Goal: Task Accomplishment & Management: Manage account settings

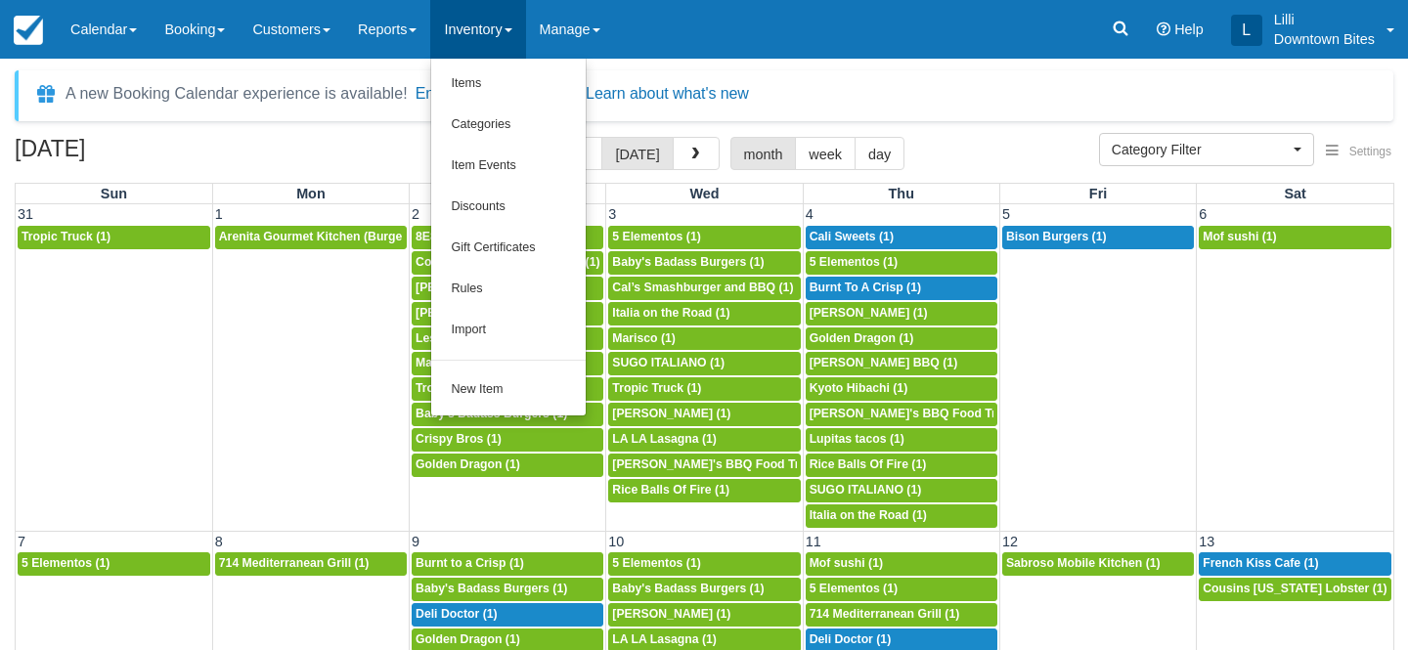
select select
click at [496, 85] on link "Items" at bounding box center [508, 84] width 155 height 41
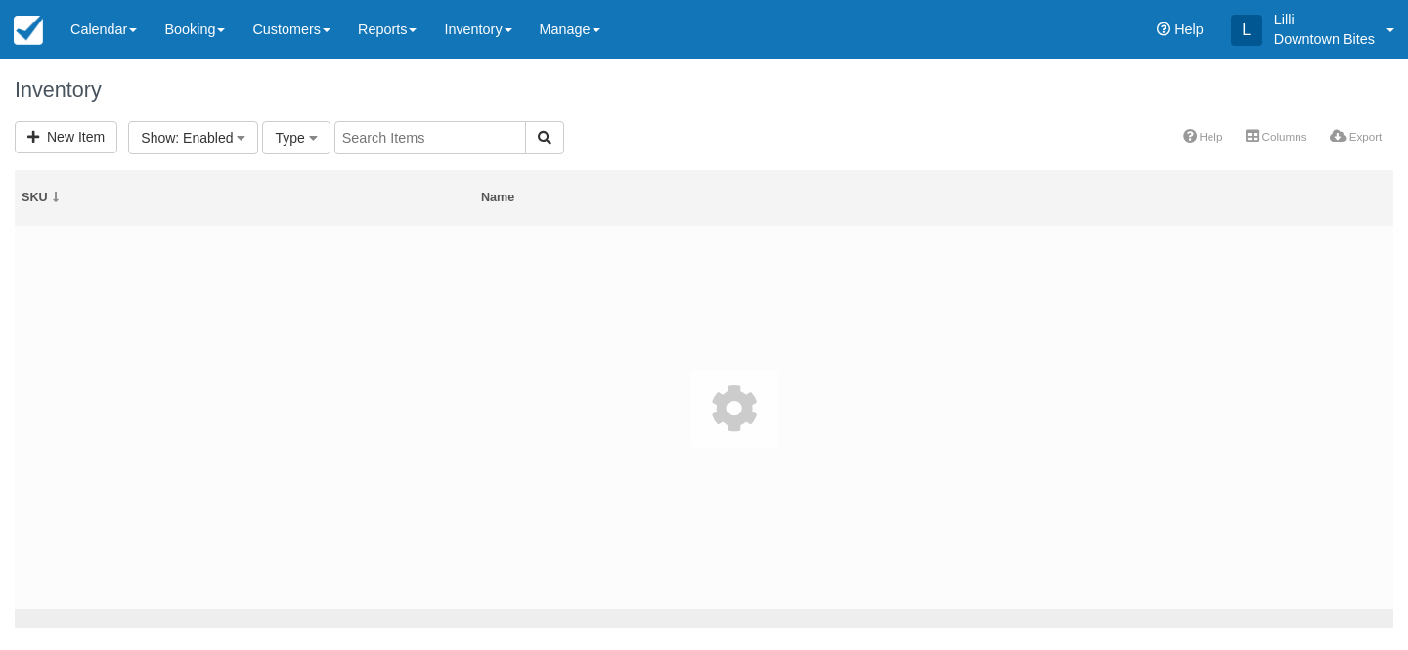
select select
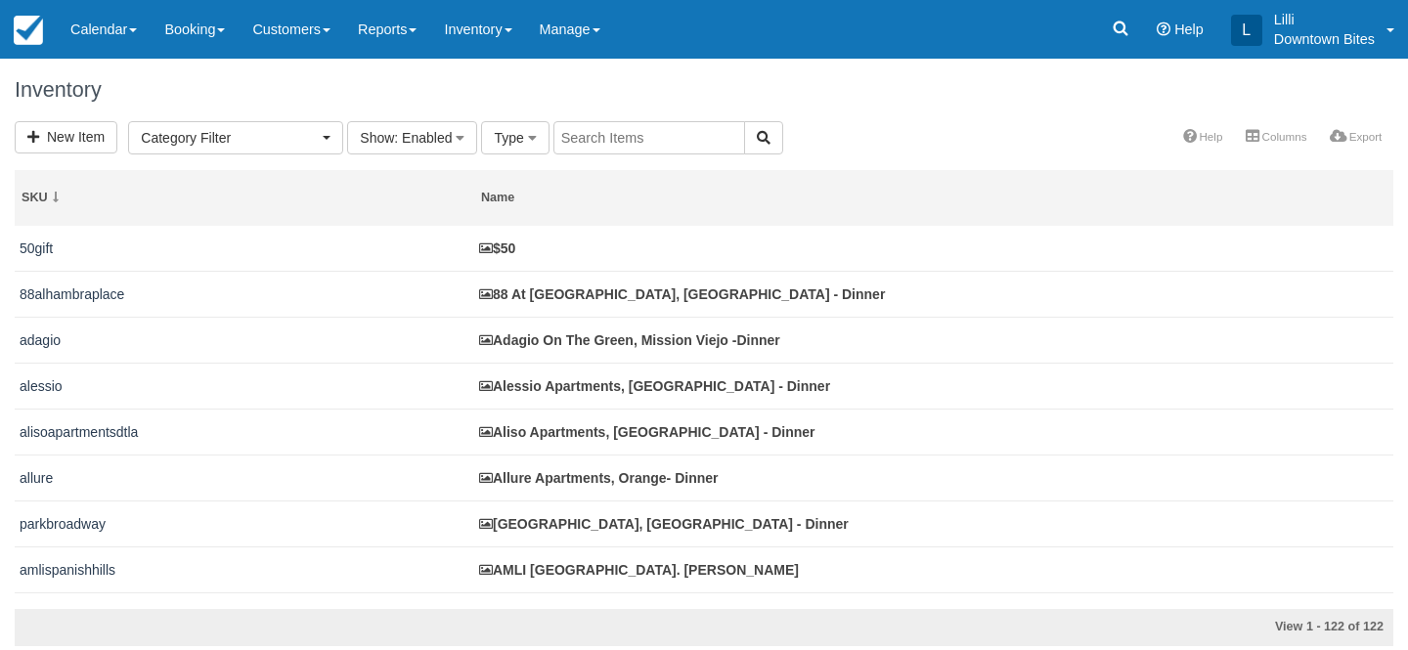
click at [639, 132] on input "text" at bounding box center [650, 137] width 192 height 33
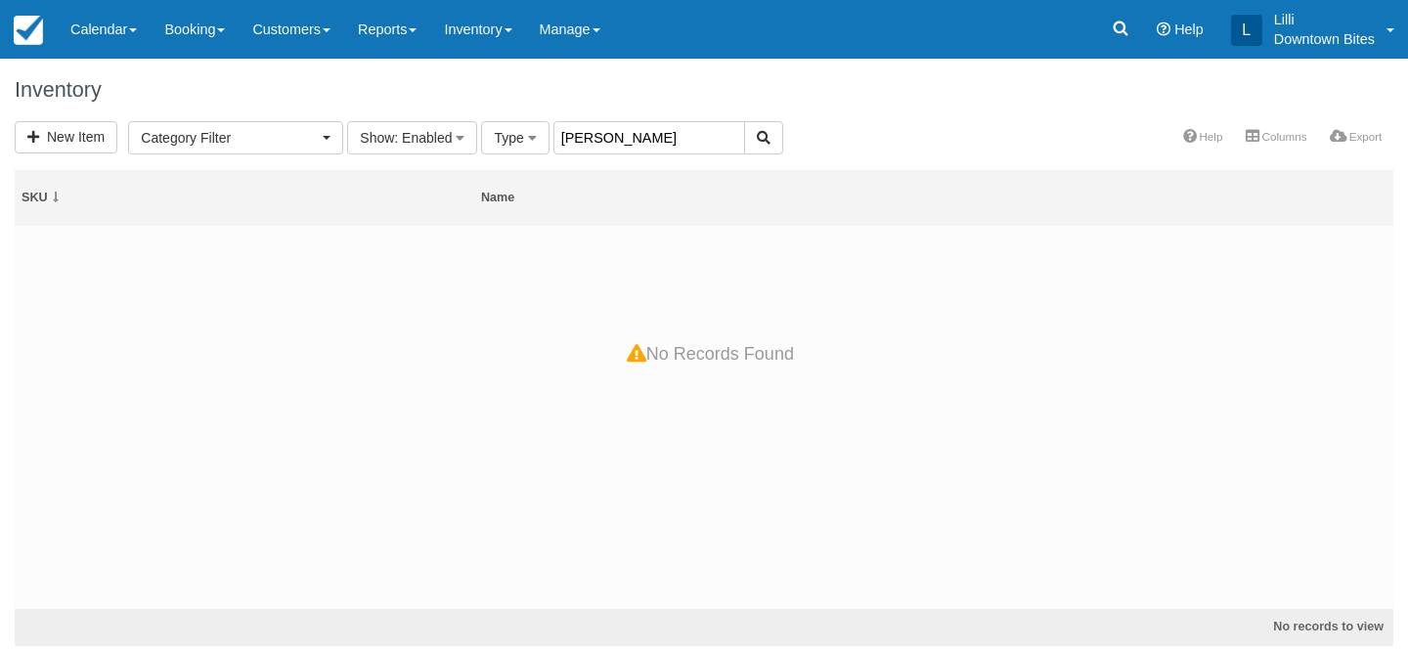
click at [576, 140] on input "terena" at bounding box center [650, 137] width 192 height 33
type input "terrena"
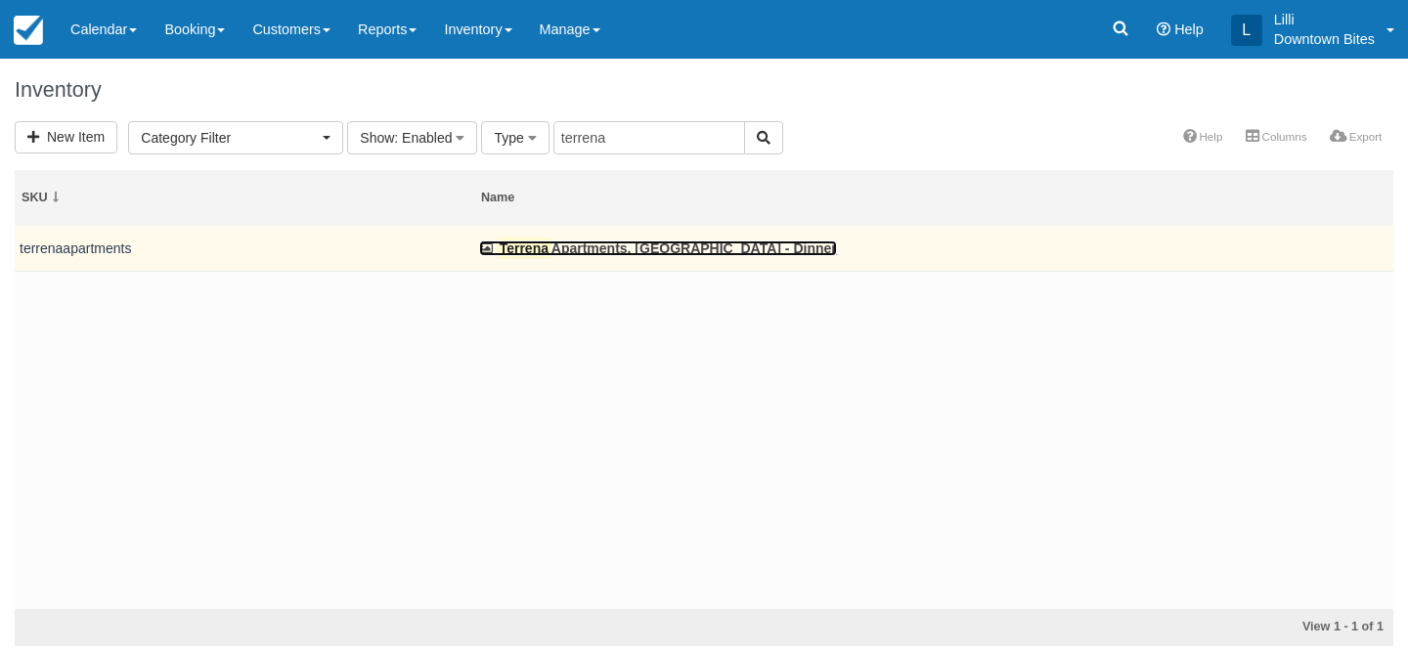
click at [575, 248] on link "Terrena Apartments, Northridge - Dinner" at bounding box center [658, 249] width 358 height 16
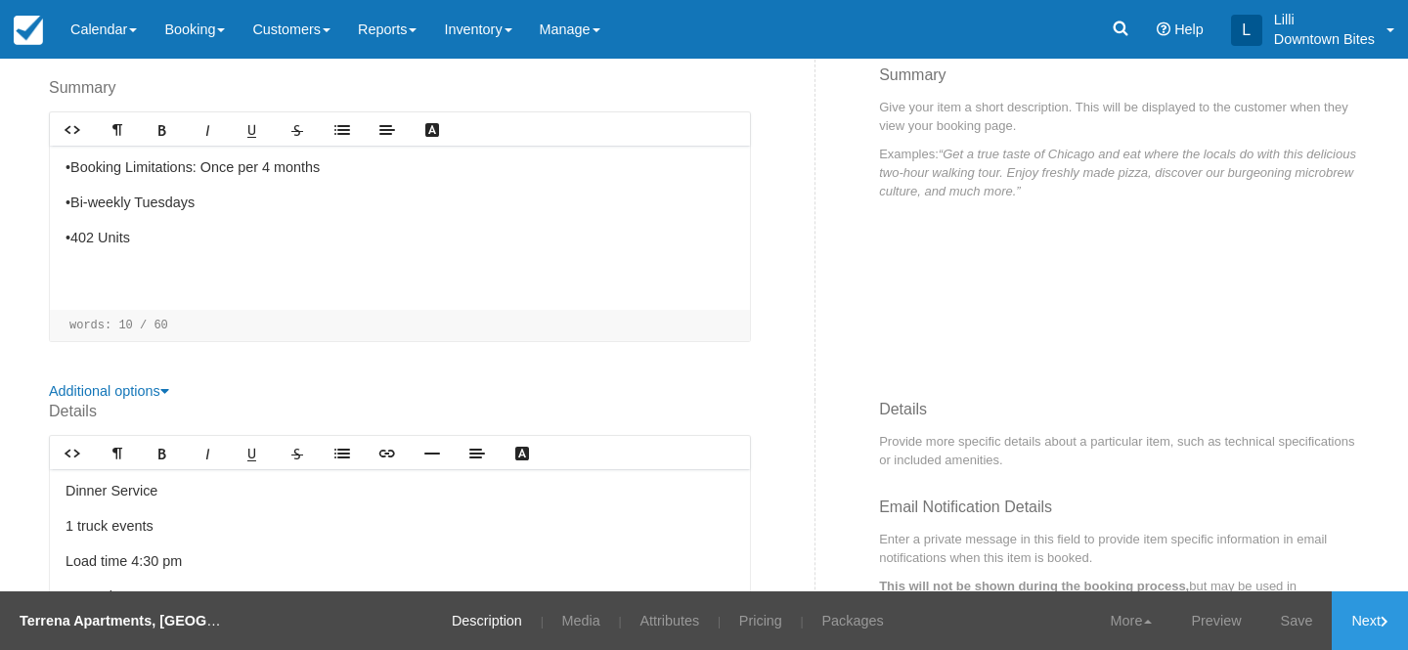
scroll to position [367, 0]
click at [759, 613] on link "Pricing" at bounding box center [761, 621] width 72 height 59
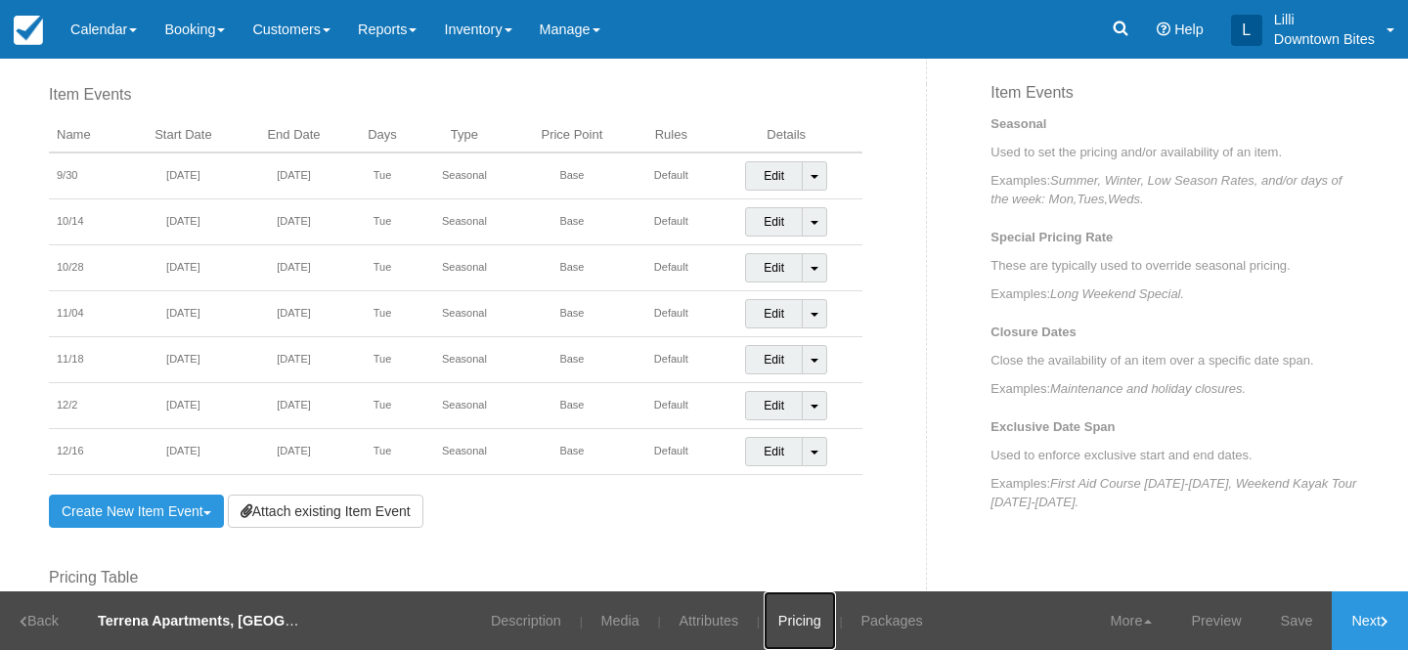
scroll to position [696, 0]
click at [299, 35] on link "Customers" at bounding box center [292, 29] width 106 height 59
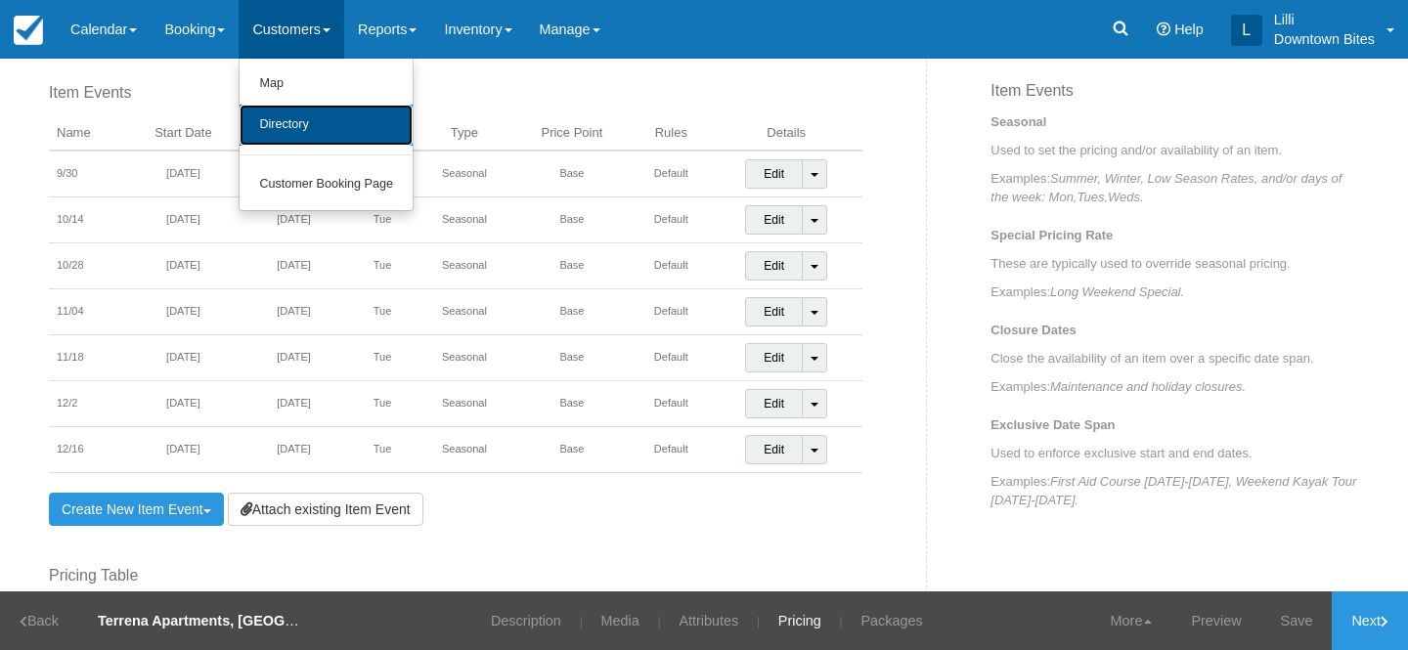
click at [322, 121] on link "Directory" at bounding box center [326, 125] width 173 height 41
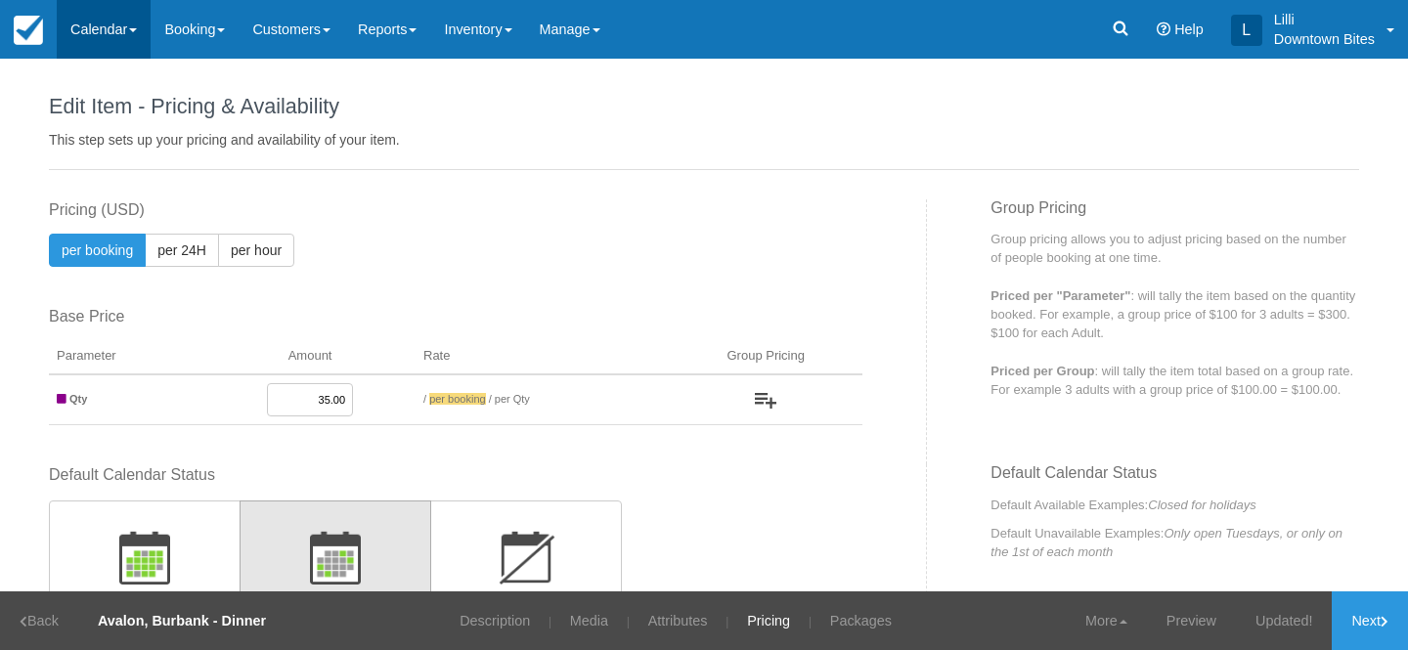
scroll to position [536, 0]
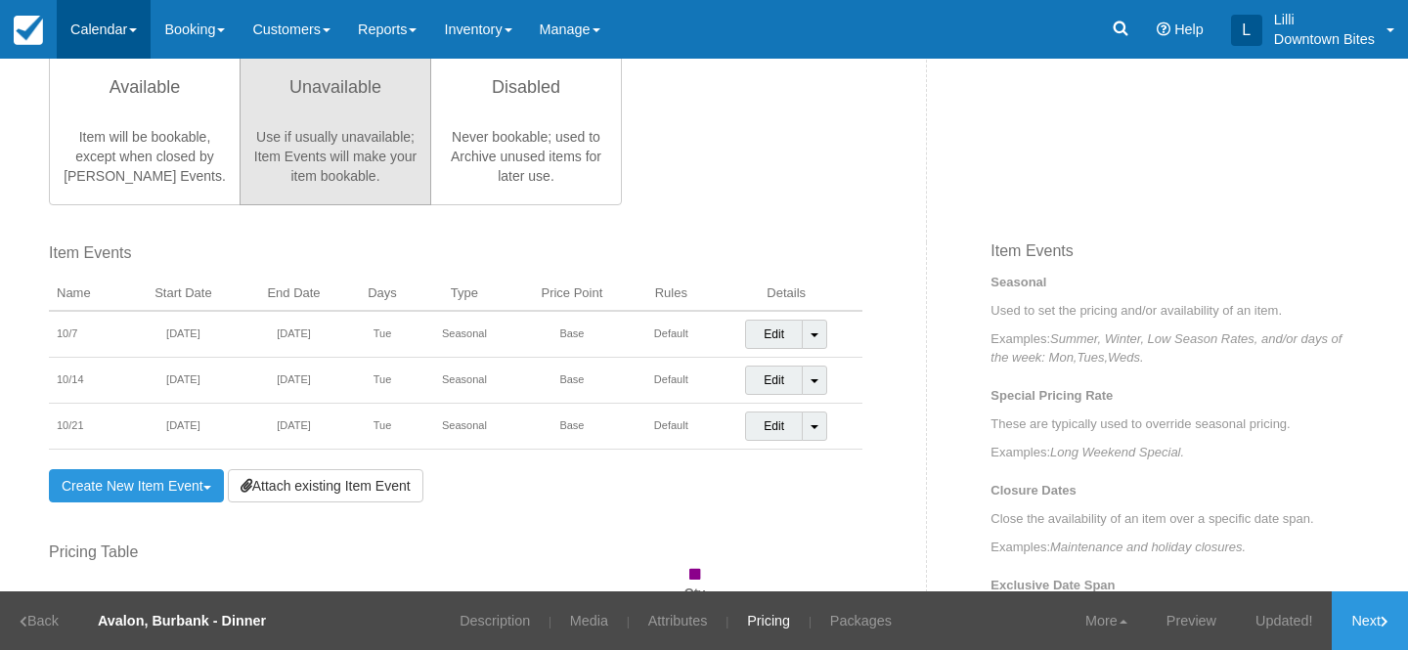
click at [108, 17] on link "Calendar" at bounding box center [104, 29] width 94 height 59
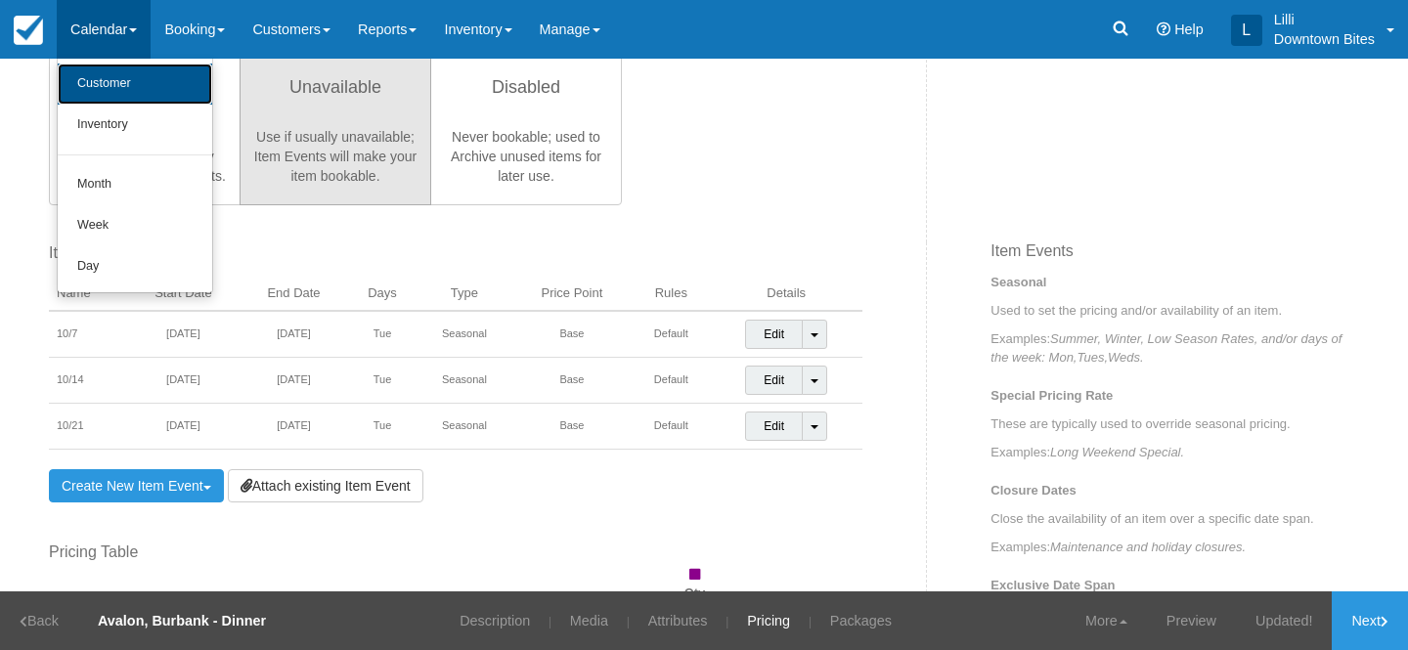
click at [102, 100] on link "Customer" at bounding box center [135, 84] width 155 height 41
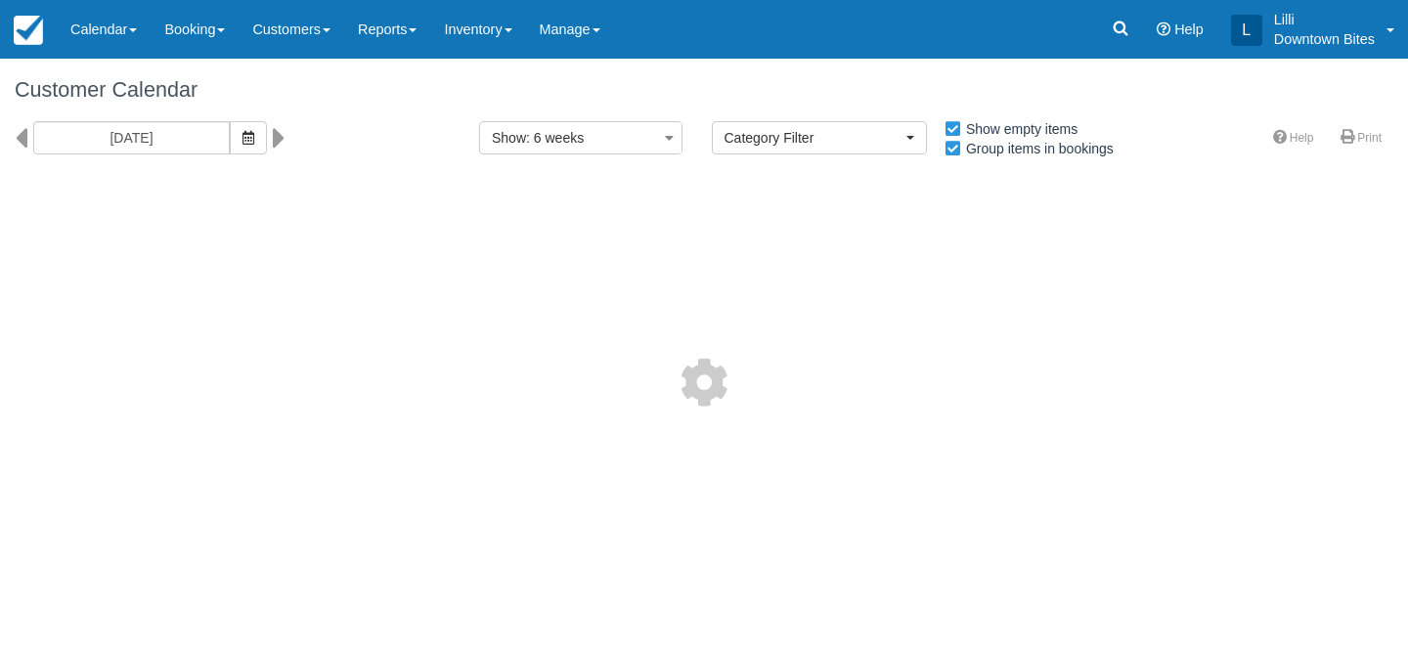
select select
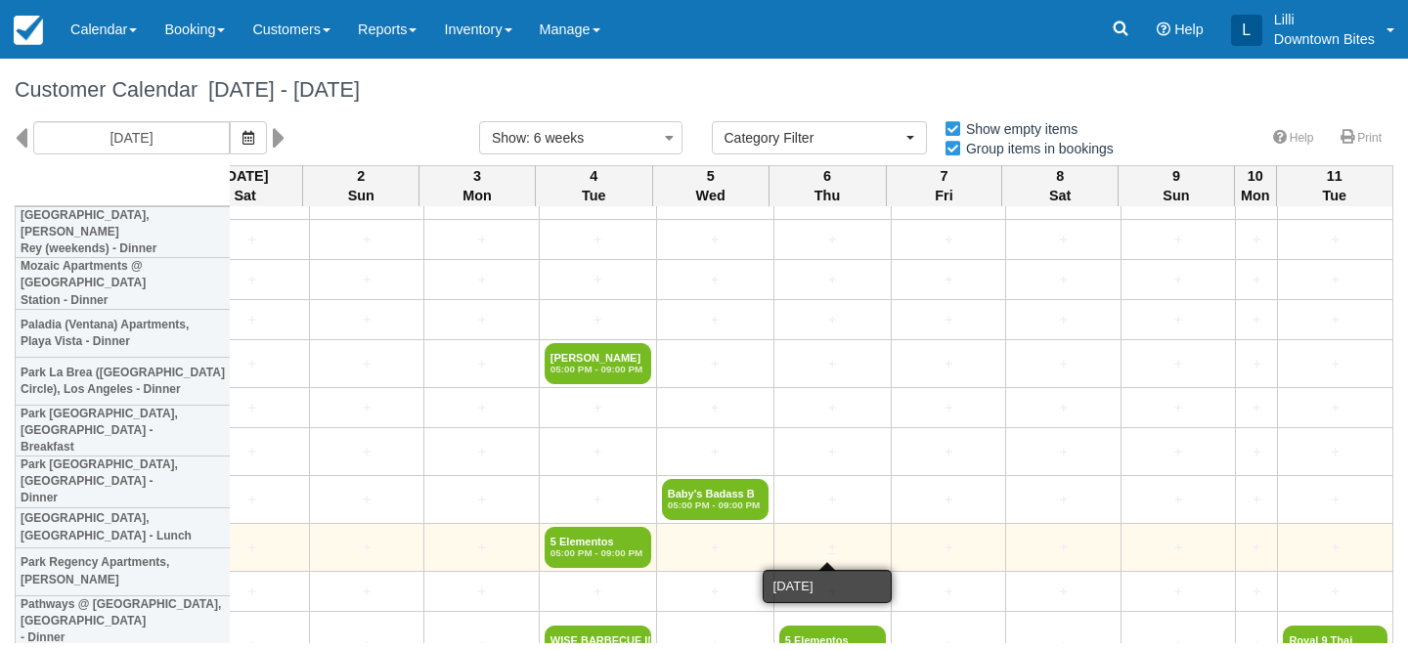
scroll to position [2099, 3632]
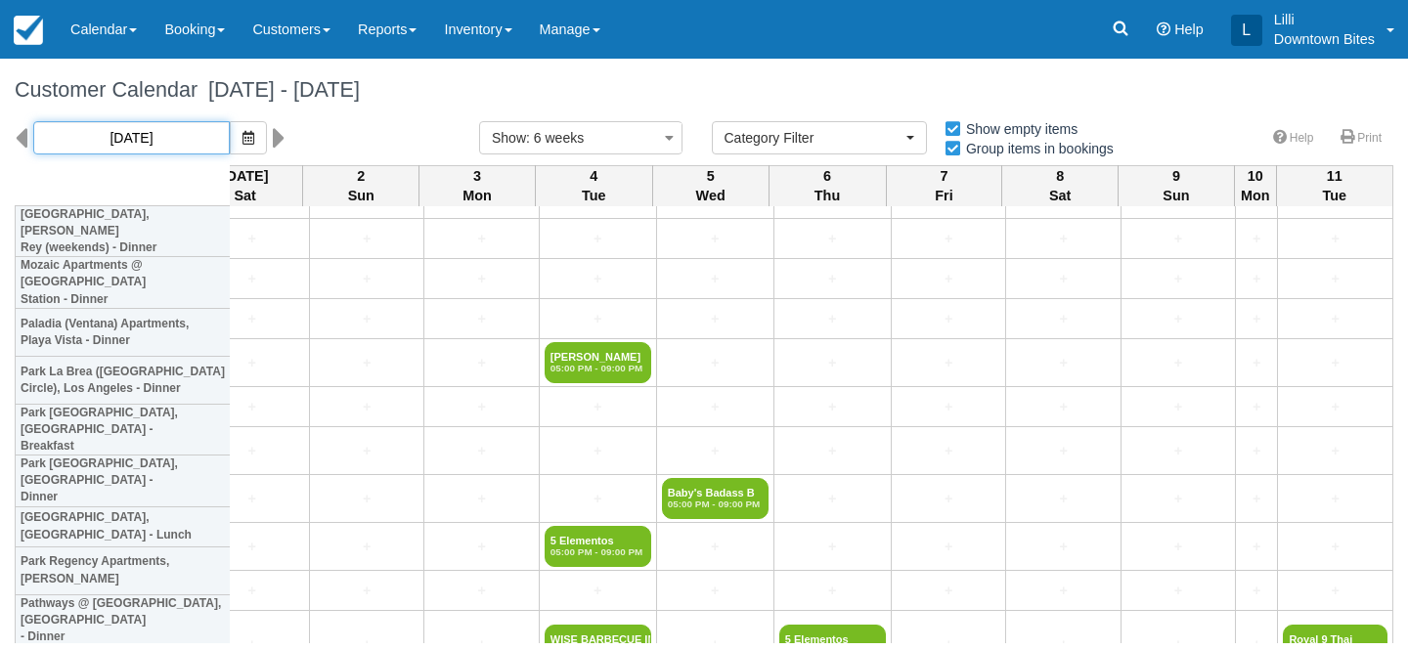
click at [132, 146] on input "[DATE]" at bounding box center [131, 137] width 197 height 33
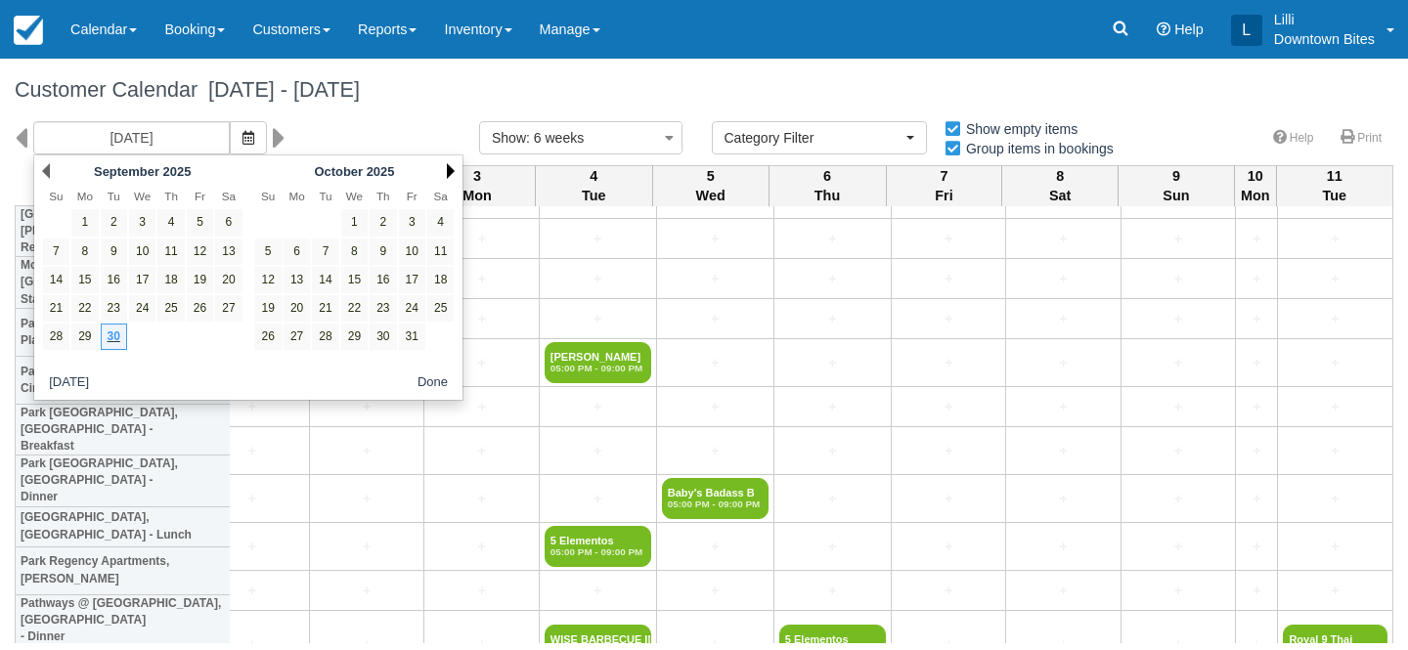
click at [450, 167] on link "Next" at bounding box center [451, 171] width 8 height 16
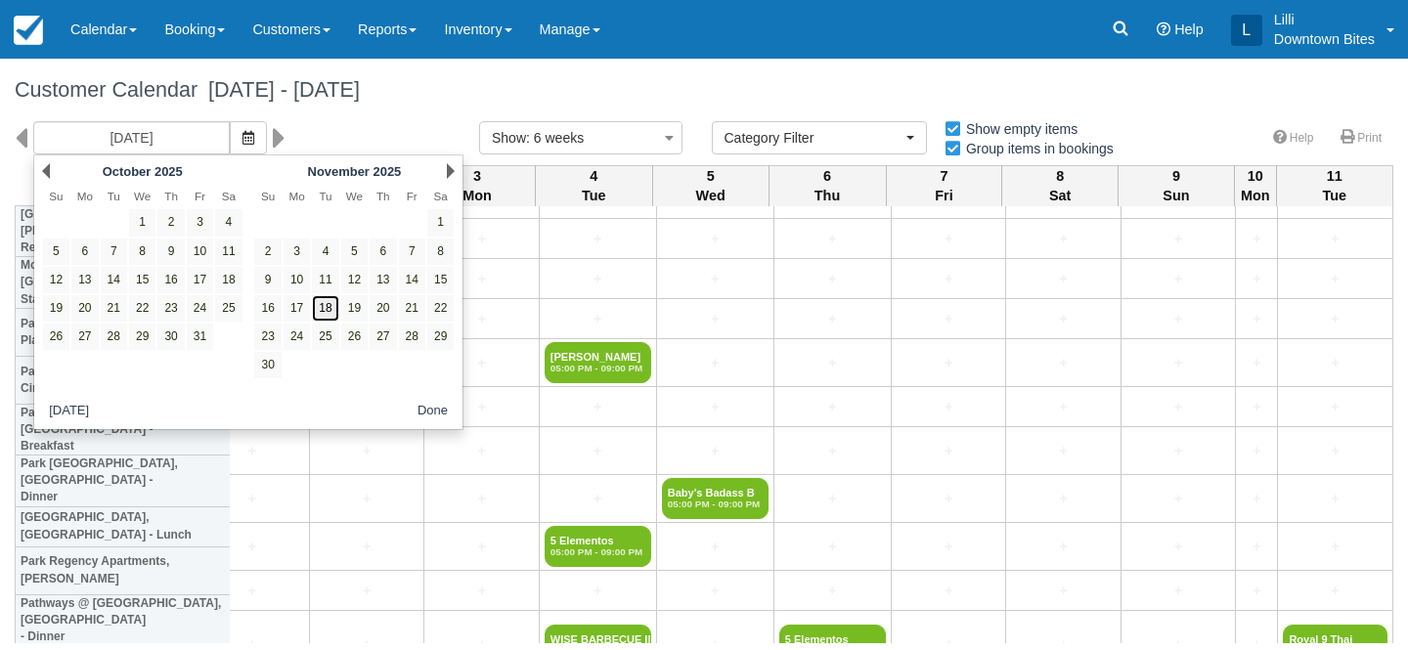
click at [331, 302] on link "18" at bounding box center [325, 308] width 26 height 26
type input "11/18/25"
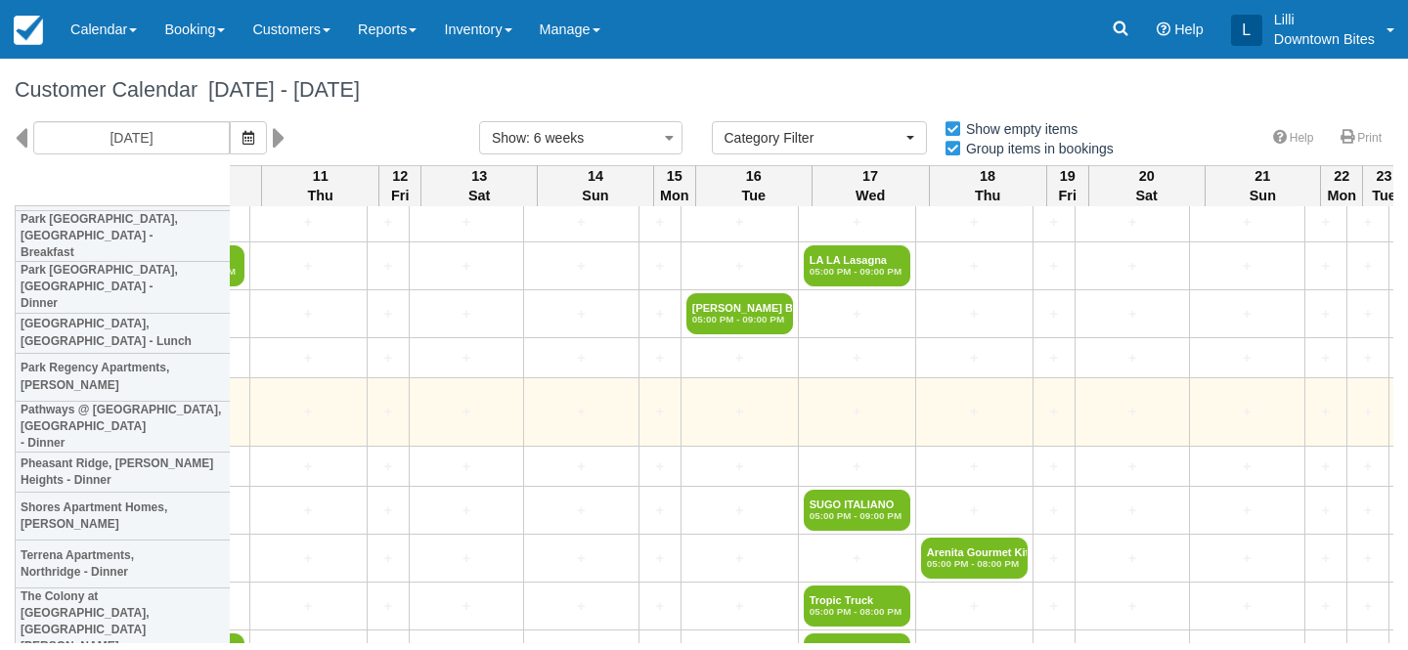
scroll to position [2277, 2365]
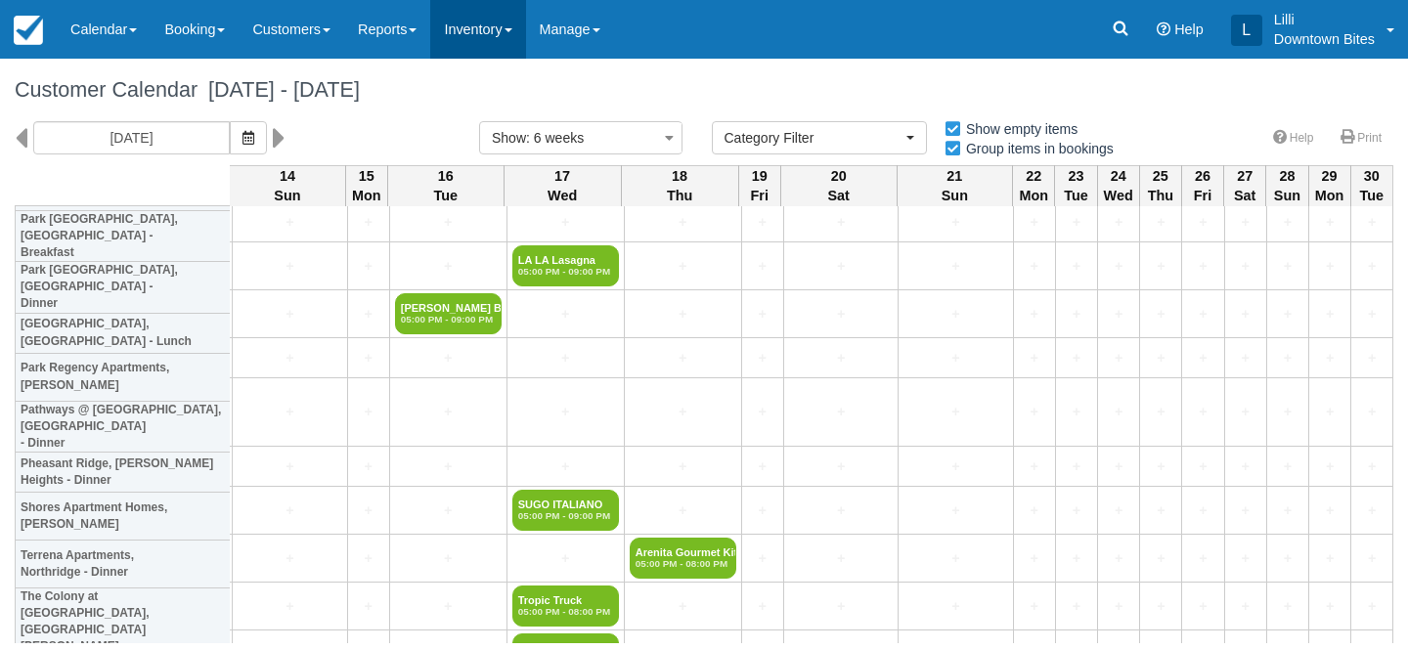
click at [493, 37] on link "Inventory" at bounding box center [477, 29] width 95 height 59
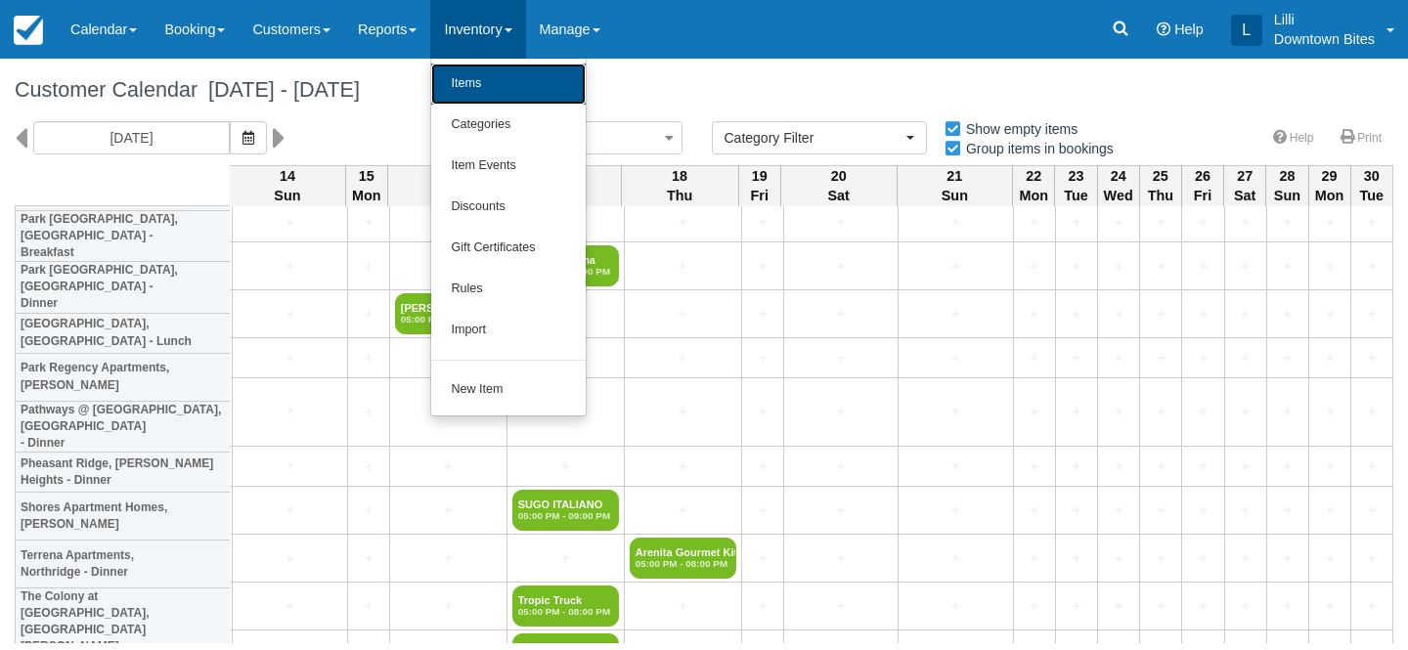
click at [505, 96] on link "Items" at bounding box center [508, 84] width 155 height 41
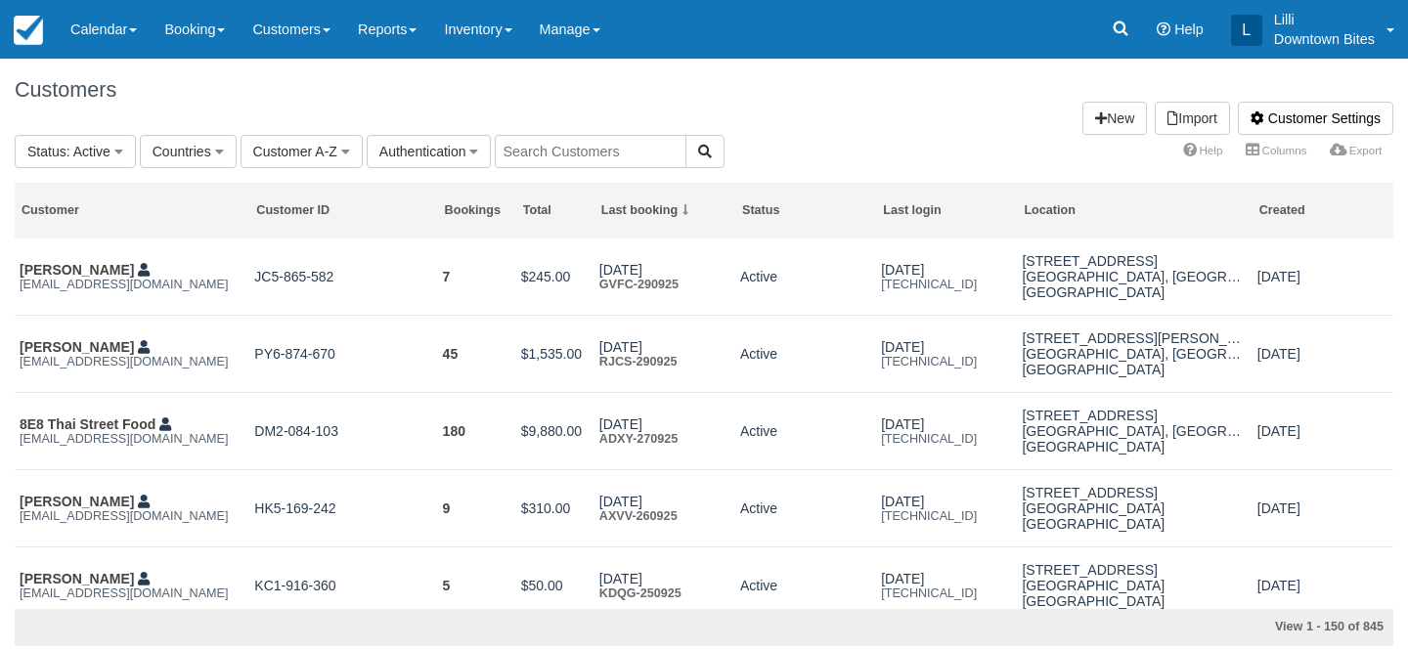
click at [544, 159] on input "text" at bounding box center [591, 151] width 192 height 33
type input "magic"
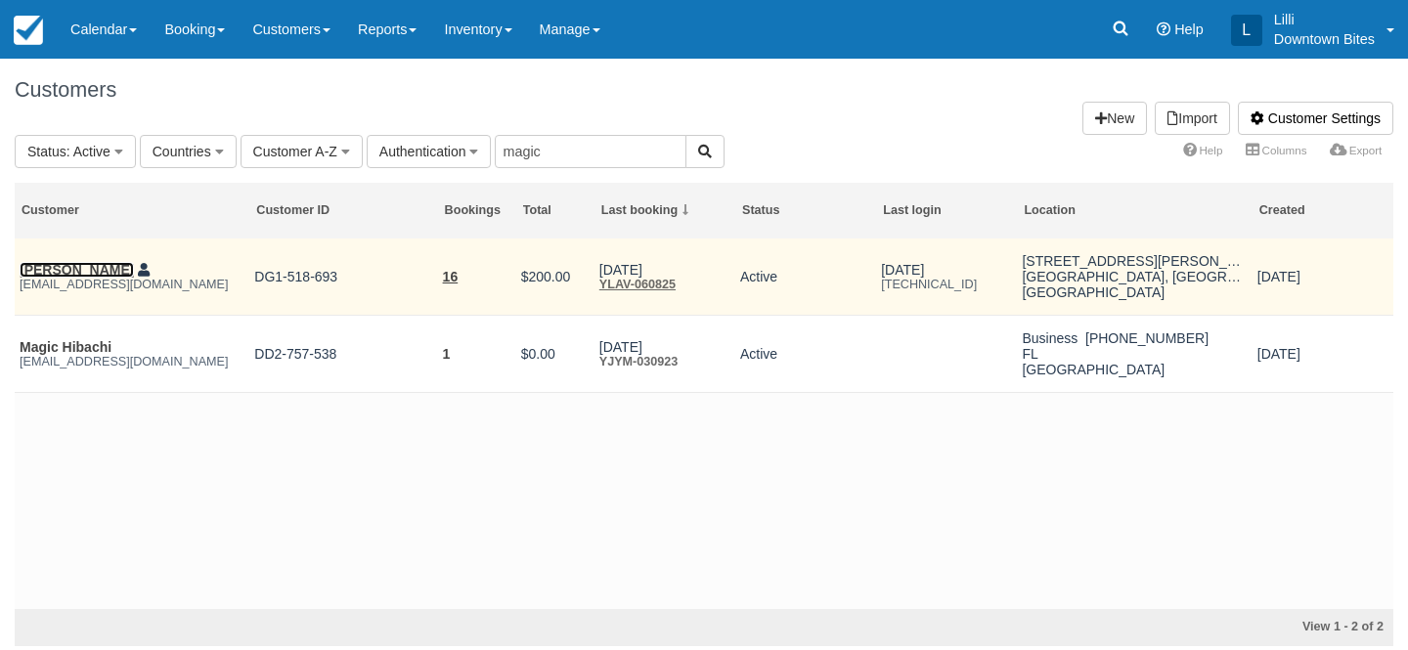
click at [69, 270] on link "Daisy Cristobal" at bounding box center [77, 270] width 114 height 16
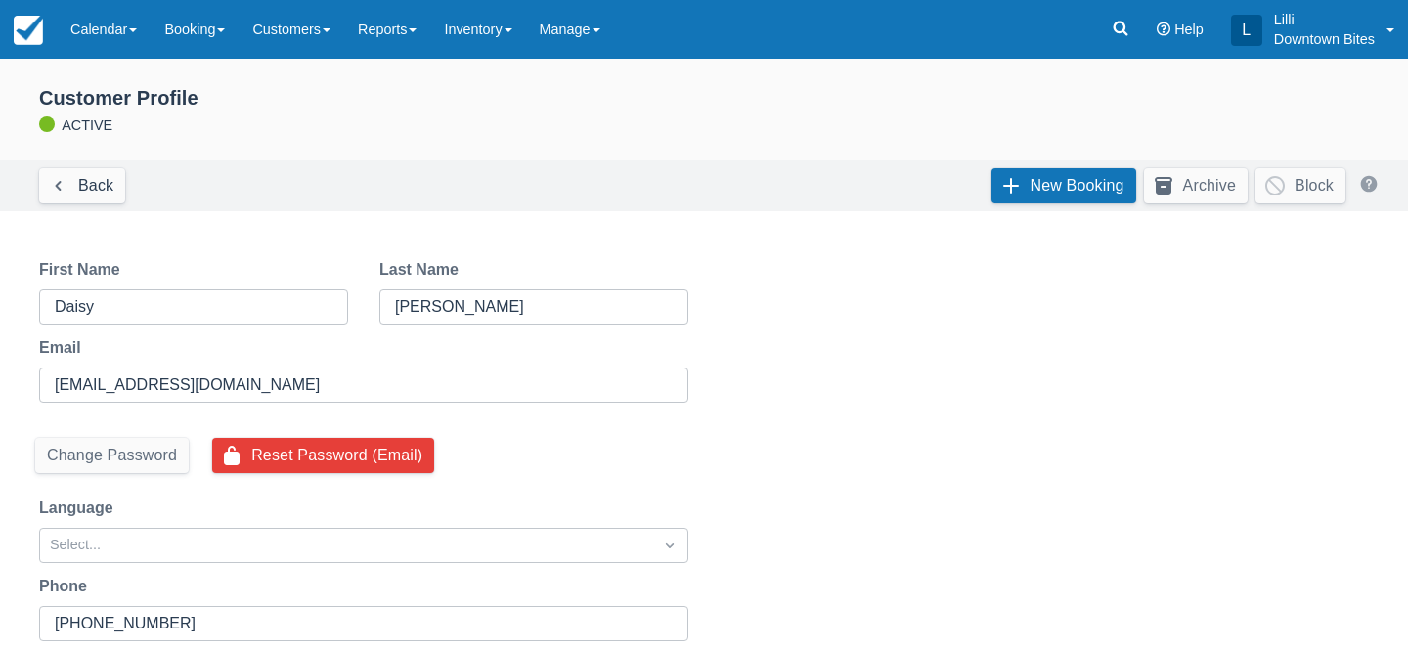
click at [1013, 207] on div "New Booking Archive Block" at bounding box center [1188, 186] width 409 height 52
click at [1014, 182] on link "New Booking" at bounding box center [1064, 185] width 145 height 35
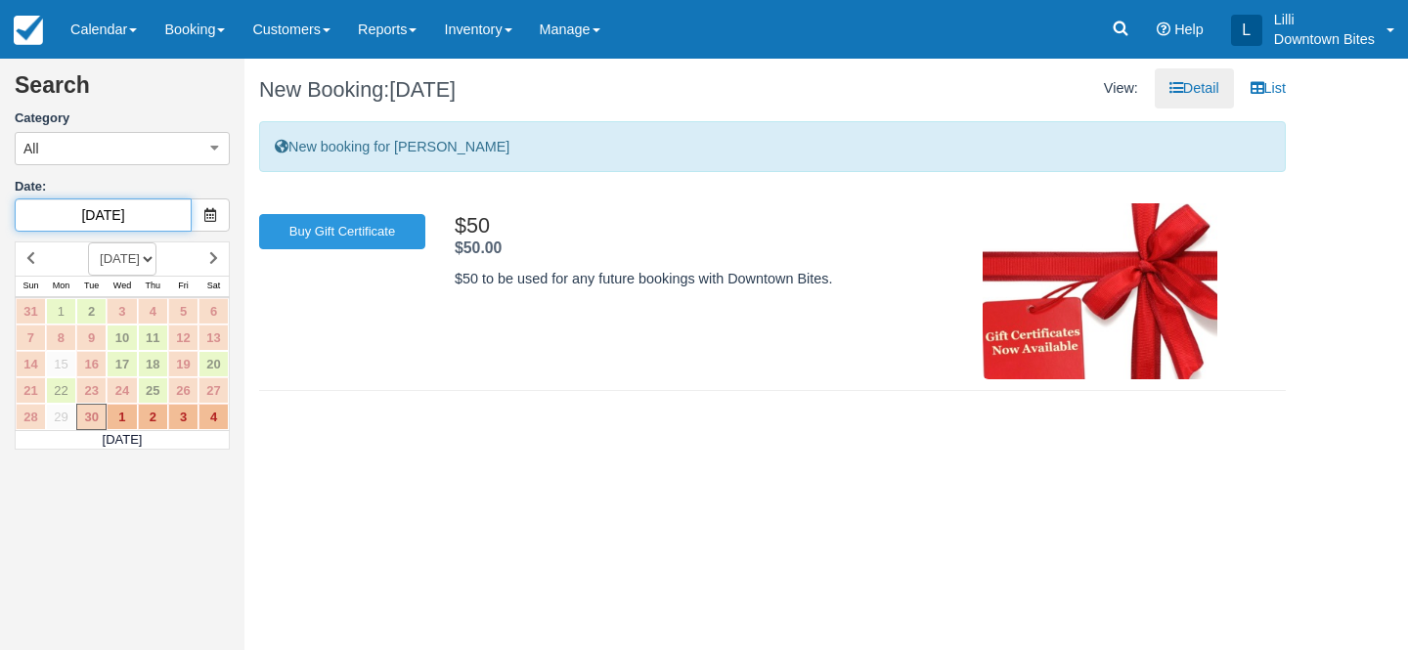
click at [149, 218] on input "[DATE]" at bounding box center [103, 215] width 177 height 33
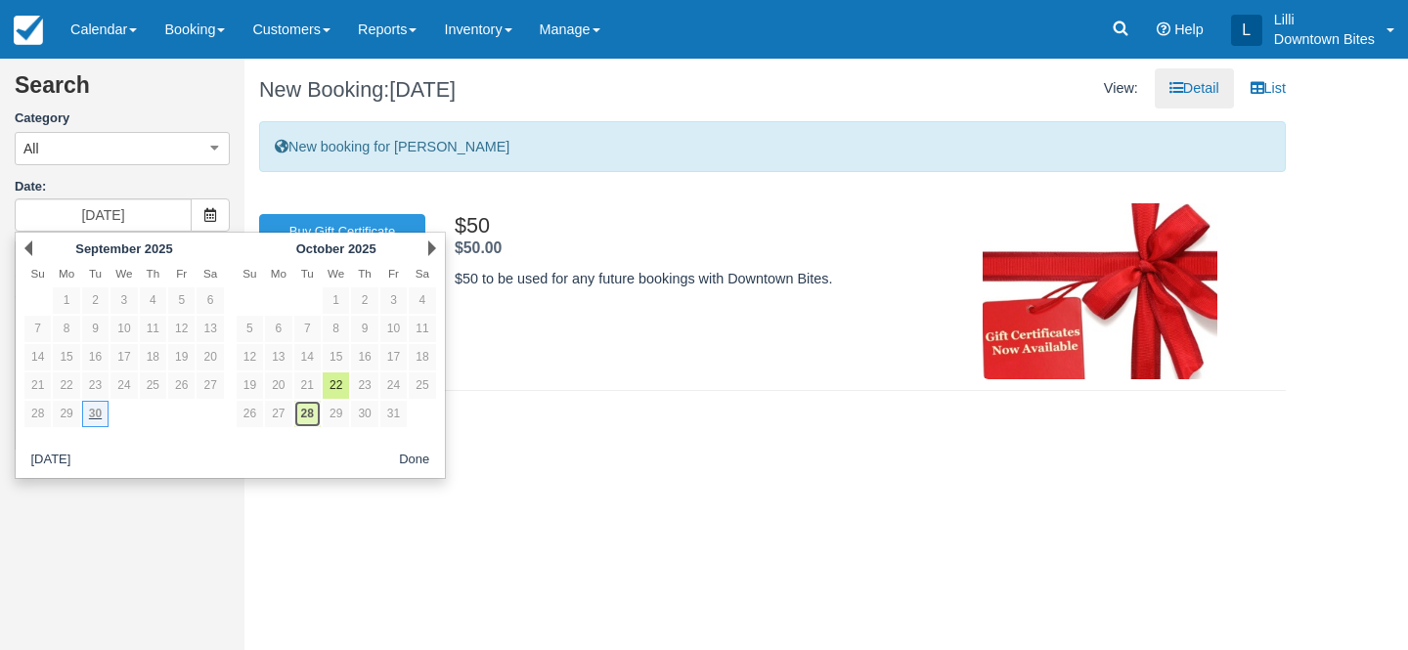
click at [297, 417] on link "28" at bounding box center [307, 414] width 26 height 26
type input "[DATE]"
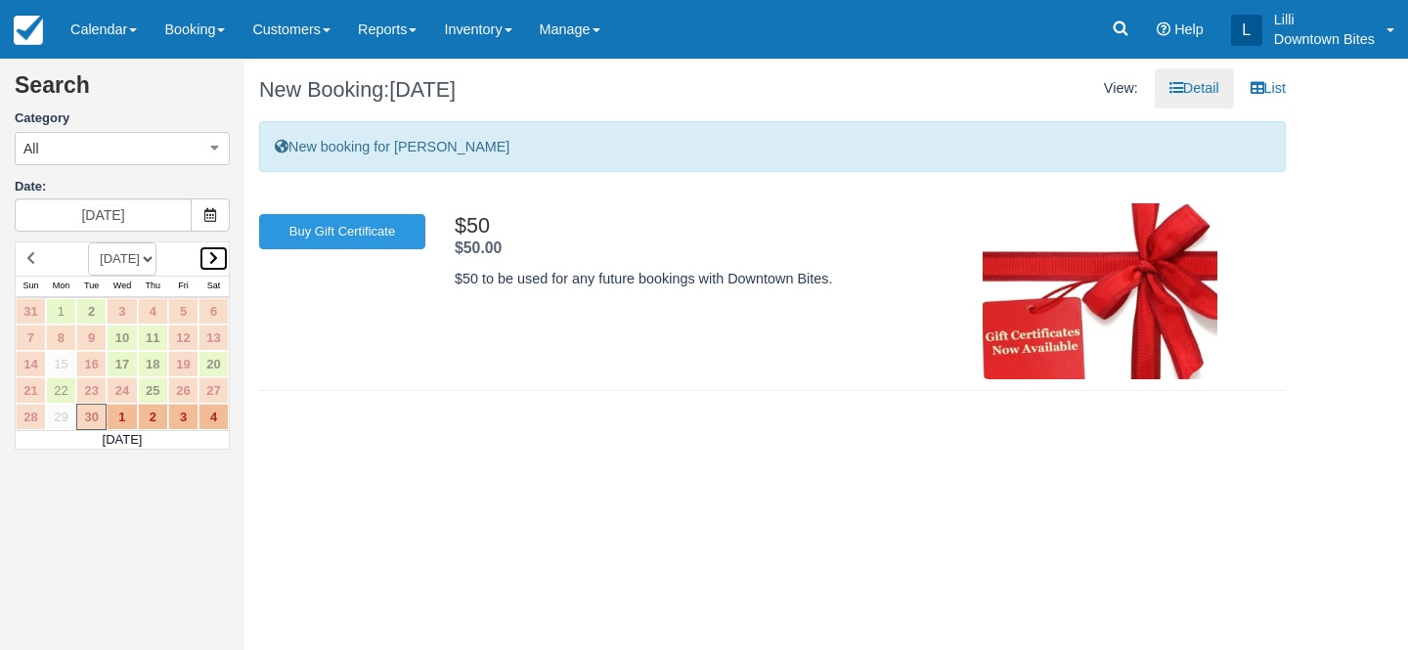
click at [210, 256] on icon at bounding box center [213, 258] width 9 height 14
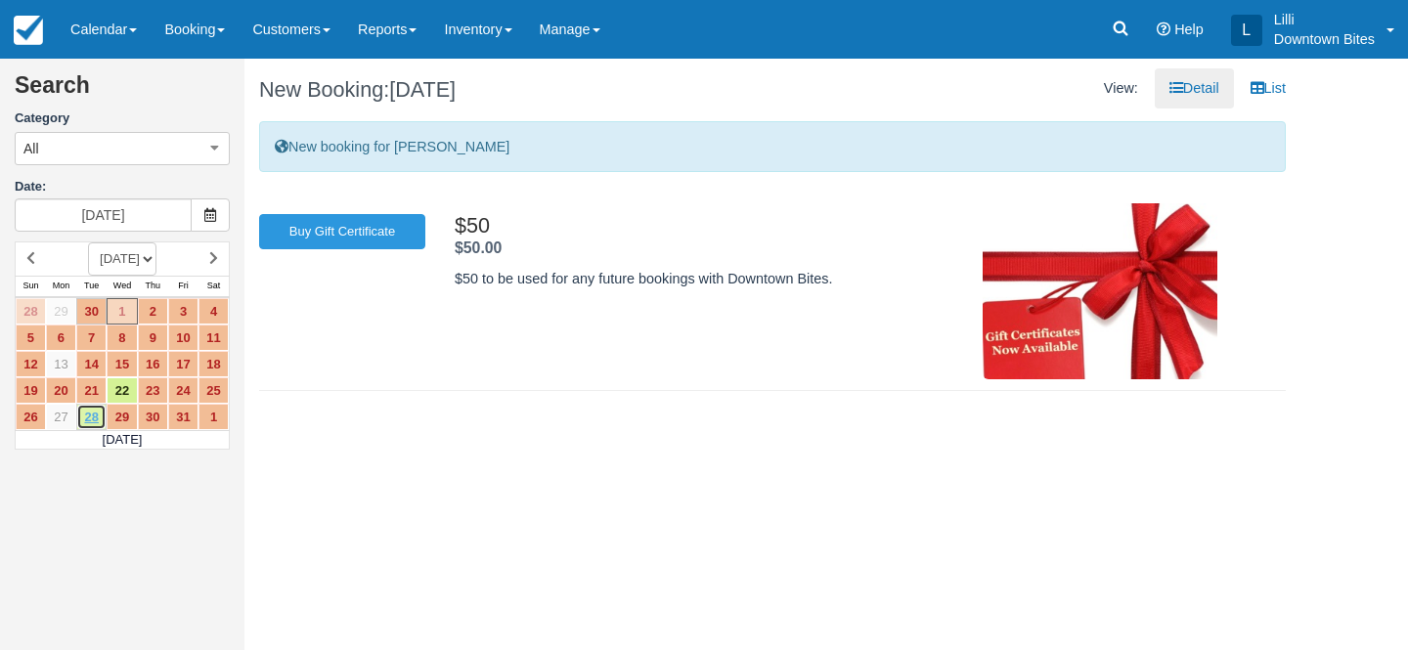
click at [90, 425] on link "28" at bounding box center [91, 417] width 30 height 26
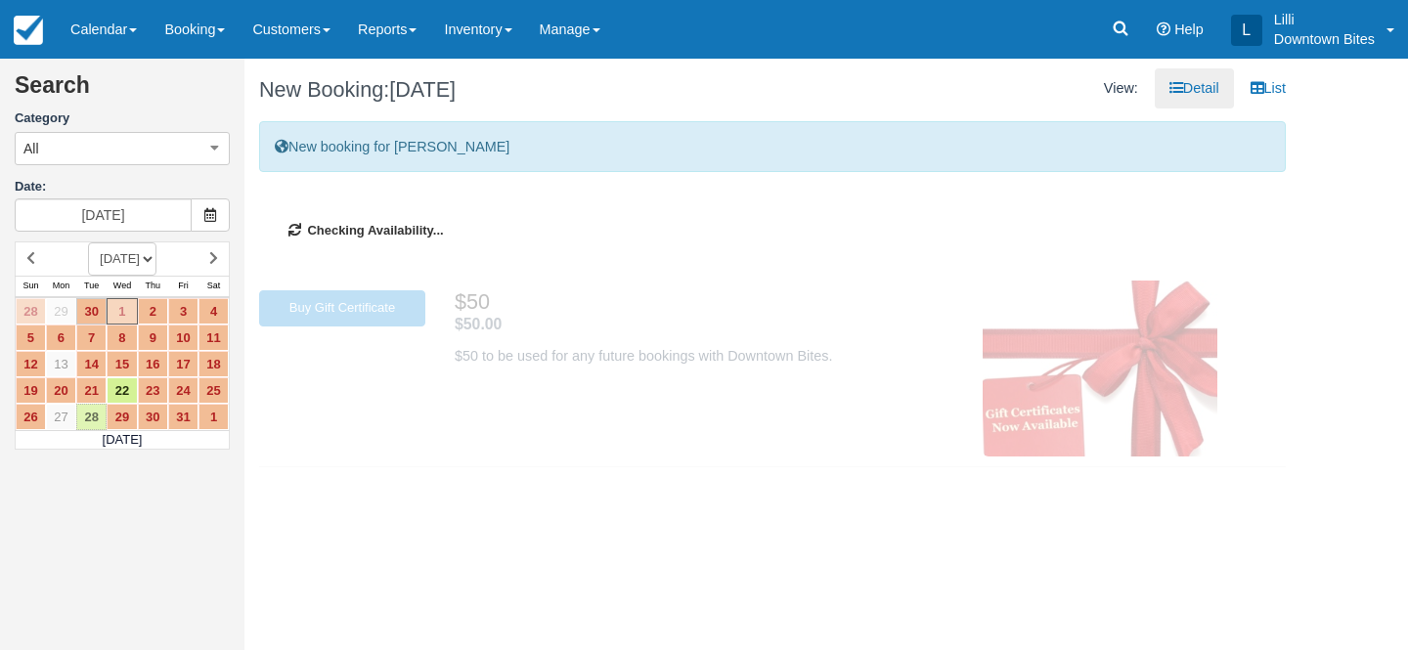
type input "[DATE]"
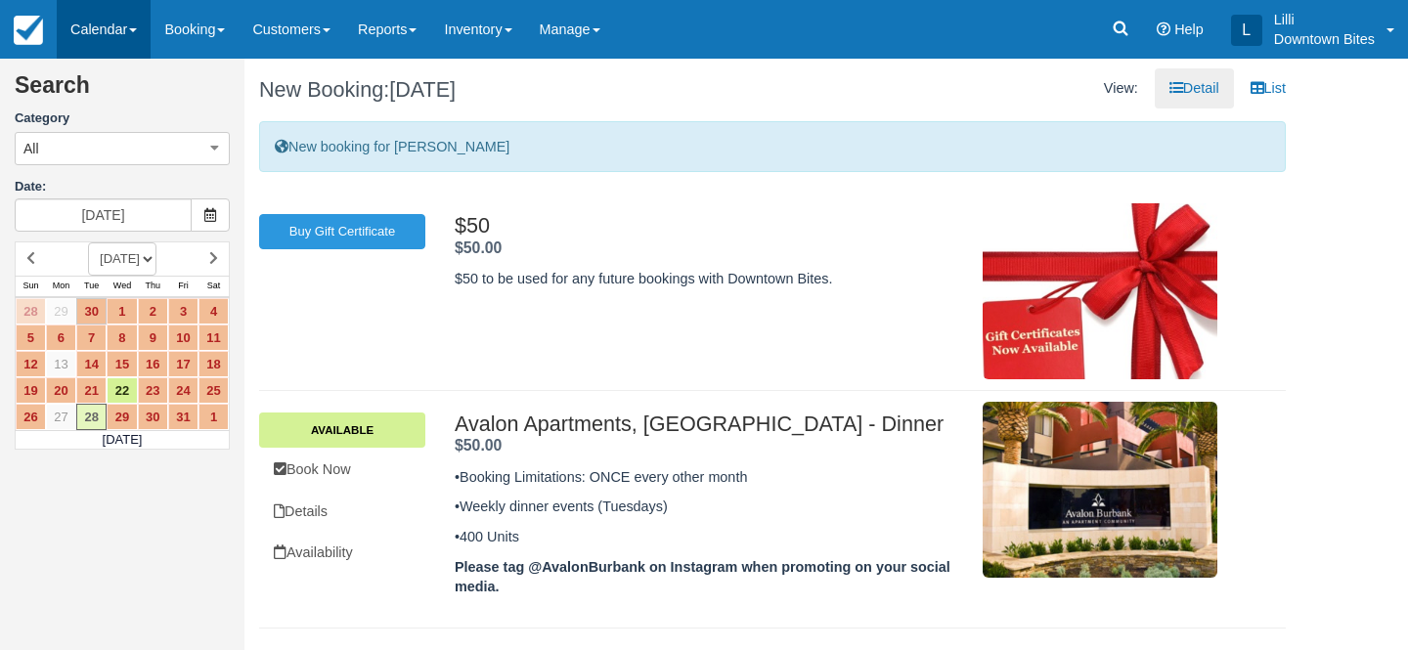
click at [109, 26] on link "Calendar" at bounding box center [104, 29] width 94 height 59
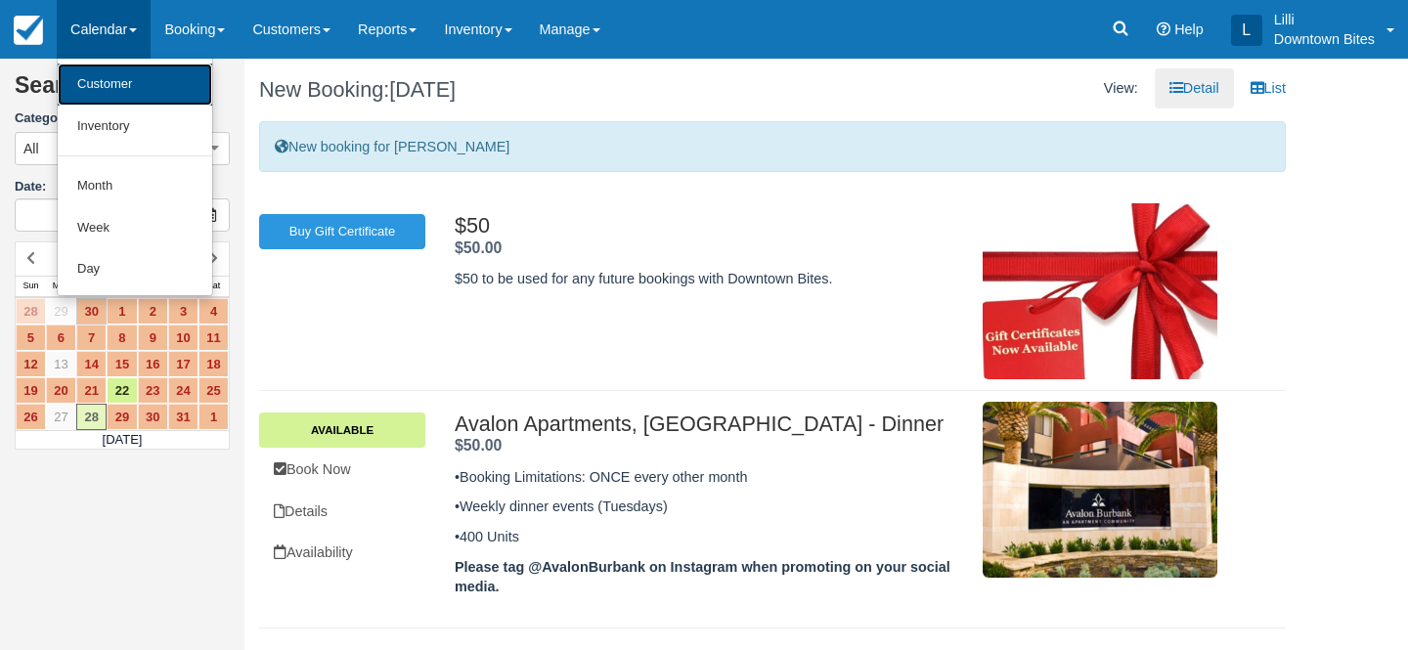
click at [103, 92] on link "Customer" at bounding box center [135, 85] width 155 height 42
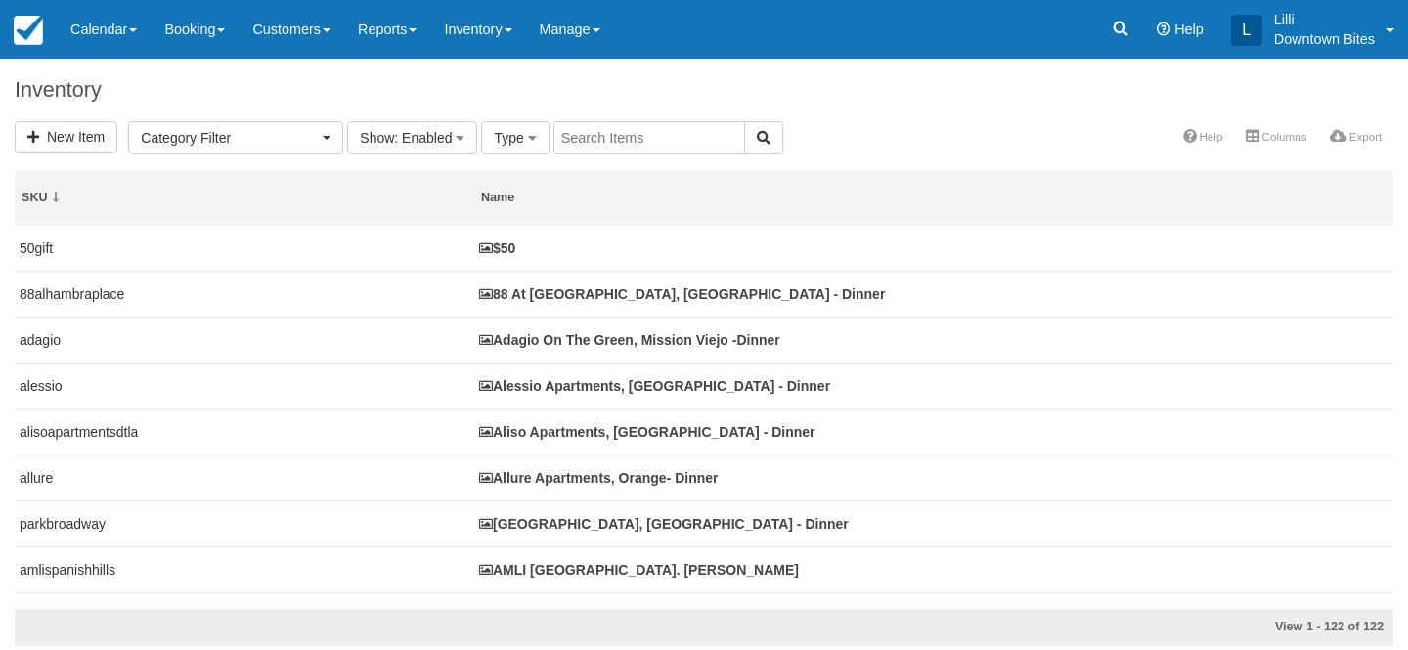
select select
click at [591, 146] on input "text" at bounding box center [650, 137] width 192 height 33
type input "avalon"
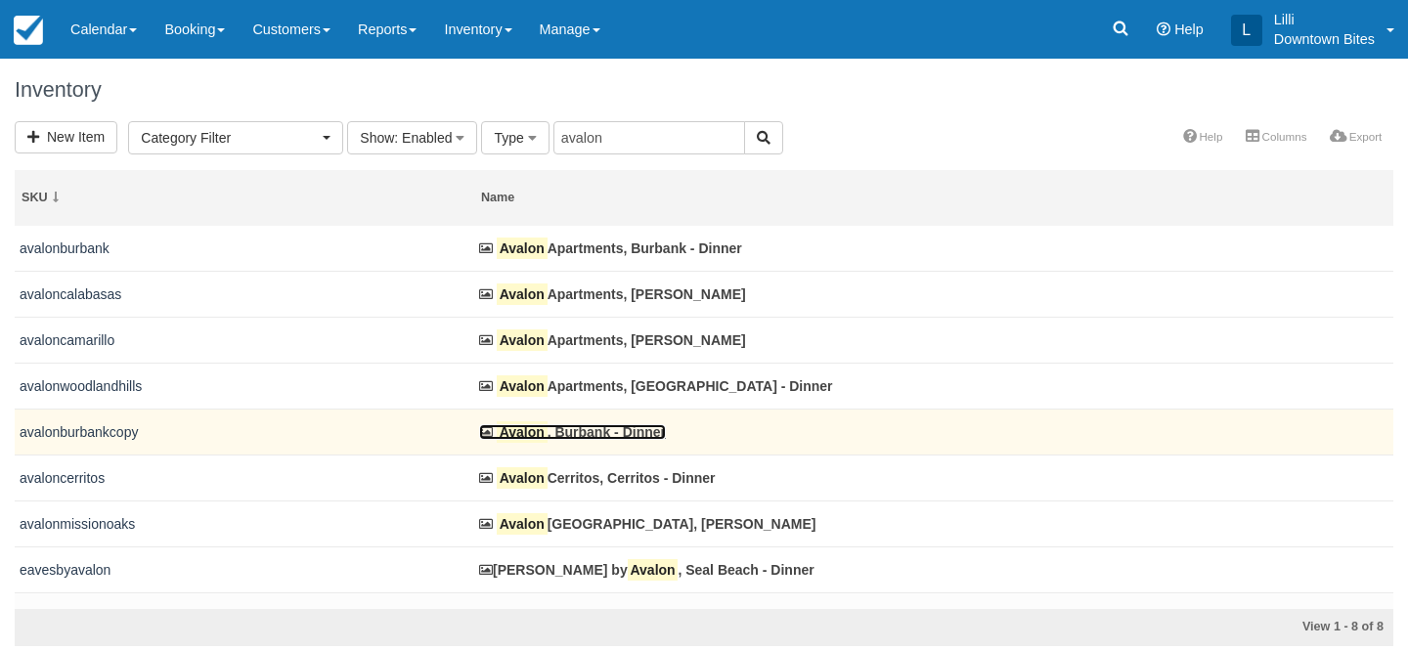
click at [557, 429] on link "Avalon , Burbank - Dinner" at bounding box center [572, 433] width 187 height 16
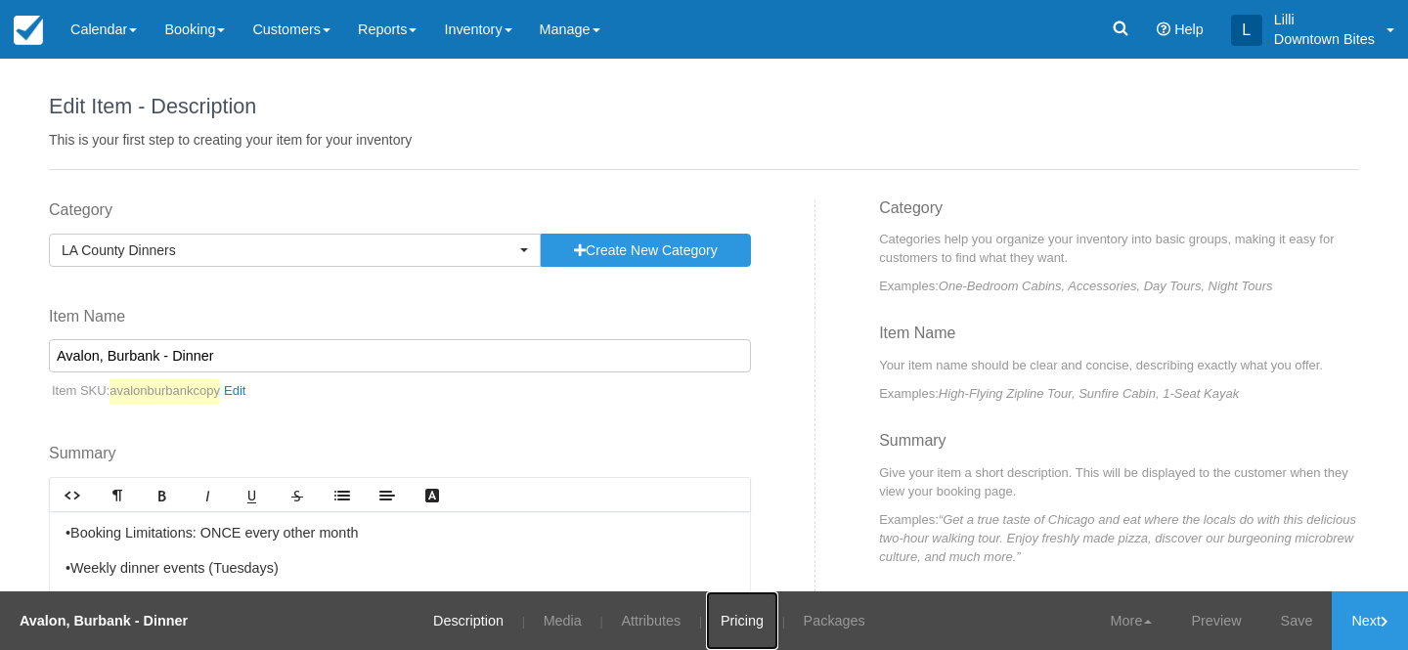
click at [738, 623] on link "Pricing" at bounding box center [742, 621] width 72 height 59
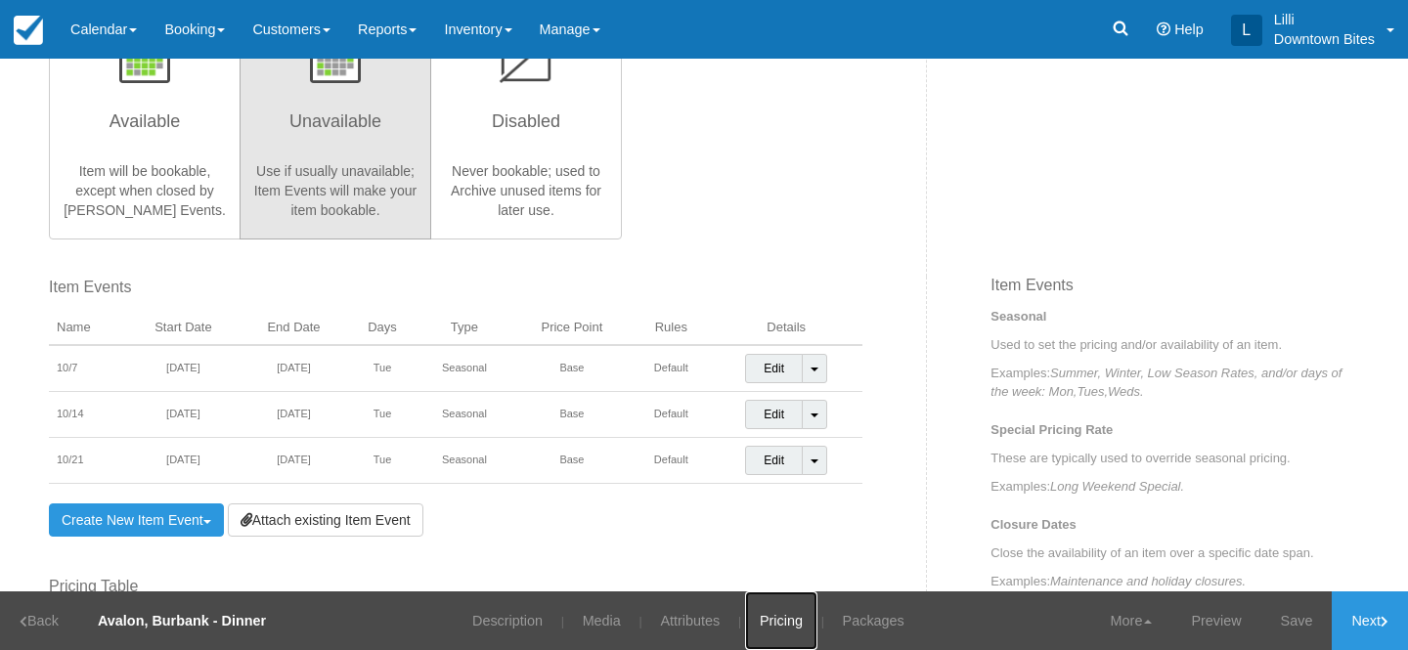
scroll to position [715, 0]
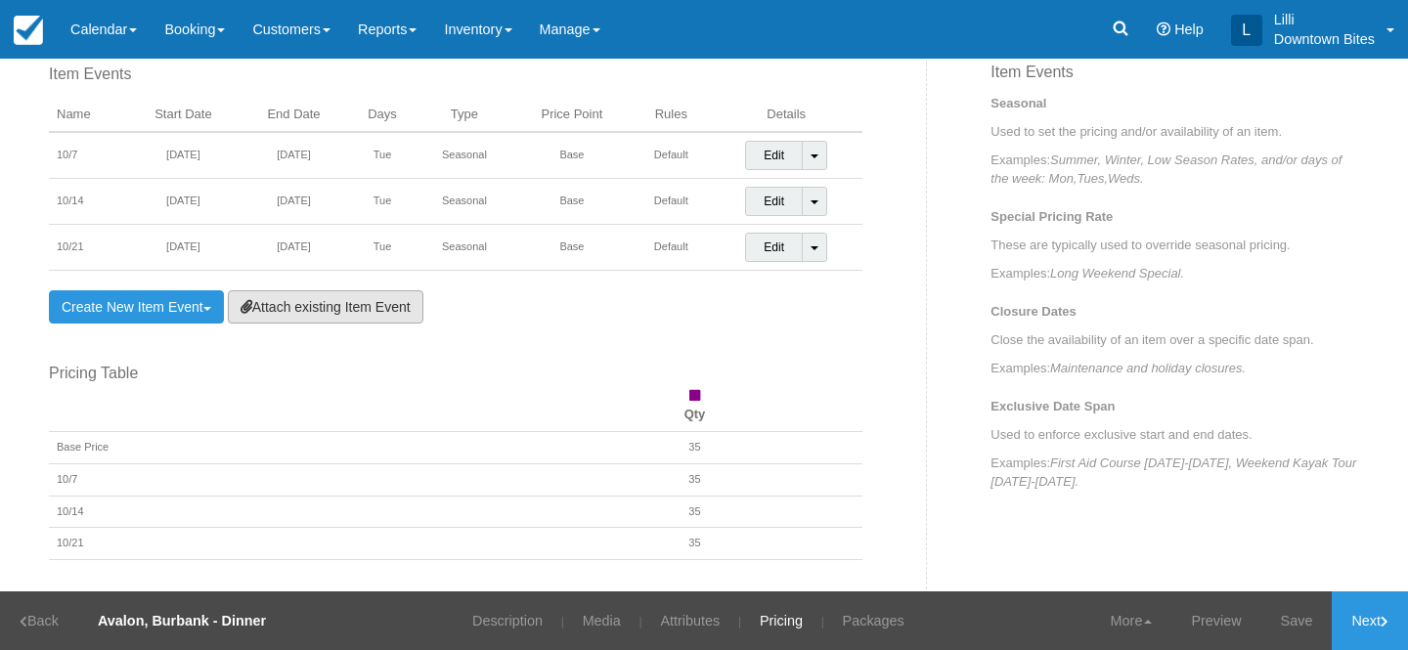
click at [346, 304] on link "Attach existing Item Event" at bounding box center [326, 307] width 196 height 33
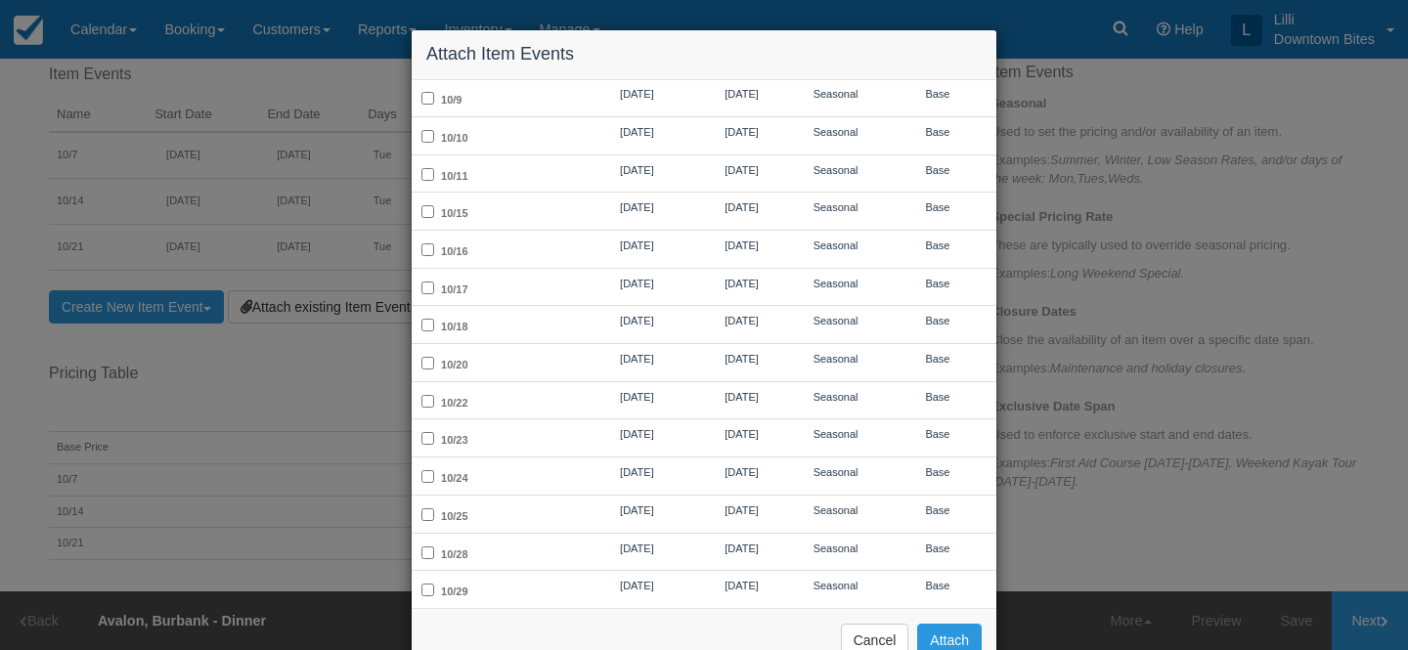
scroll to position [487, 0]
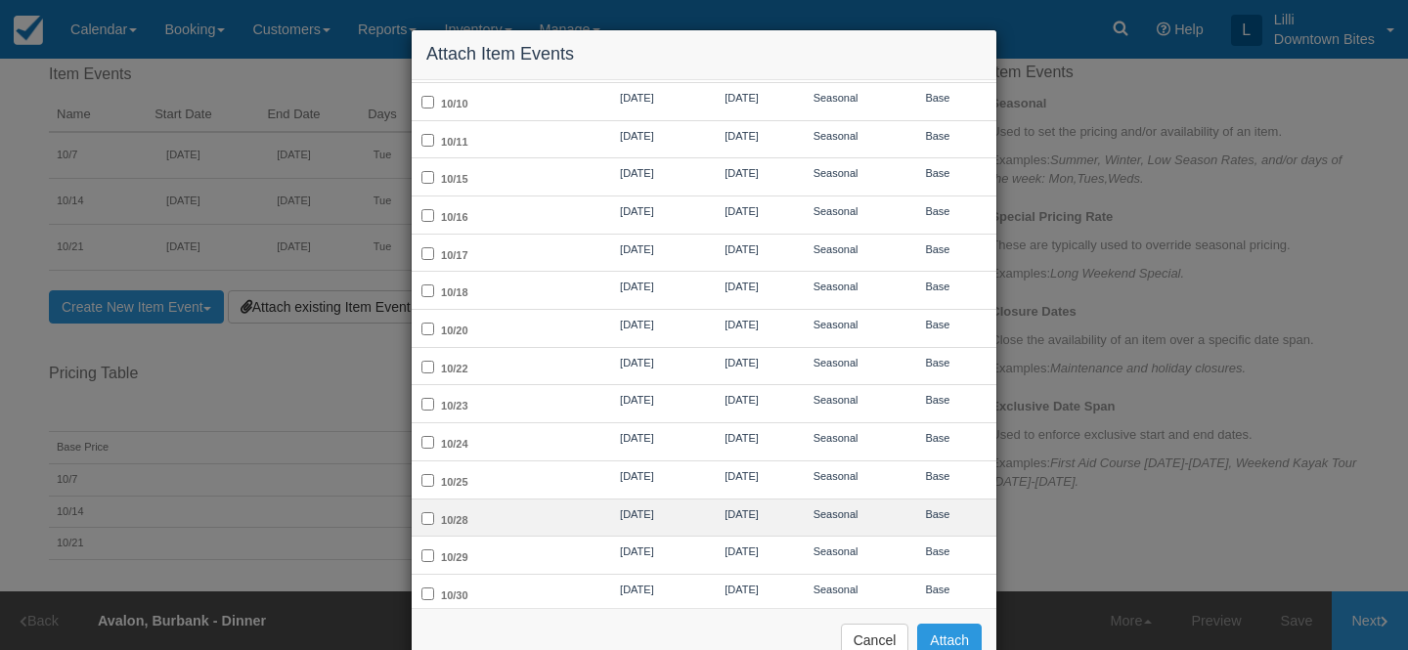
click at [502, 505] on td "10/28" at bounding box center [497, 518] width 171 height 38
checkbox input "true"
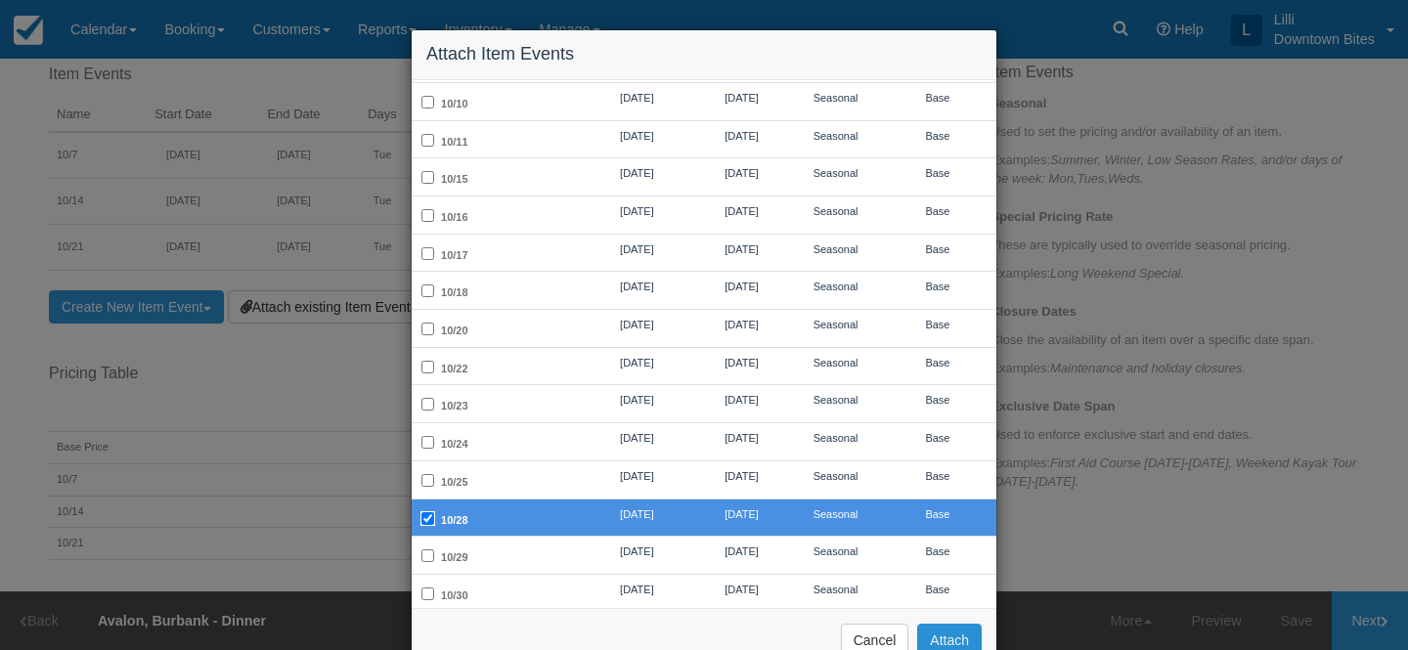
click at [961, 640] on button "Attach" at bounding box center [949, 640] width 65 height 33
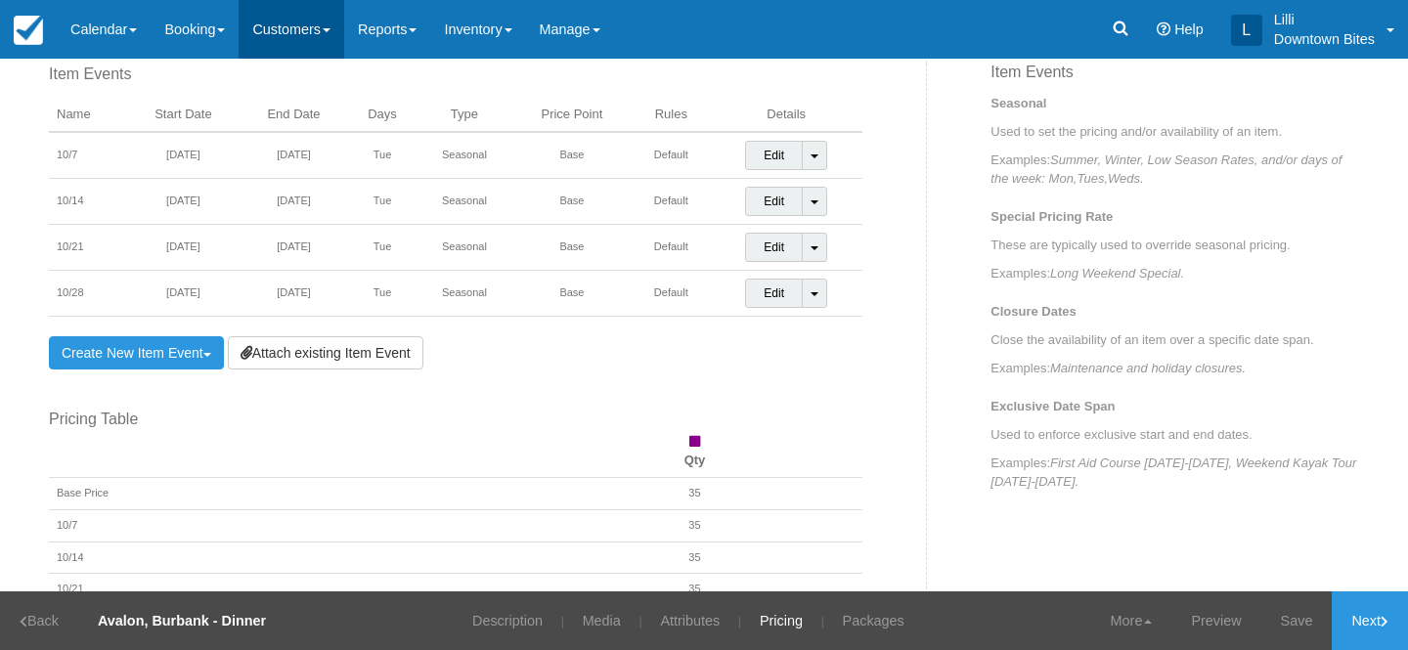
click at [268, 26] on link "Customers" at bounding box center [292, 29] width 106 height 59
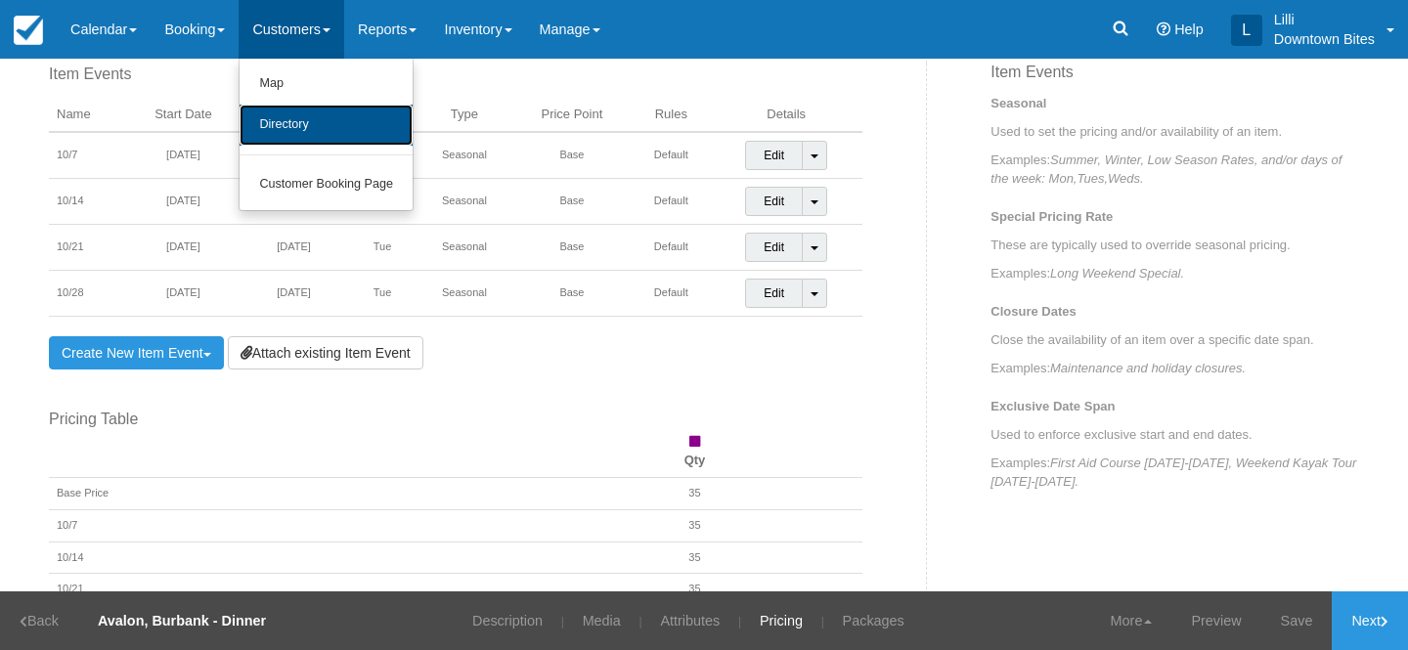
click at [291, 125] on link "Directory" at bounding box center [326, 125] width 173 height 41
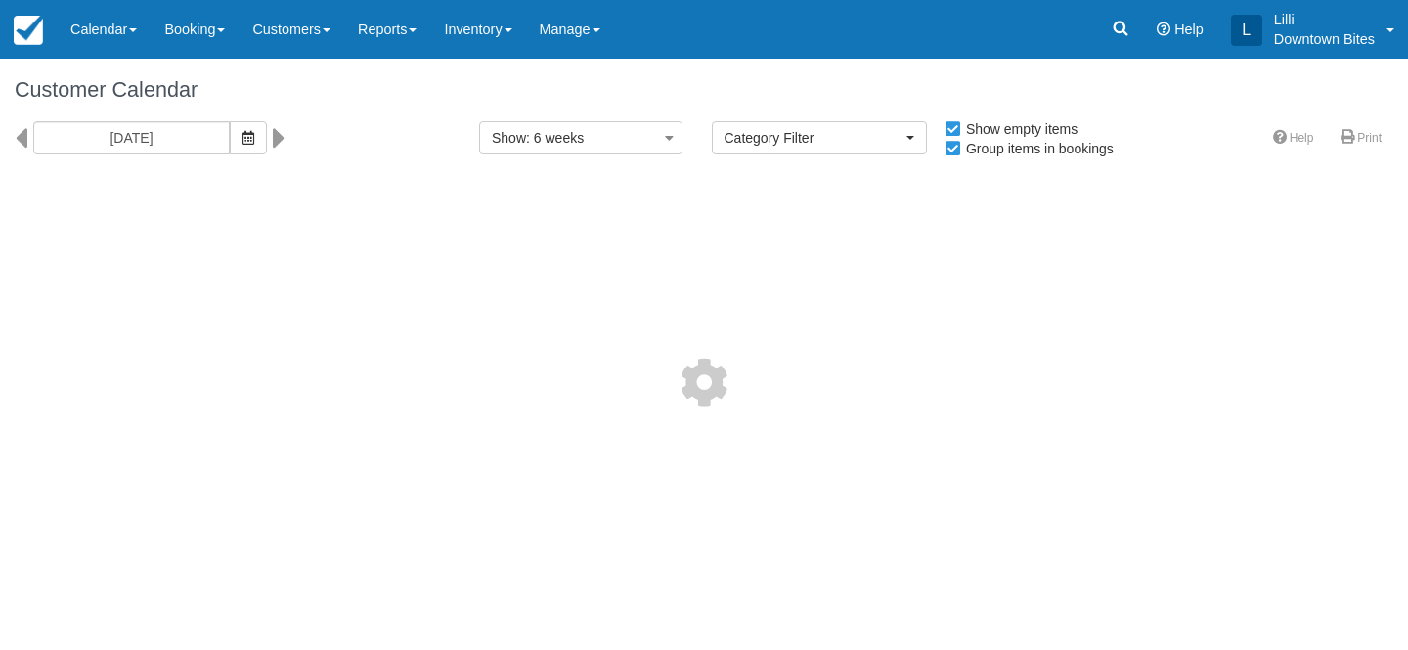
select select
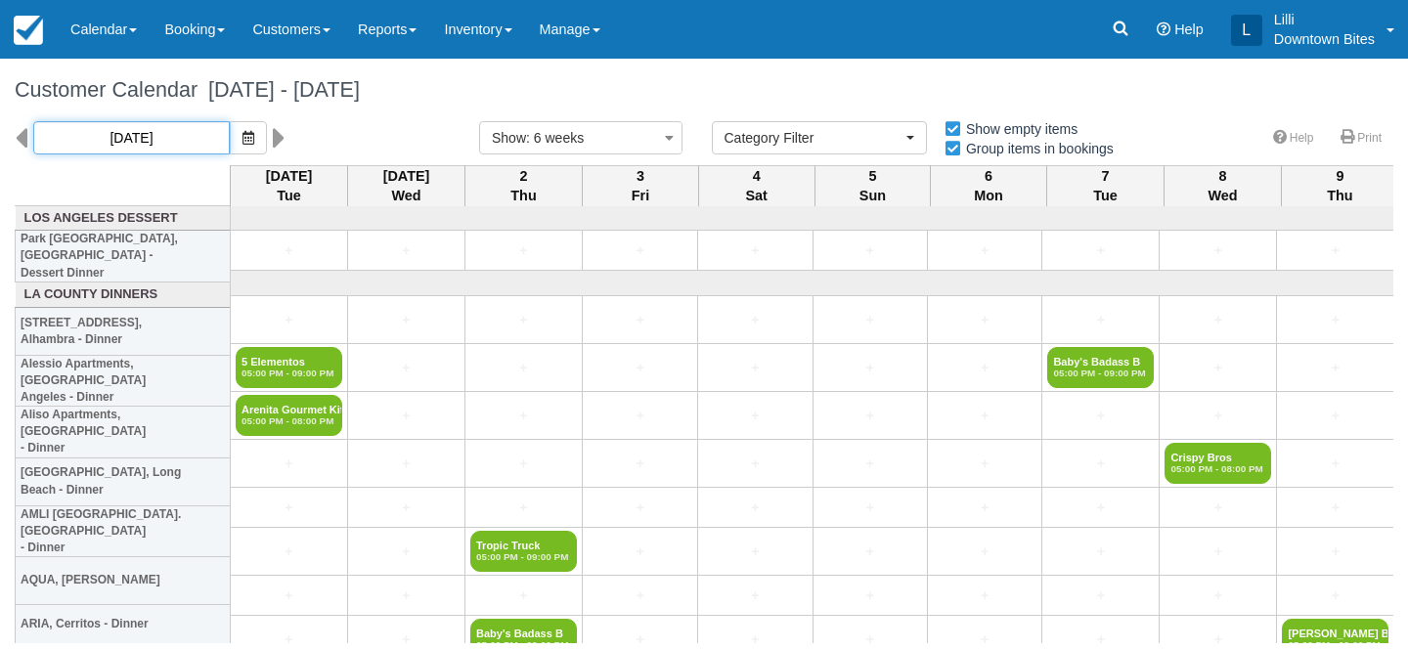
click at [145, 126] on input "09/30/25" at bounding box center [131, 137] width 197 height 33
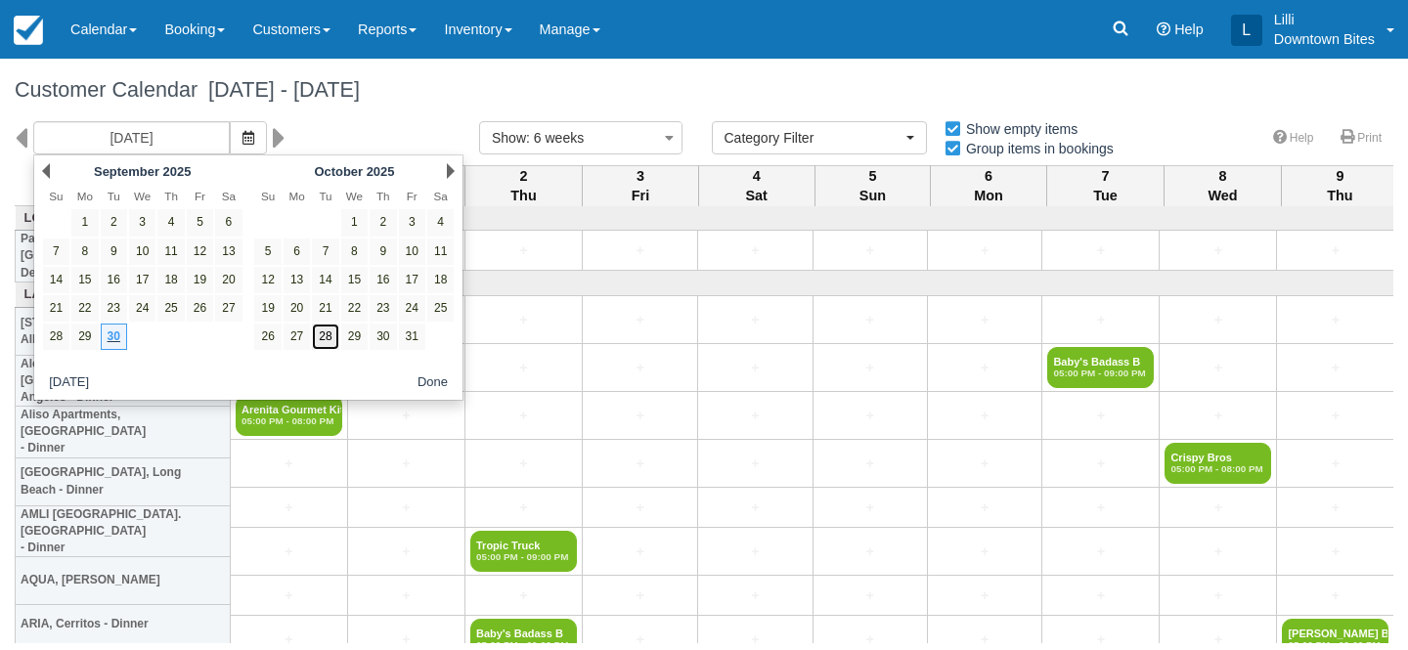
click at [331, 339] on link "28" at bounding box center [325, 337] width 26 height 26
type input "10/28/25"
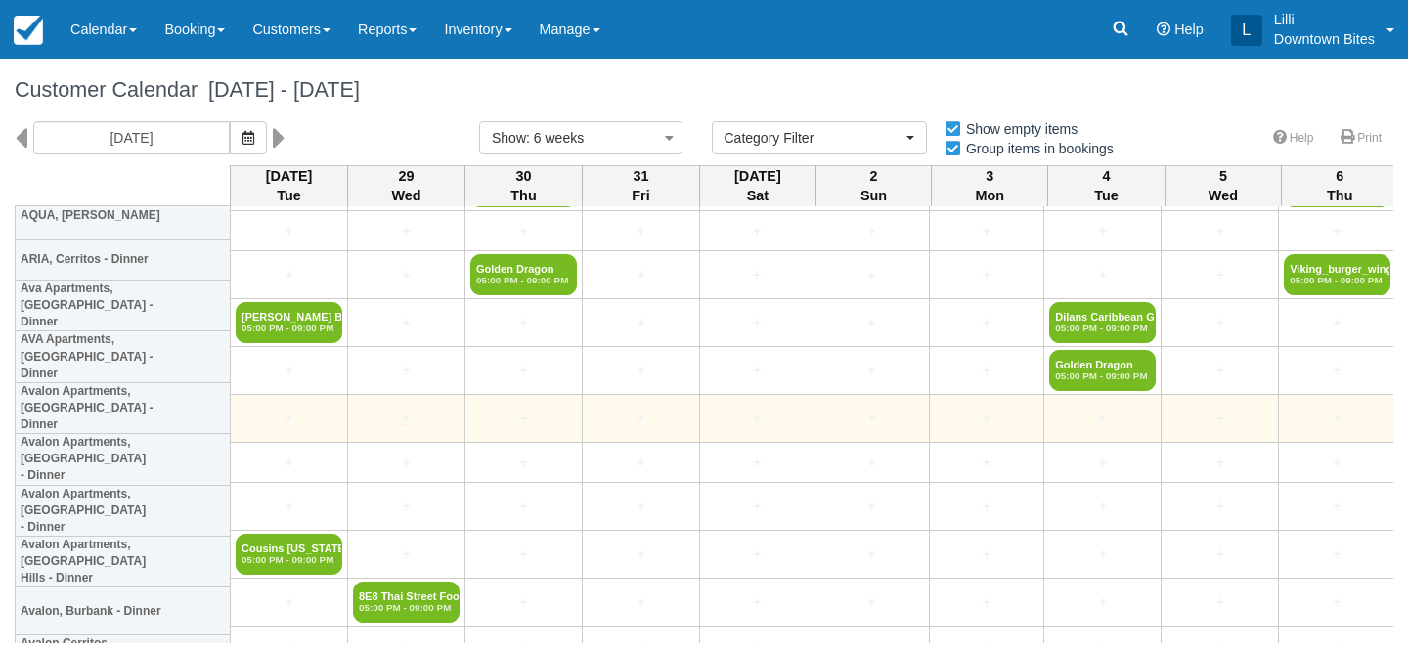
scroll to position [369, 0]
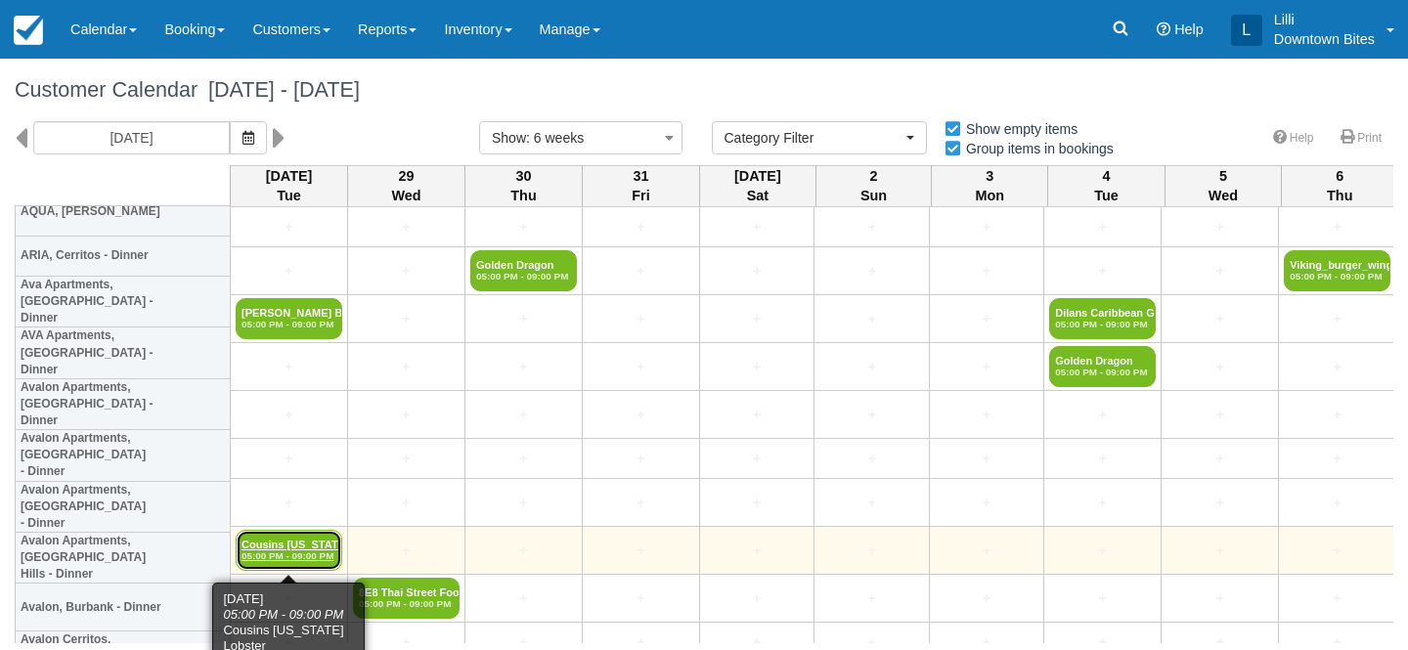
click at [287, 541] on link "Cousins Maine Lobste 05:00 PM - 09:00 PM" at bounding box center [289, 550] width 107 height 41
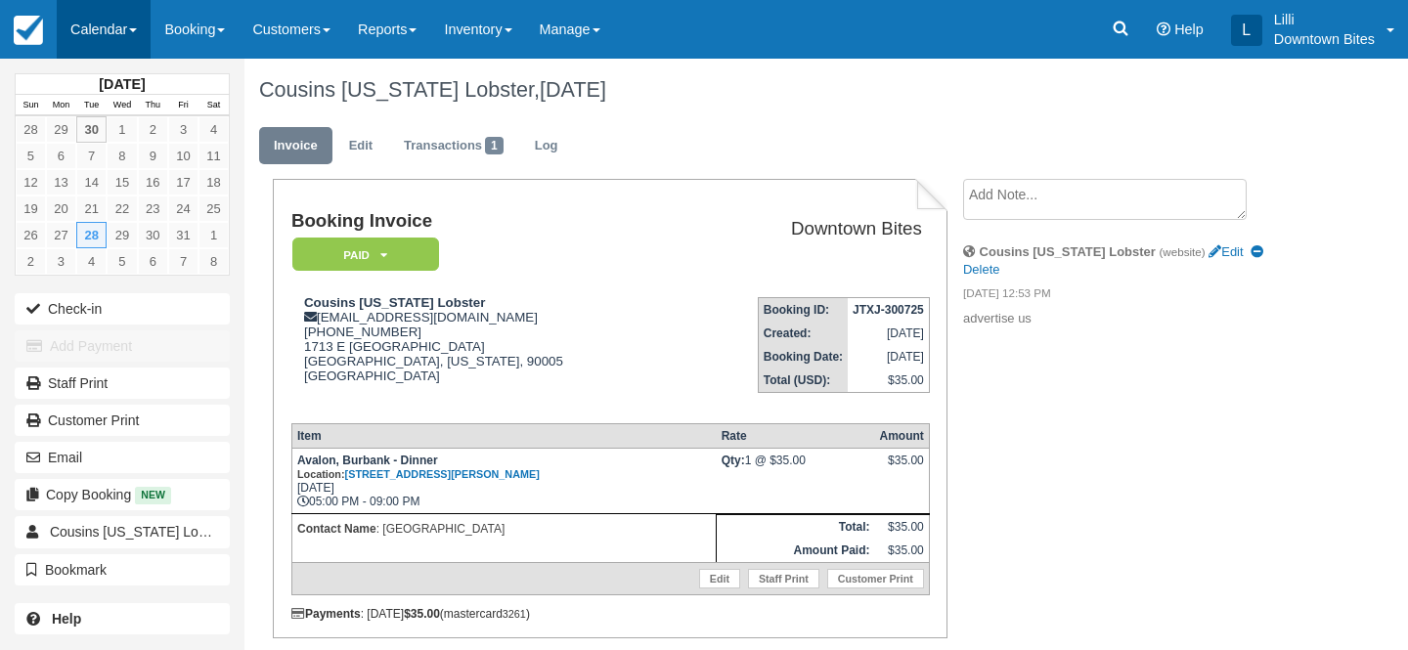
click at [94, 24] on link "Calendar" at bounding box center [104, 29] width 94 height 59
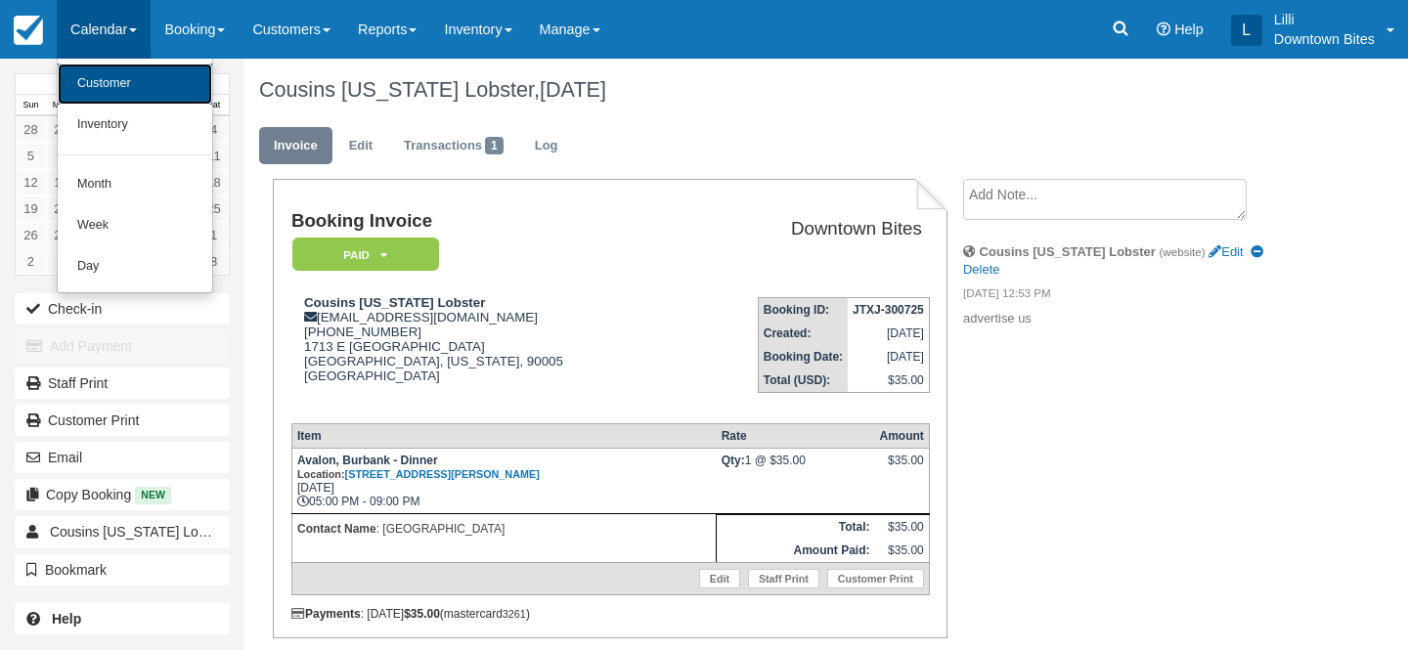
click at [87, 75] on link "Customer" at bounding box center [135, 84] width 155 height 41
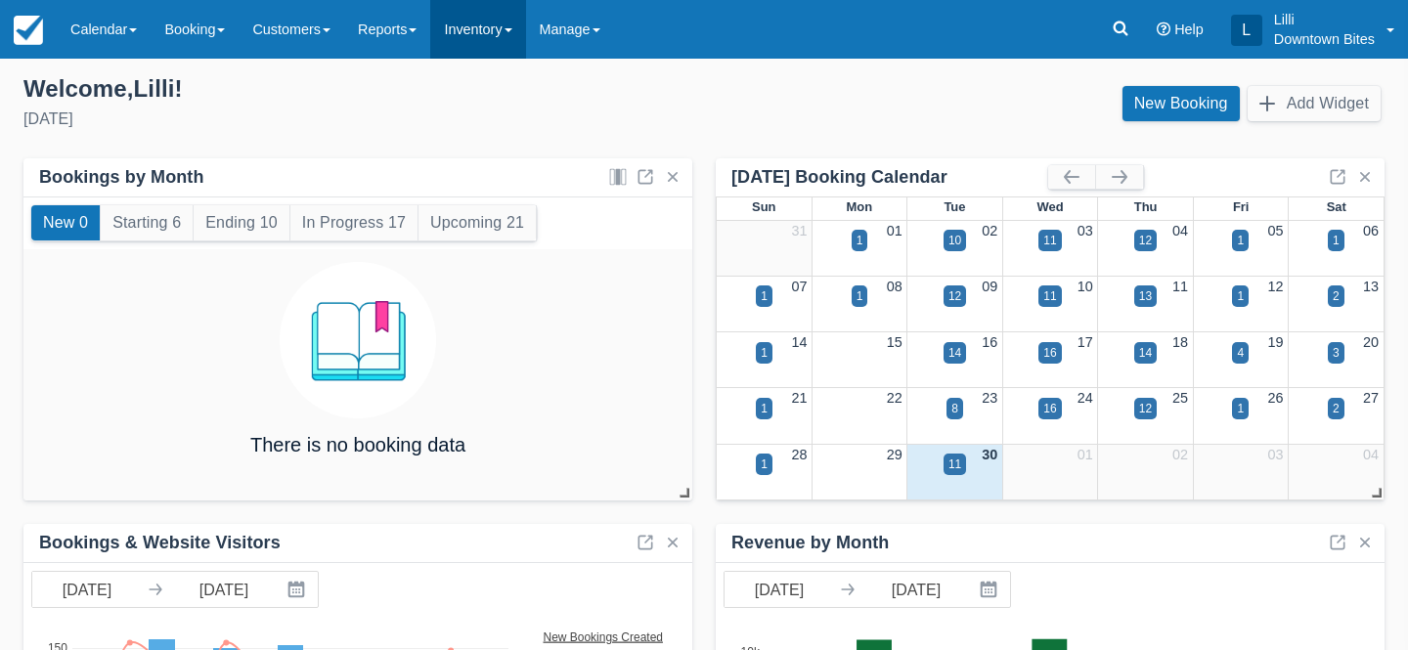
click at [474, 30] on link "Inventory" at bounding box center [477, 29] width 95 height 59
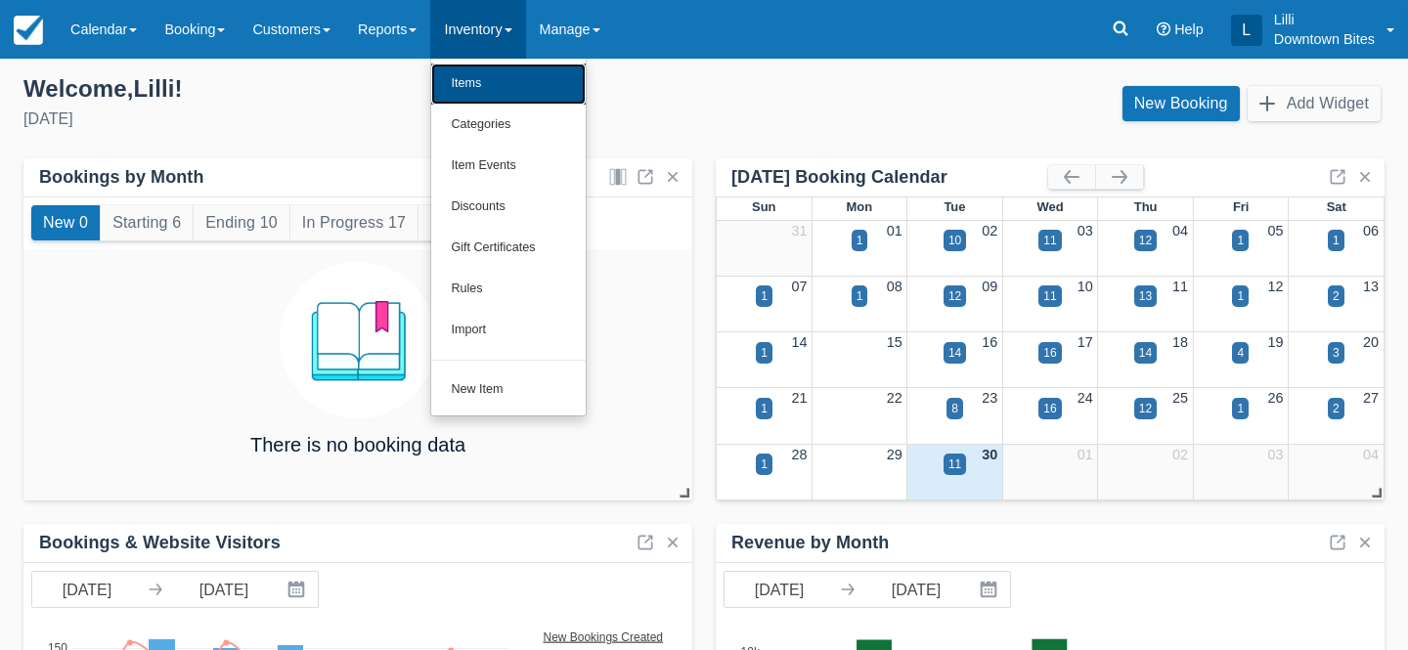
click at [479, 96] on link "Items" at bounding box center [508, 84] width 155 height 41
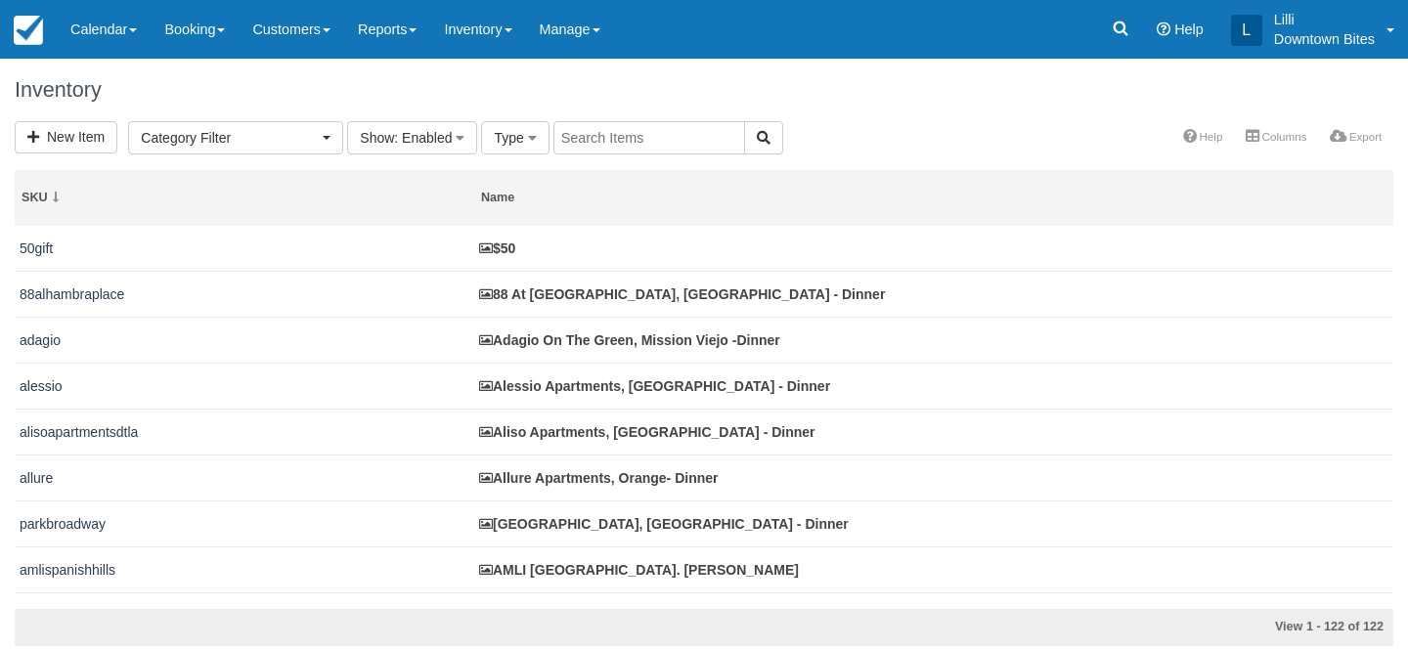
select select
click at [590, 135] on input "text" at bounding box center [650, 137] width 192 height 33
type input "avalon"
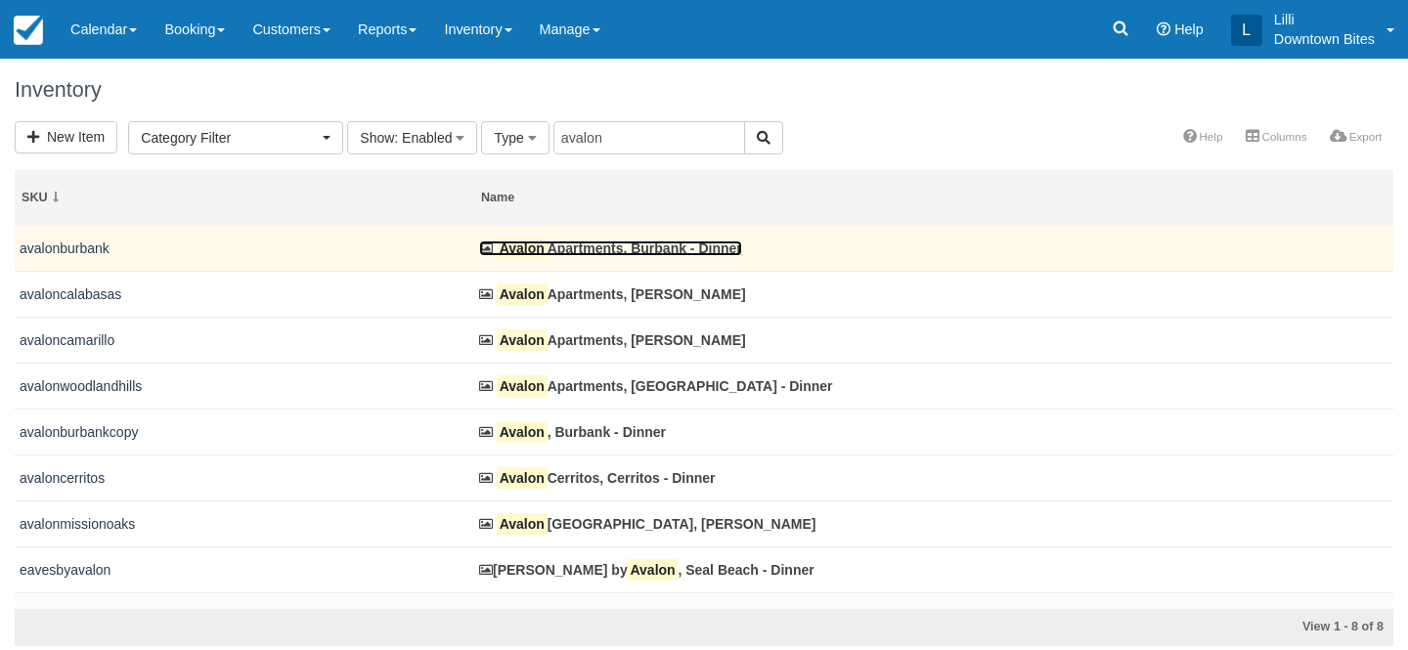
click at [594, 242] on link "Avalon Apartments, Burbank - Dinner" at bounding box center [610, 249] width 263 height 16
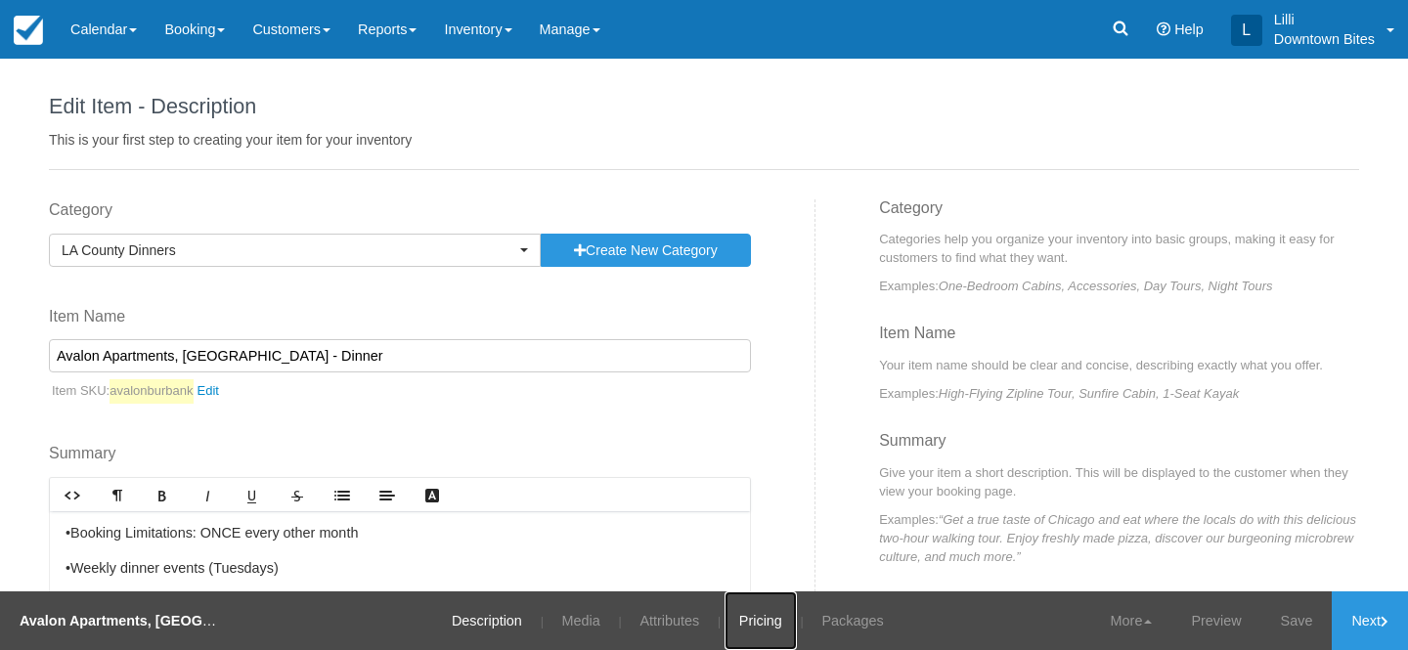
click at [758, 618] on link "Pricing" at bounding box center [761, 621] width 72 height 59
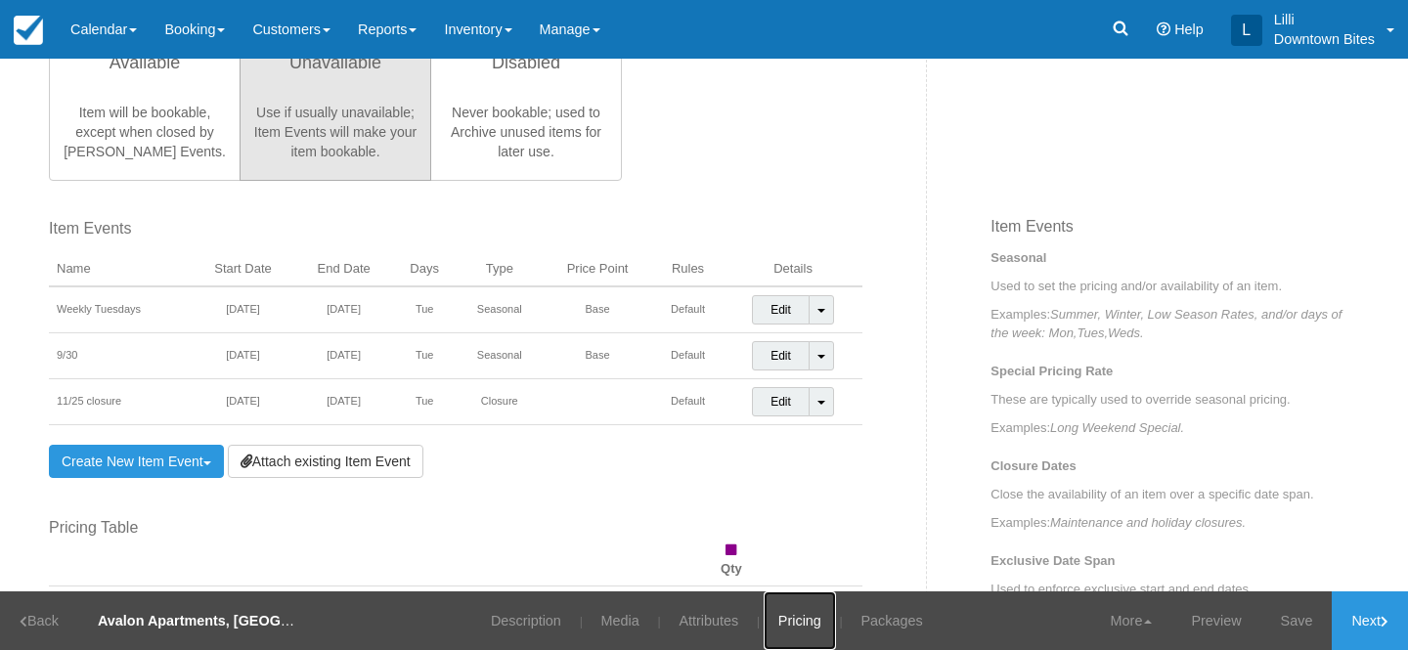
scroll to position [624, 0]
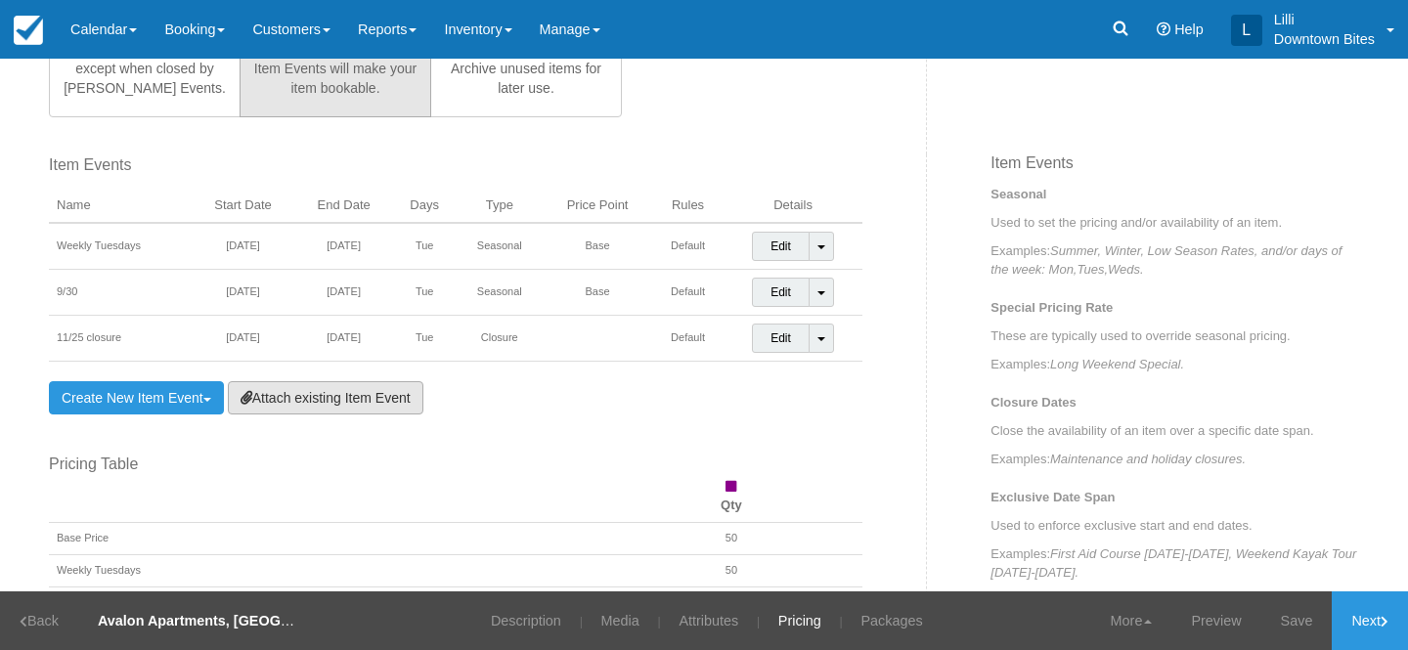
click at [327, 404] on link "Attach existing Item Event" at bounding box center [326, 397] width 196 height 33
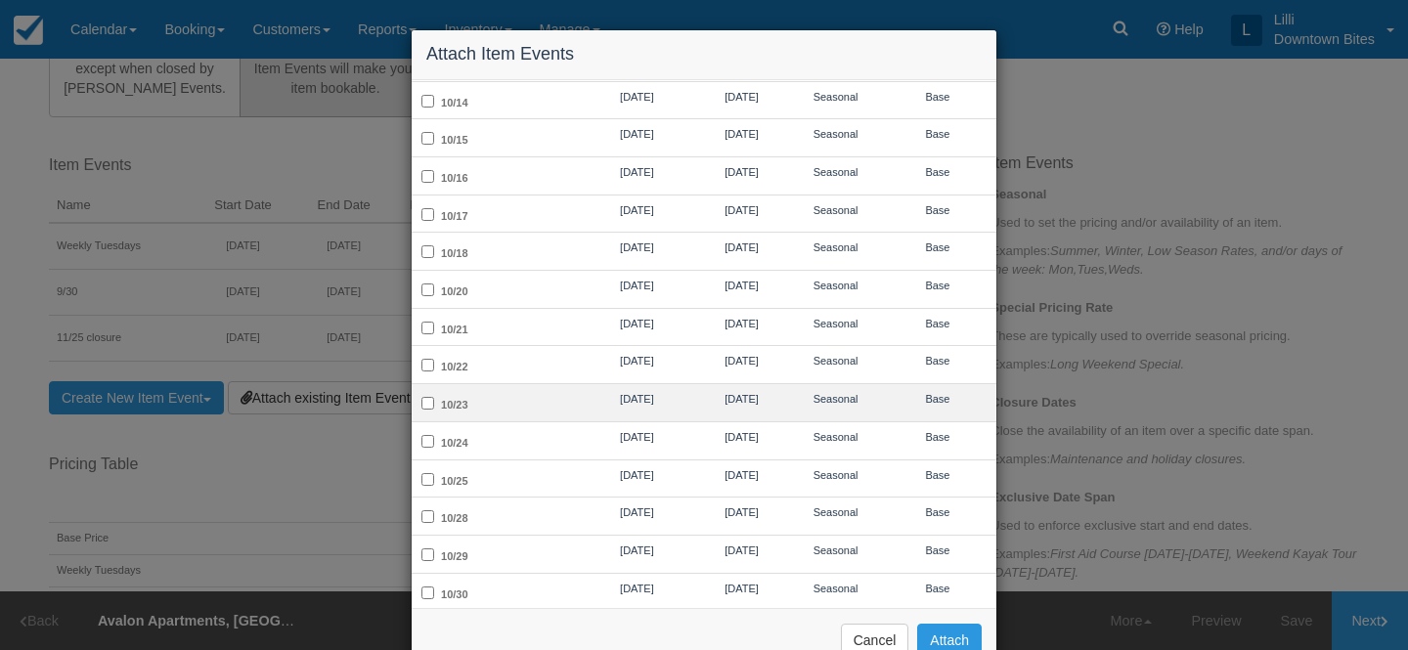
scroll to position [535, 0]
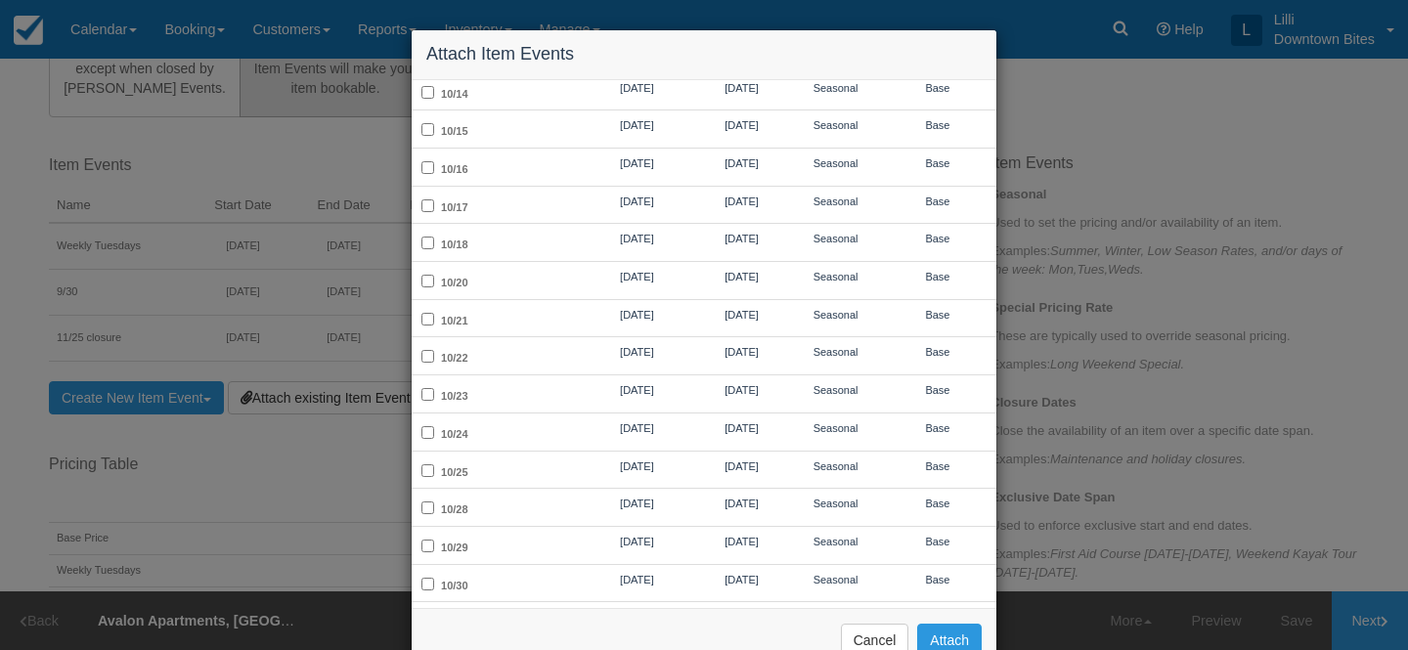
click at [148, 410] on div "Attach Item Events Name Start Date End Date Type Price Point Weekly Wednesdays …" at bounding box center [704, 325] width 1408 height 650
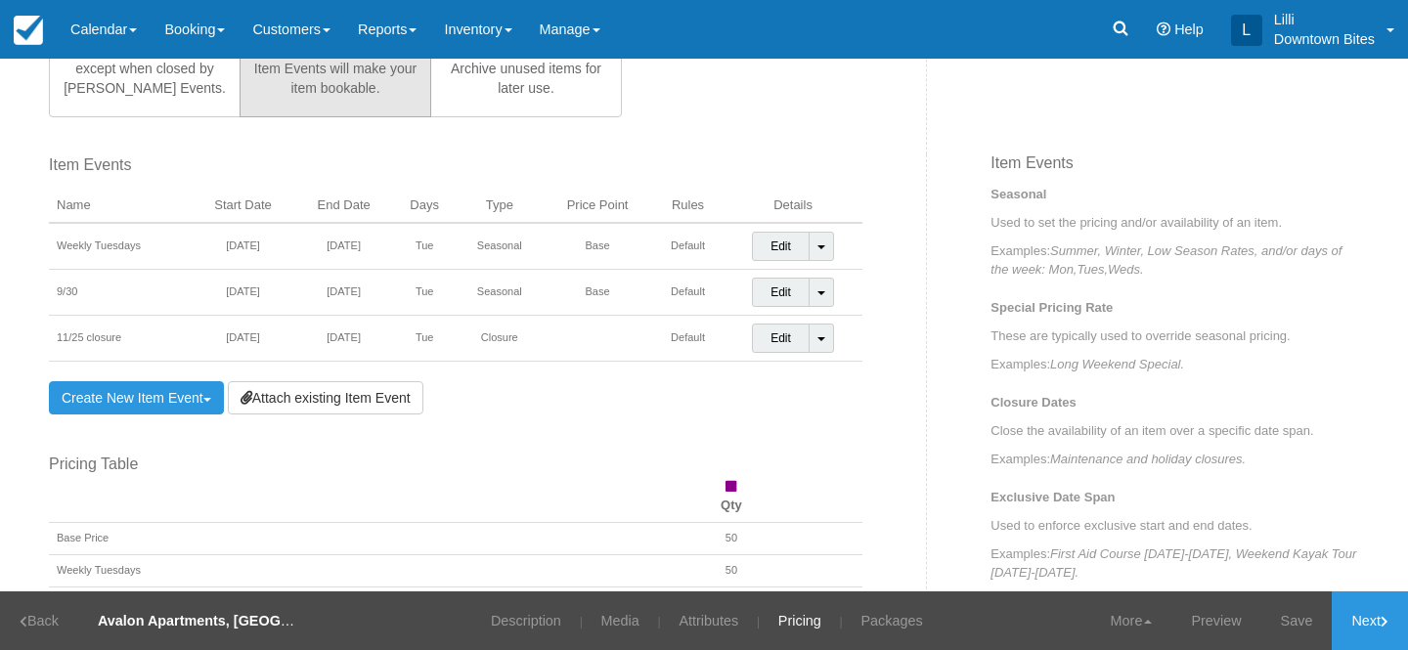
click at [148, 410] on link "Create New Item Event Toggle Dropdown" at bounding box center [136, 397] width 175 height 33
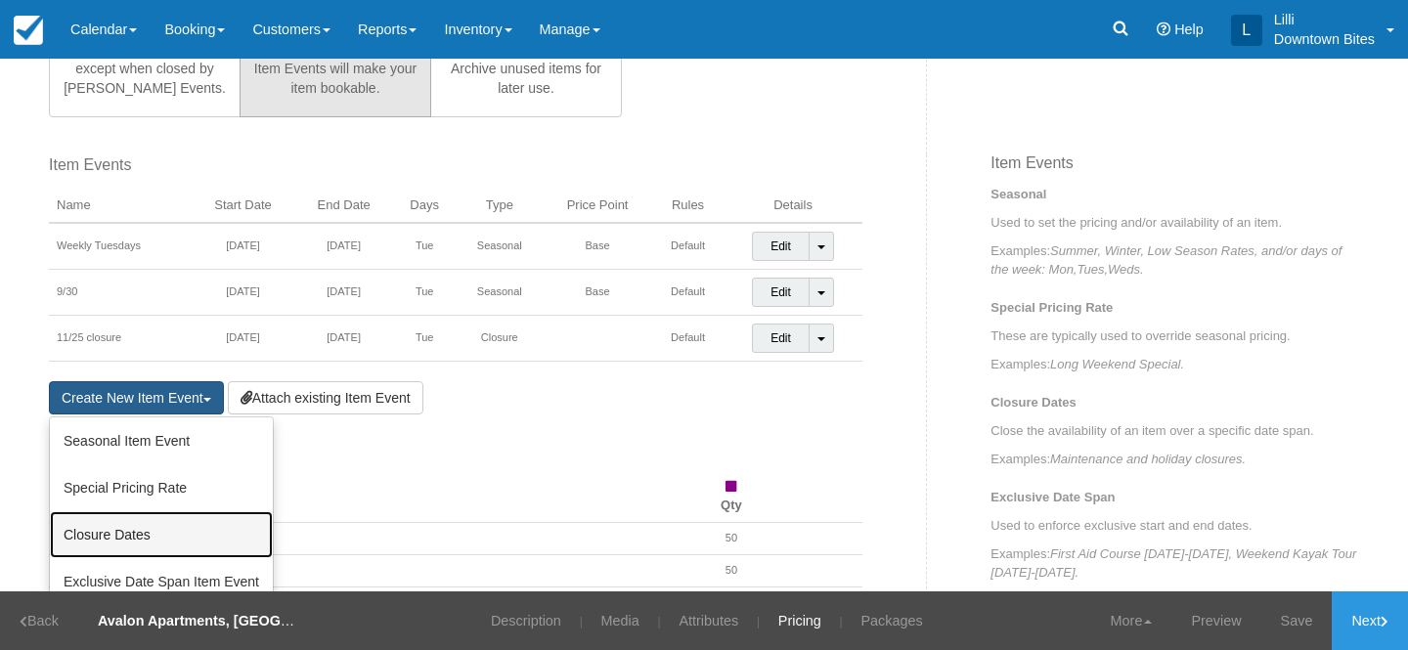
click at [165, 527] on link "Closure Dates" at bounding box center [161, 535] width 223 height 47
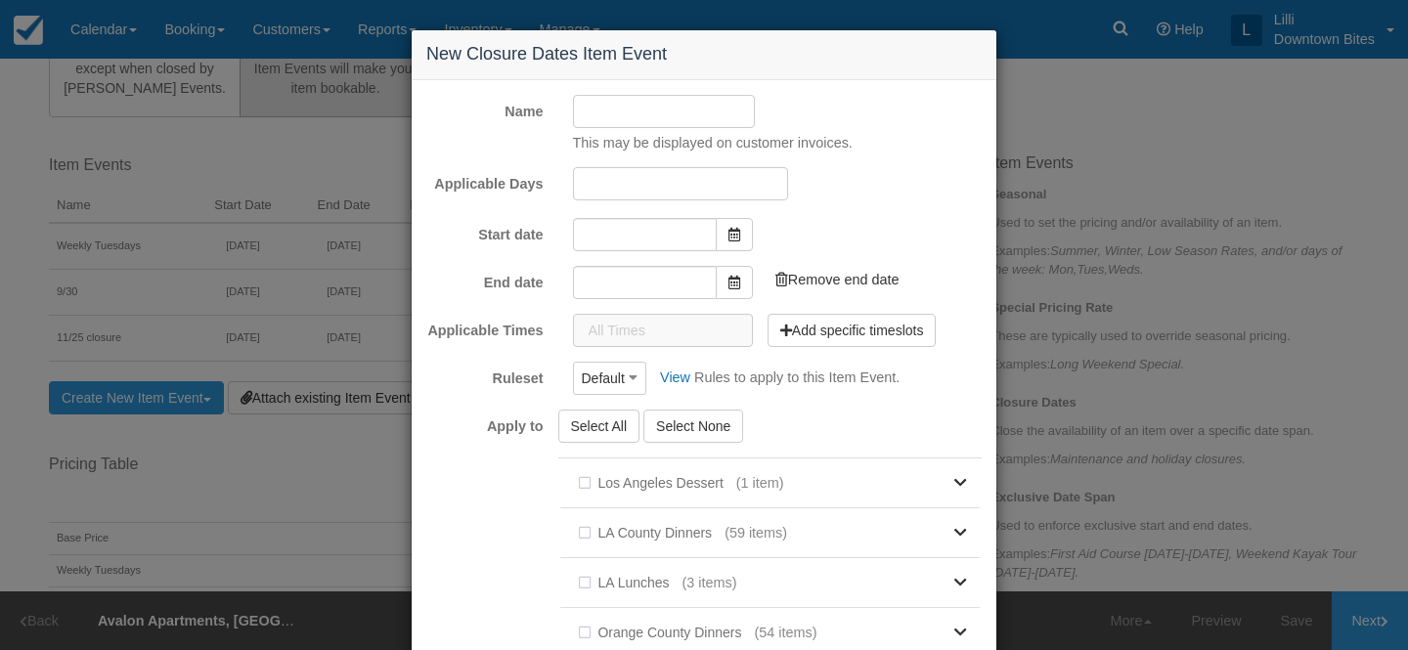
type input "[DATE]"
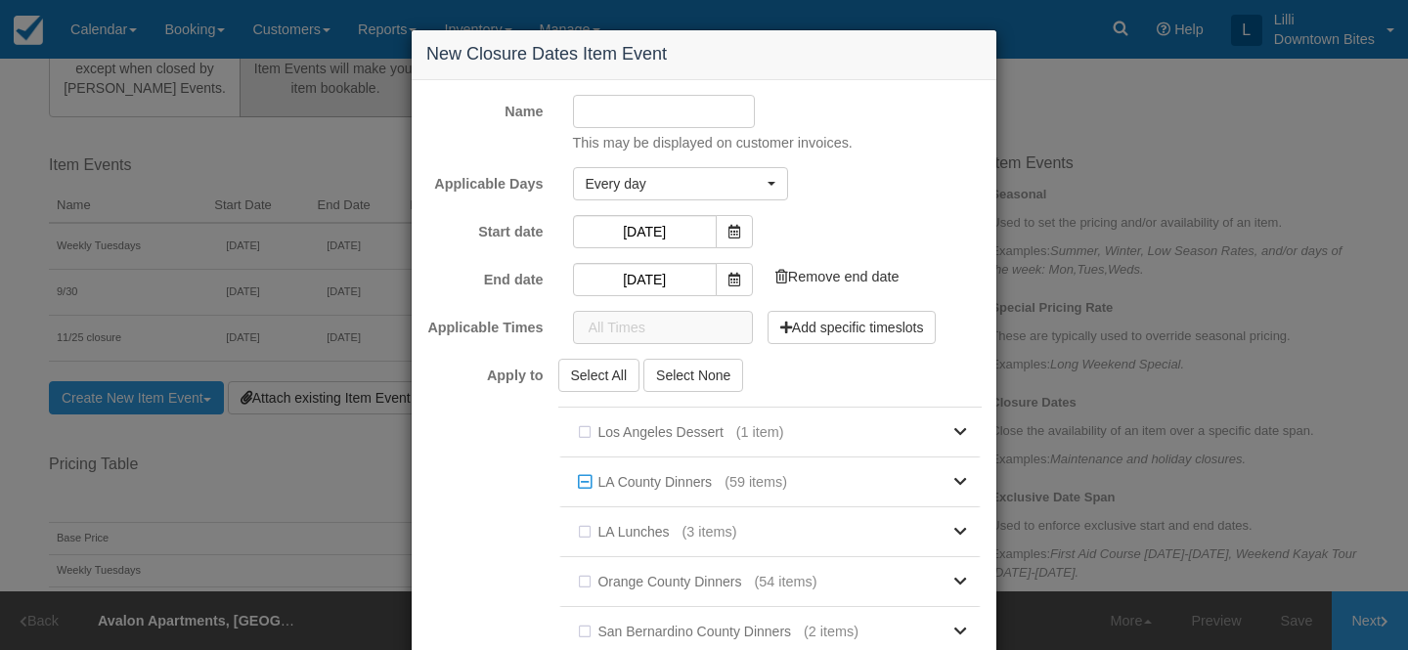
click at [627, 105] on input "Name" at bounding box center [664, 111] width 183 height 33
type input "10/28 closure"
click at [670, 178] on span "Every day" at bounding box center [674, 184] width 177 height 20
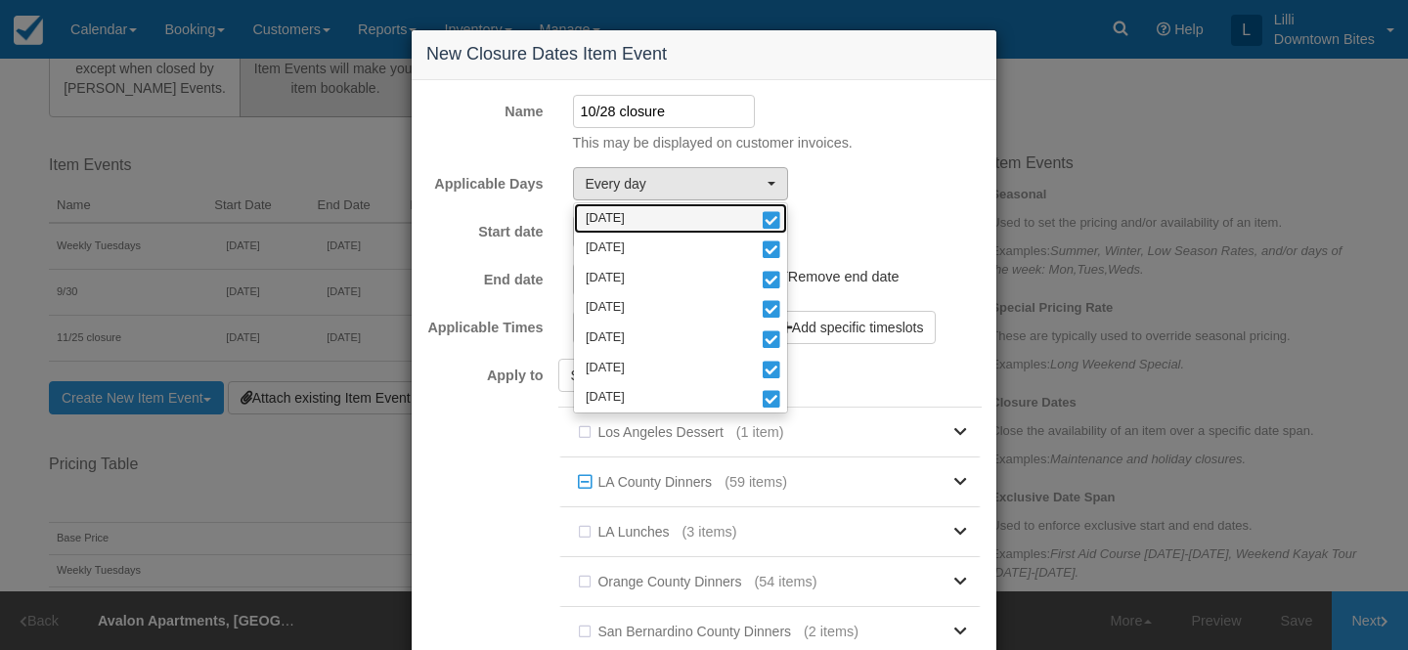
click at [646, 210] on link "Monday" at bounding box center [680, 218] width 213 height 30
select select "tue"
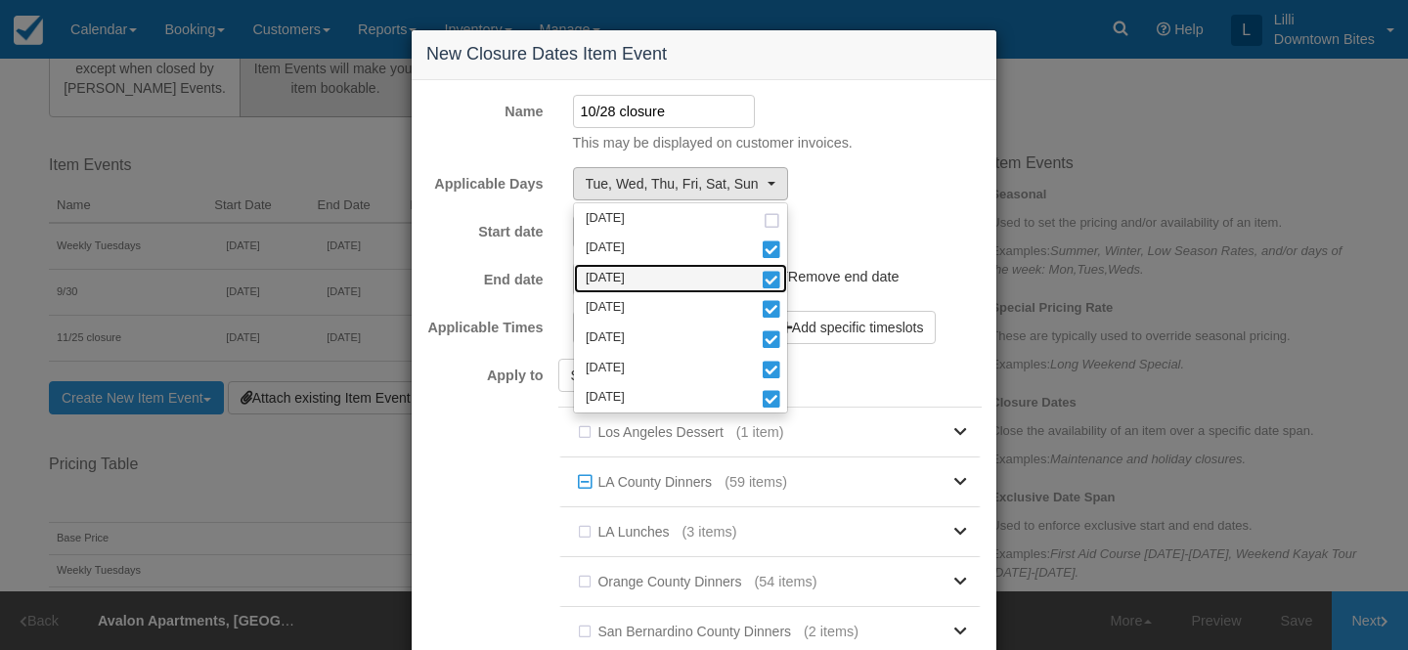
click at [625, 281] on span "Wednesday" at bounding box center [605, 279] width 39 height 18
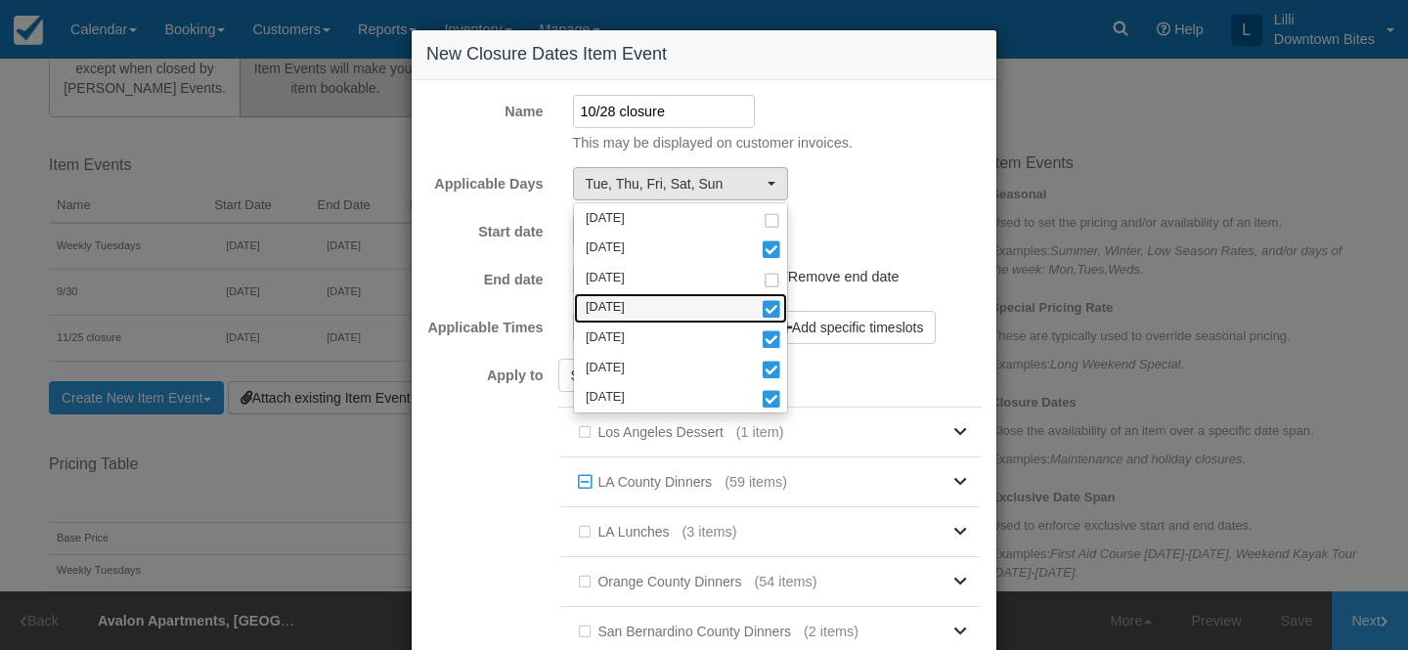
click at [639, 311] on link "Thursday" at bounding box center [680, 308] width 213 height 30
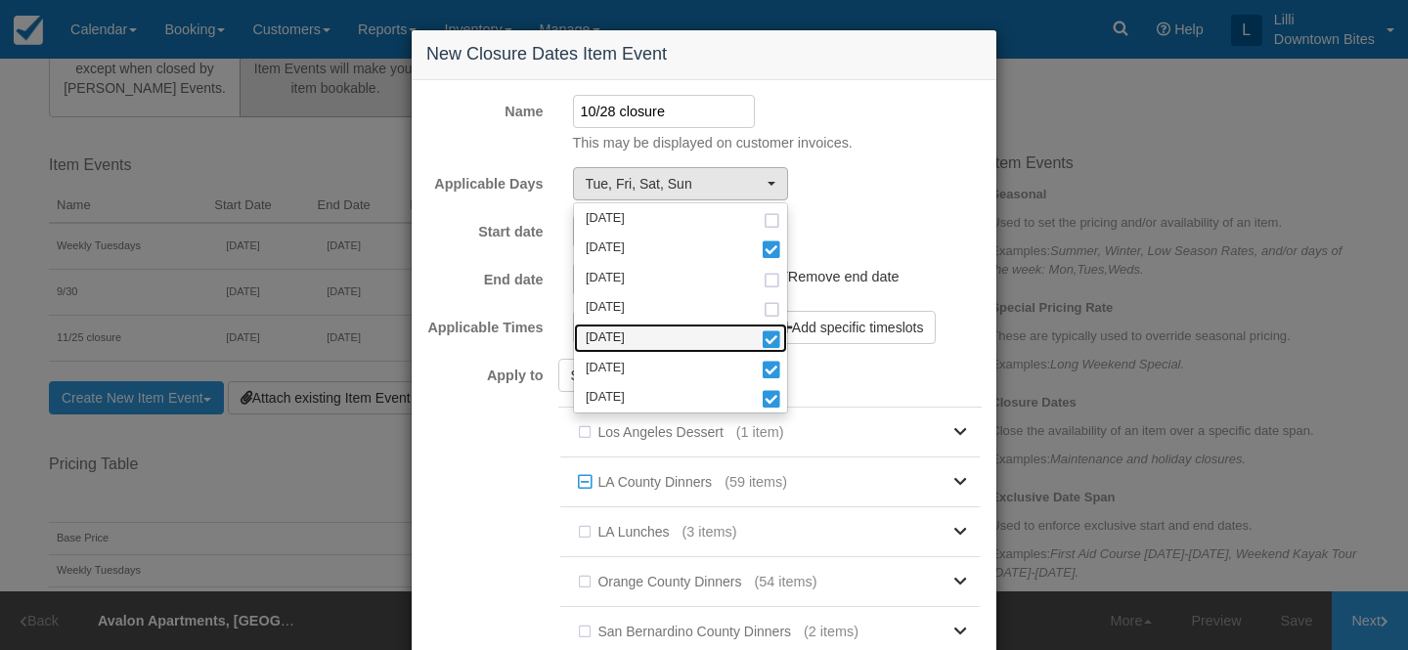
click at [639, 330] on link "Friday" at bounding box center [680, 339] width 213 height 30
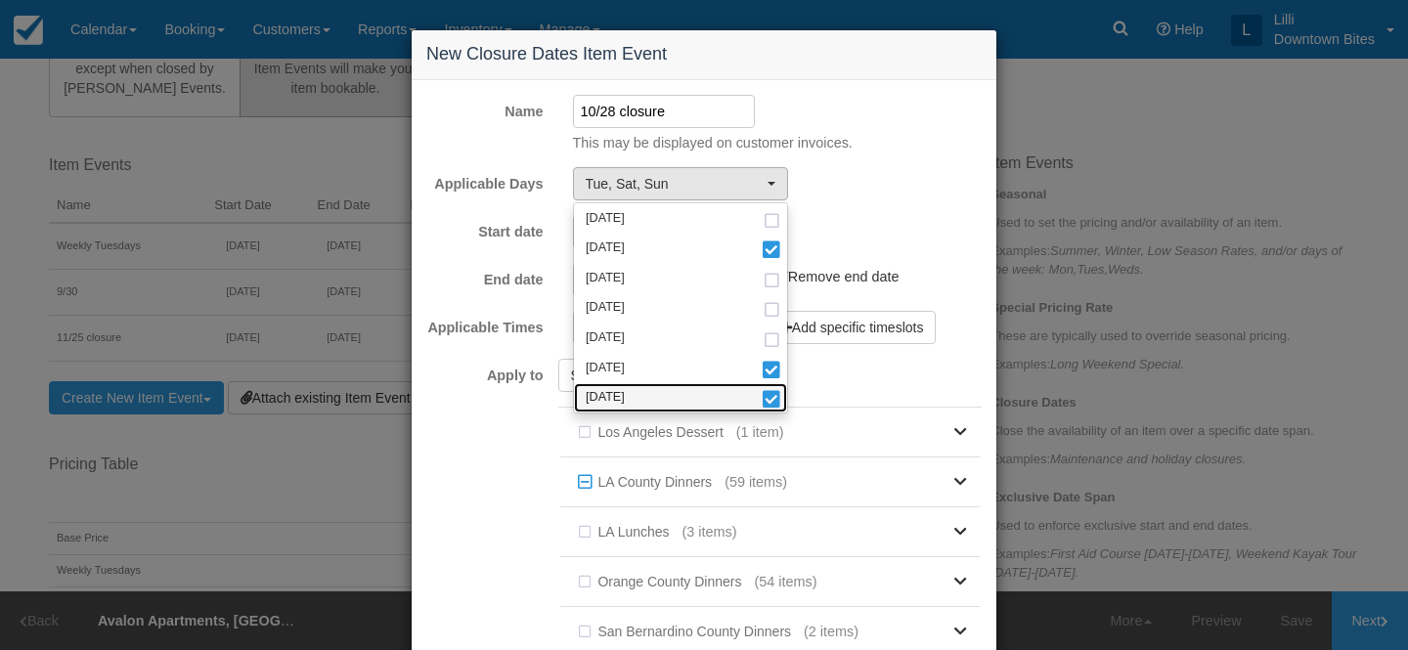
click at [638, 383] on link "Sunday" at bounding box center [680, 398] width 213 height 30
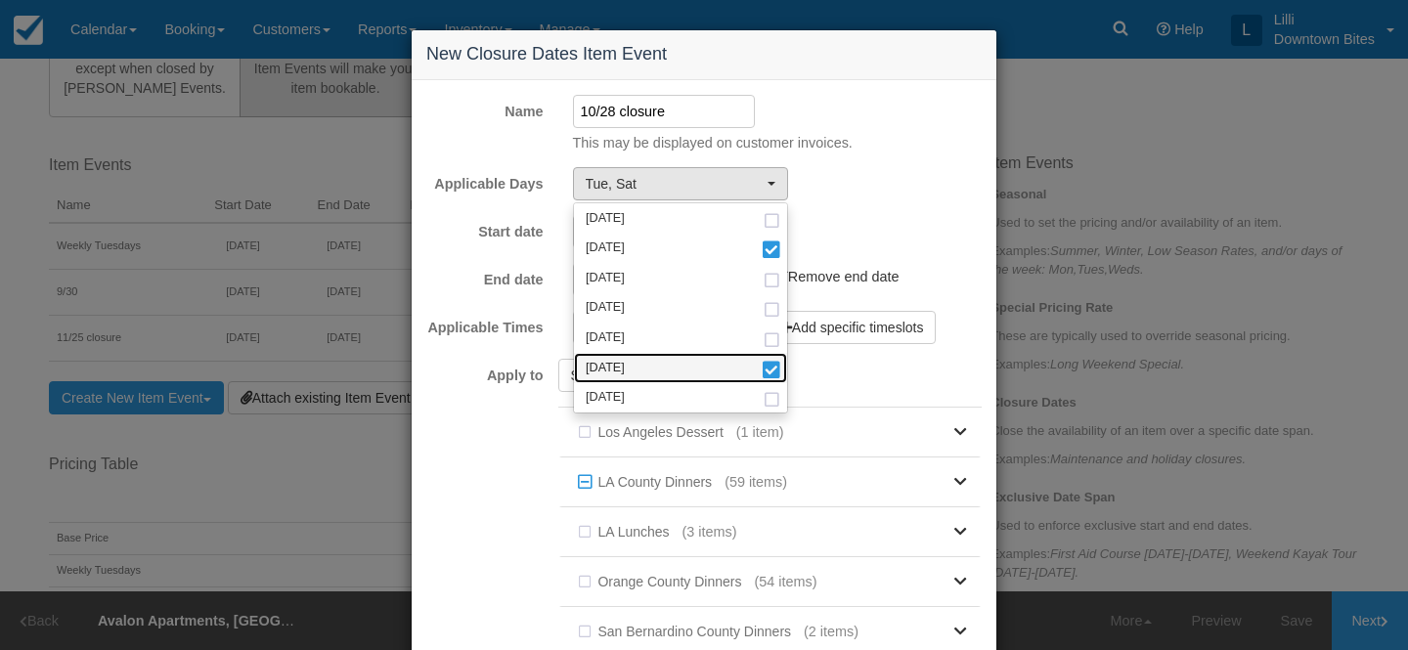
click at [625, 360] on span "Saturday" at bounding box center [605, 369] width 39 height 18
click at [936, 218] on div "Start date 09/30/25 Add end date" at bounding box center [704, 231] width 585 height 33
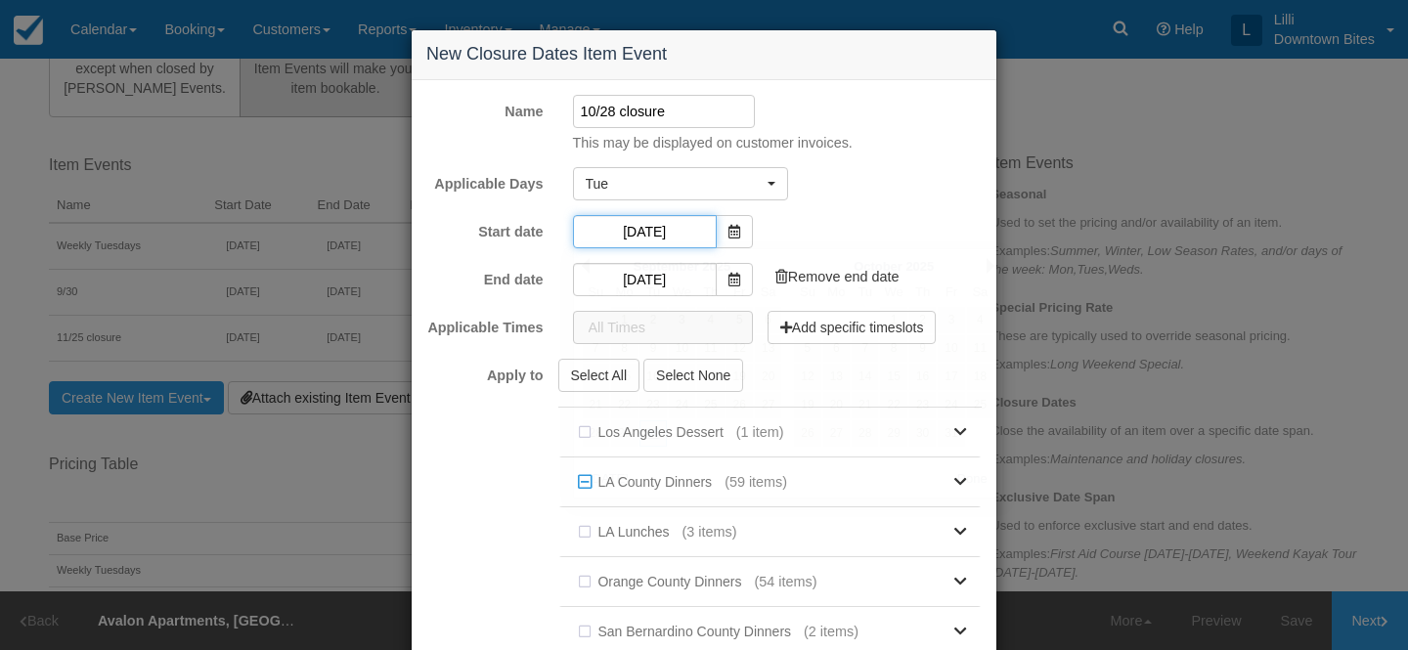
click at [667, 241] on input "09/30/25" at bounding box center [645, 231] width 144 height 33
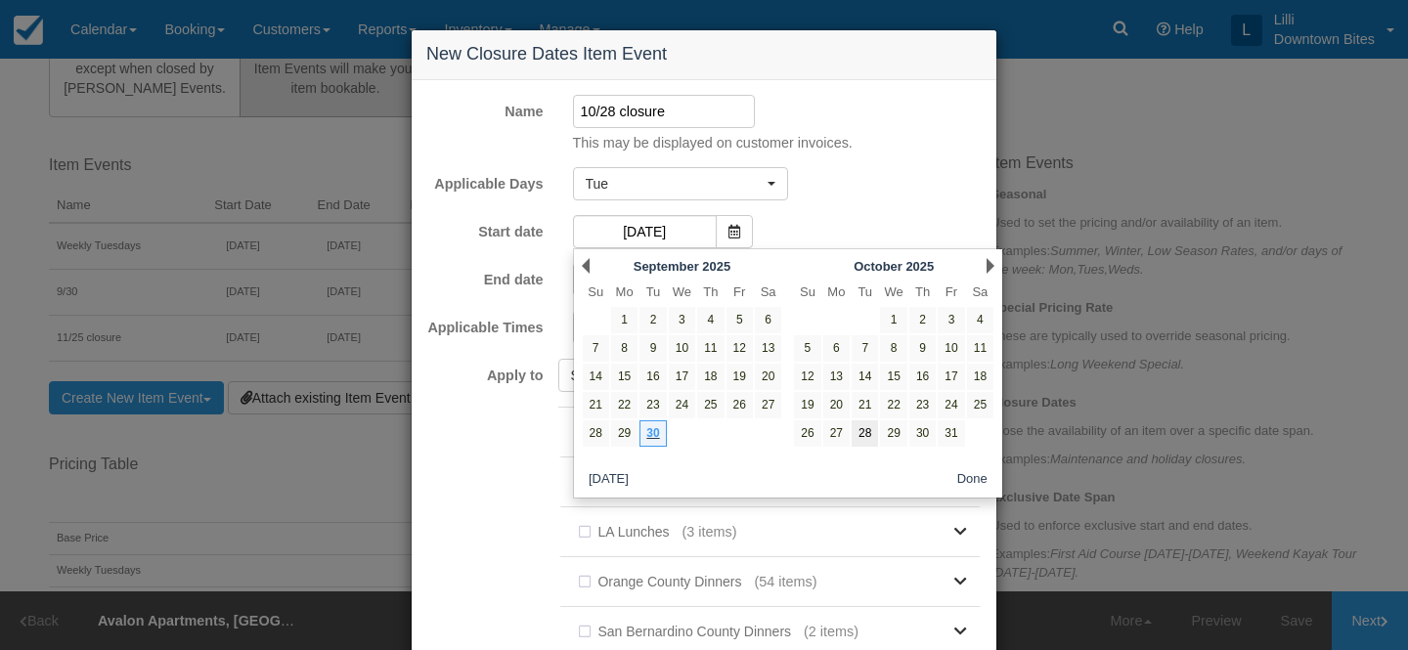
click at [871, 430] on link "28" at bounding box center [865, 434] width 26 height 26
type input "10/28/25"
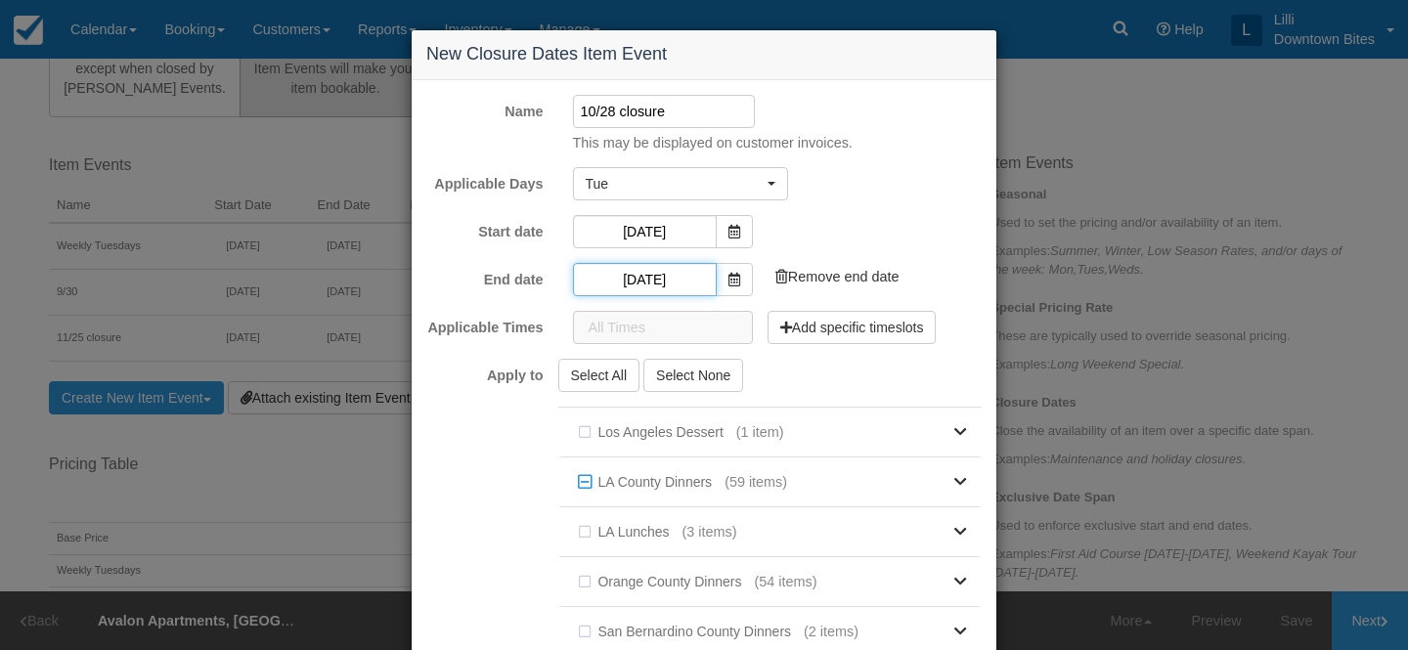
click at [691, 268] on input "10/30/25" at bounding box center [645, 279] width 144 height 33
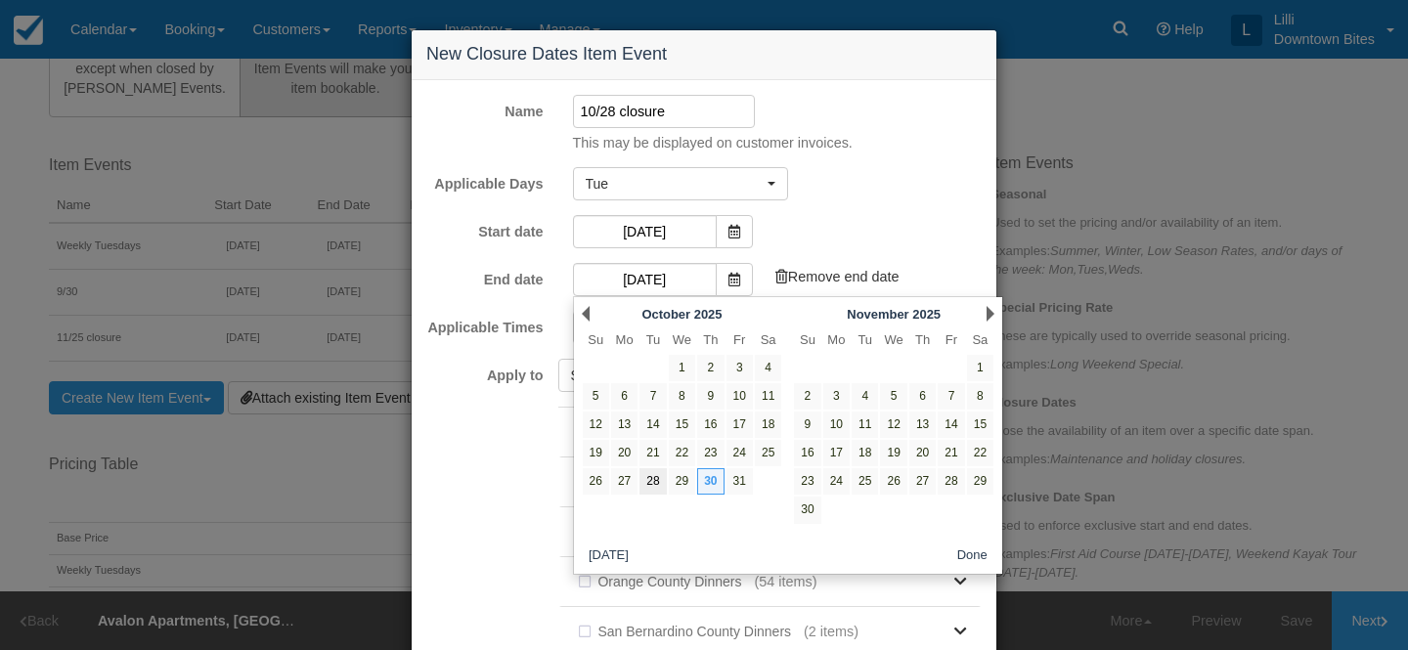
click at [655, 479] on link "28" at bounding box center [653, 482] width 26 height 26
type input "10/28/25"
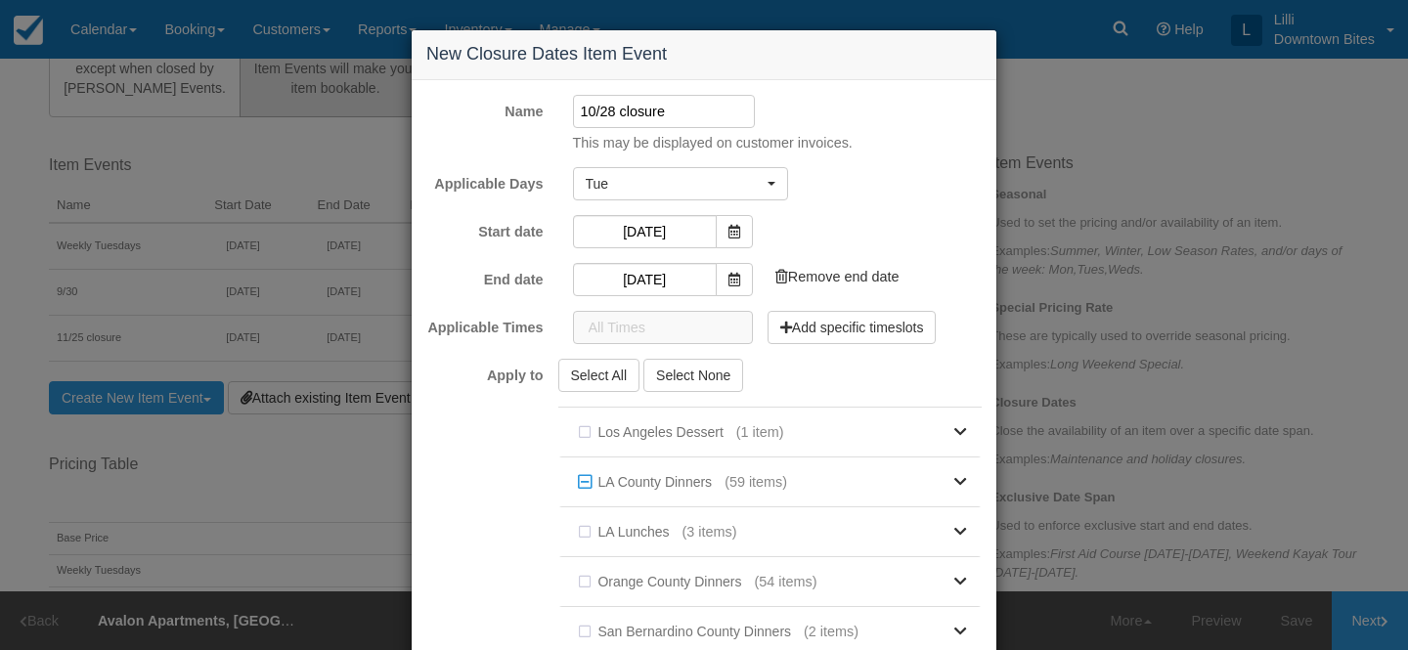
click at [924, 155] on form "Name 10/28 closure This may be displayed on customer invoices. Price Base price…" at bounding box center [704, 411] width 556 height 633
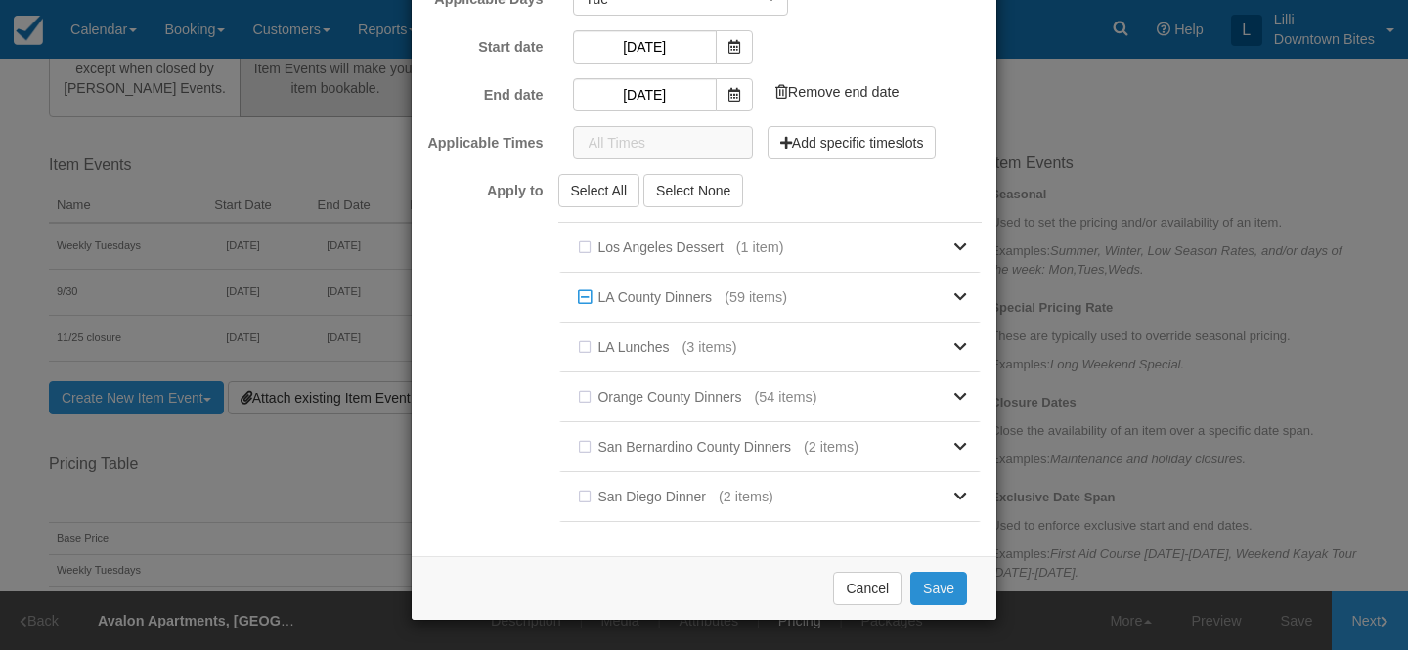
click at [946, 579] on button "Save" at bounding box center [939, 588] width 57 height 33
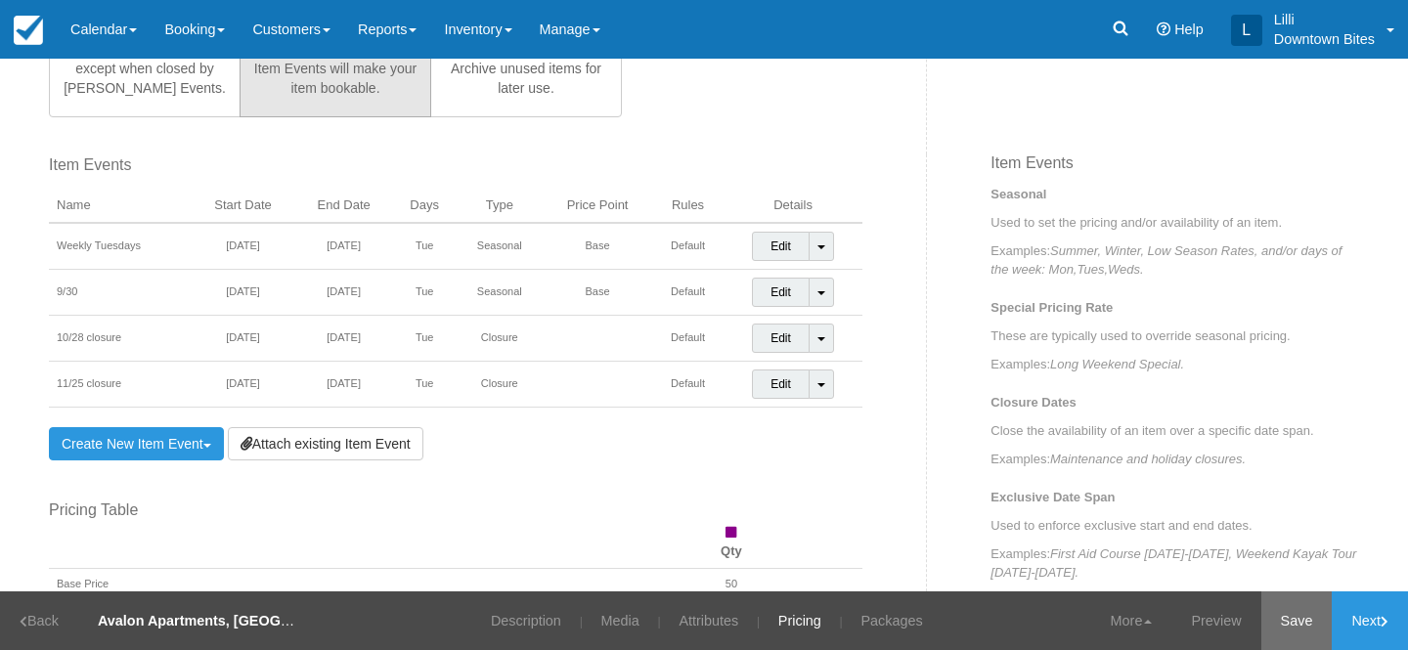
click at [1282, 615] on link "Save" at bounding box center [1297, 621] width 71 height 59
click at [105, 22] on link "Calendar" at bounding box center [104, 29] width 94 height 59
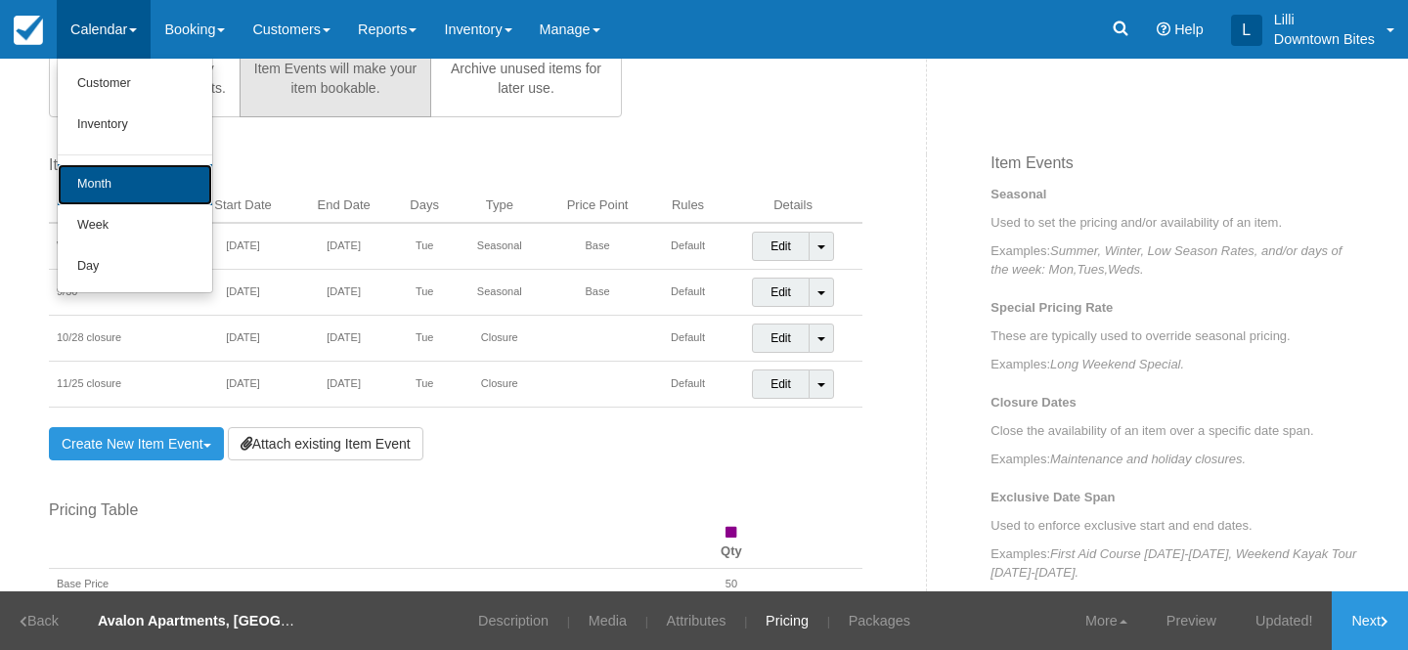
click at [131, 182] on link "Month" at bounding box center [135, 184] width 155 height 41
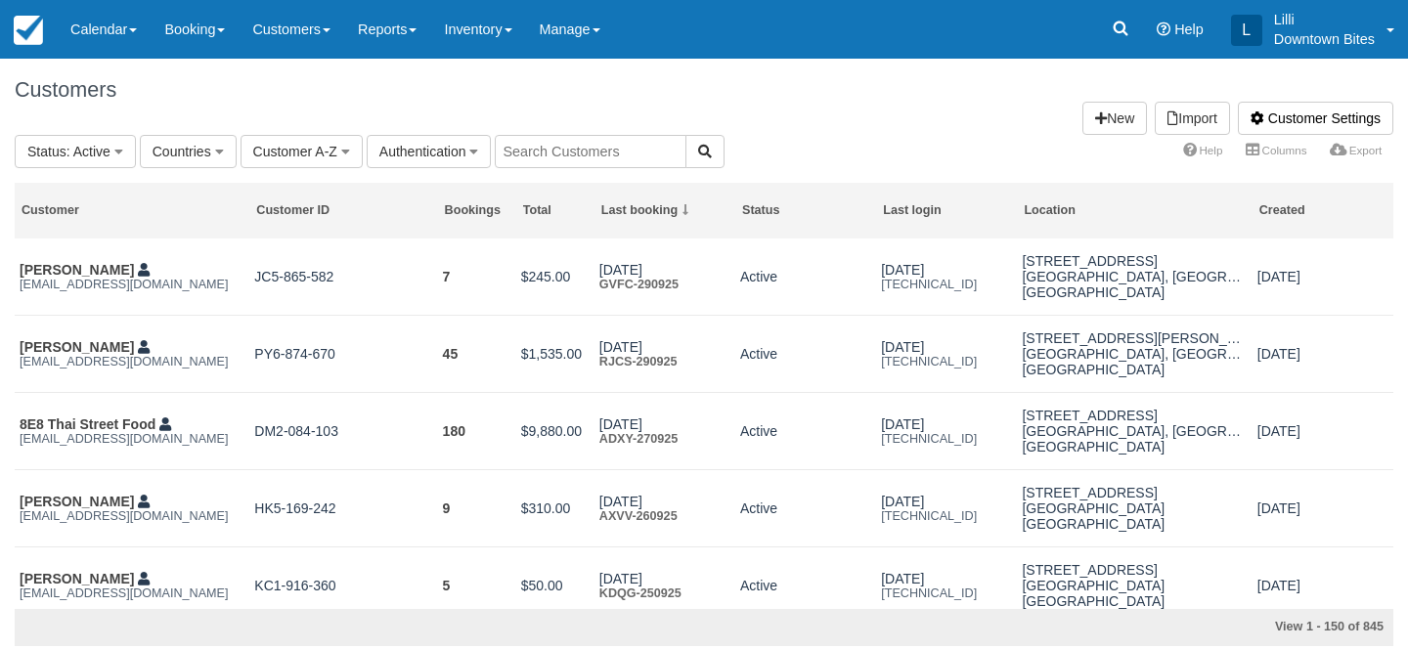
click at [530, 154] on input "text" at bounding box center [591, 151] width 192 height 33
type input "lilli"
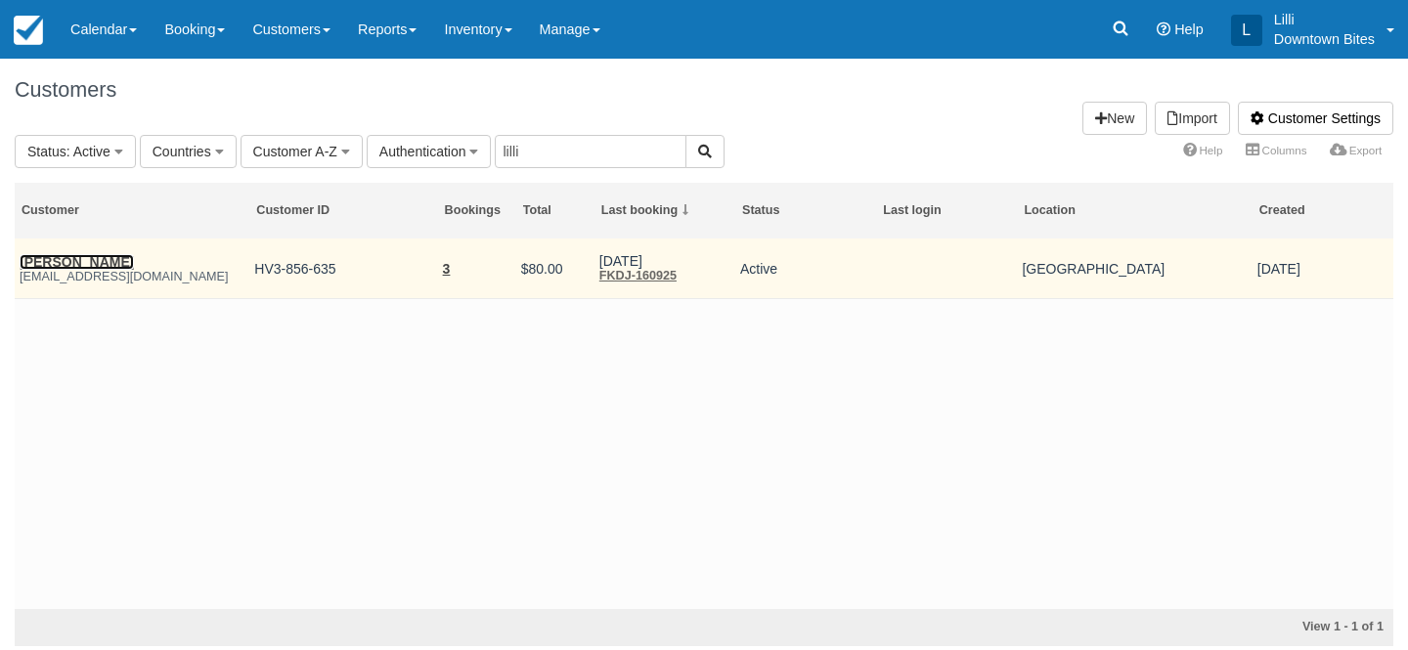
click at [98, 263] on link "James Mcintosh" at bounding box center [77, 262] width 114 height 16
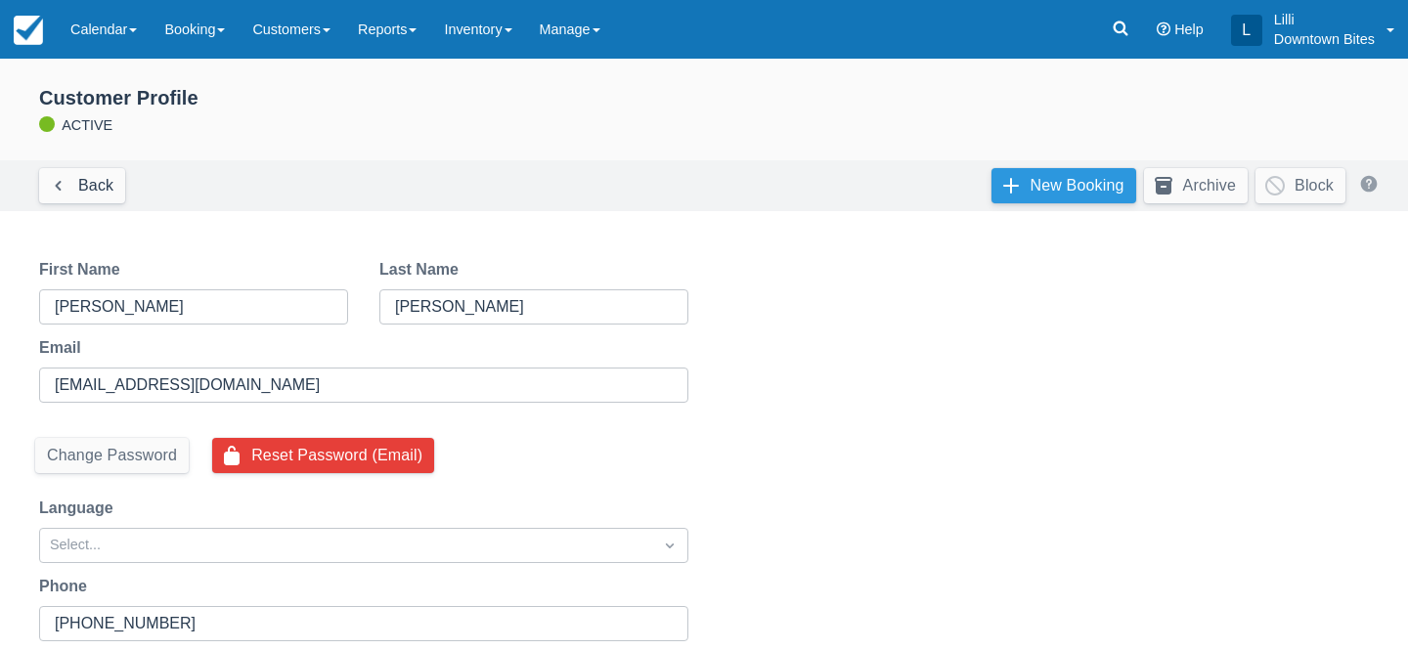
click at [1028, 191] on link "New Booking" at bounding box center [1064, 185] width 145 height 35
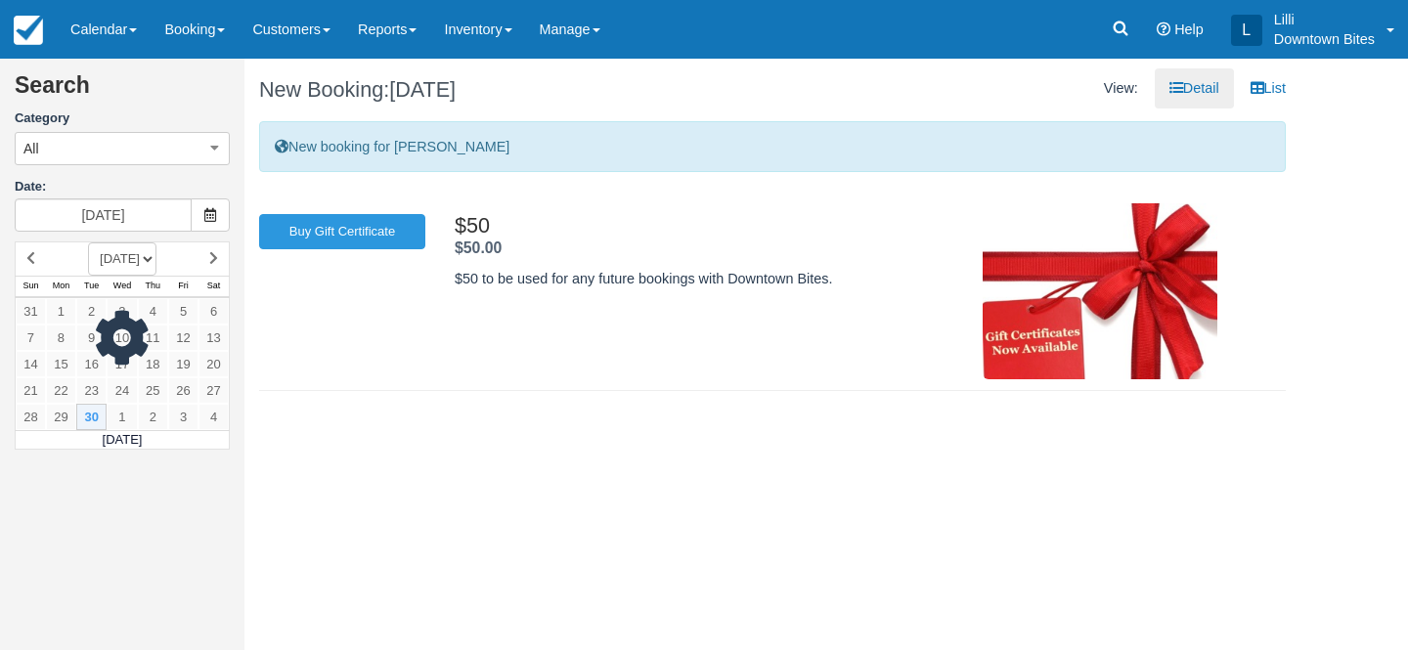
click at [214, 259] on div at bounding box center [122, 346] width 215 height 209
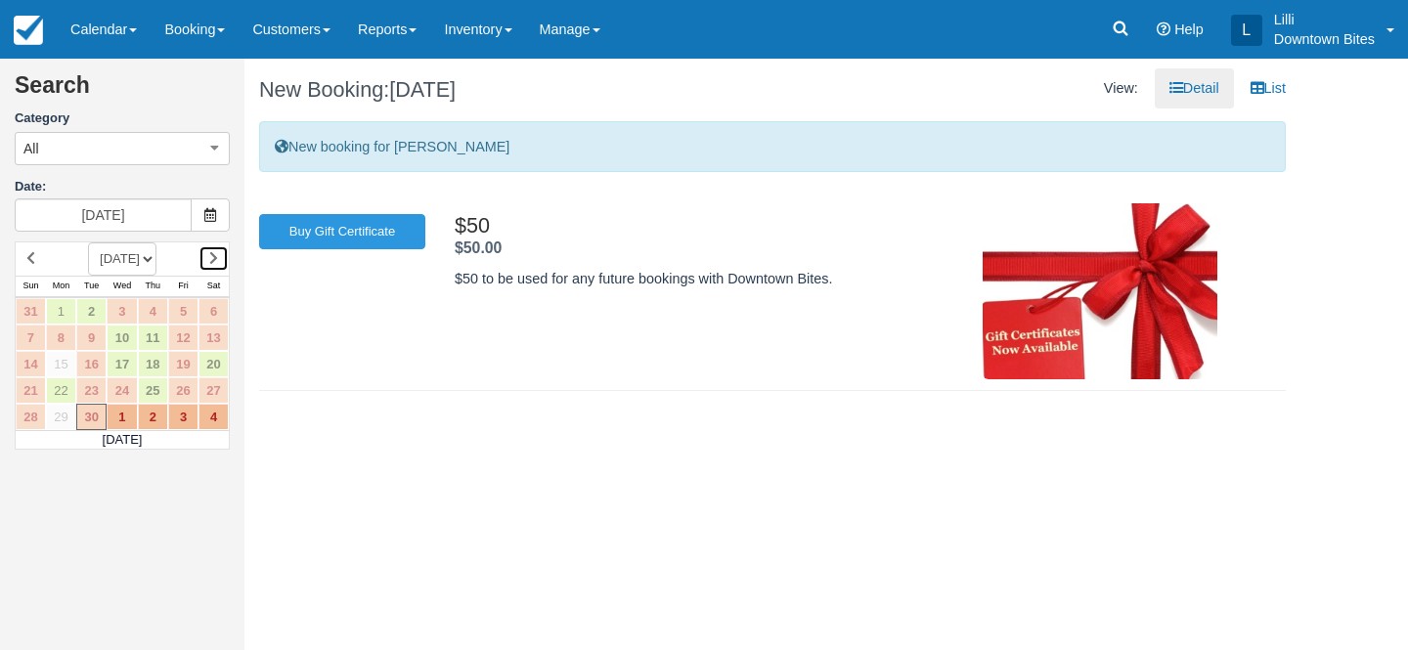
click at [213, 257] on icon at bounding box center [213, 258] width 9 height 14
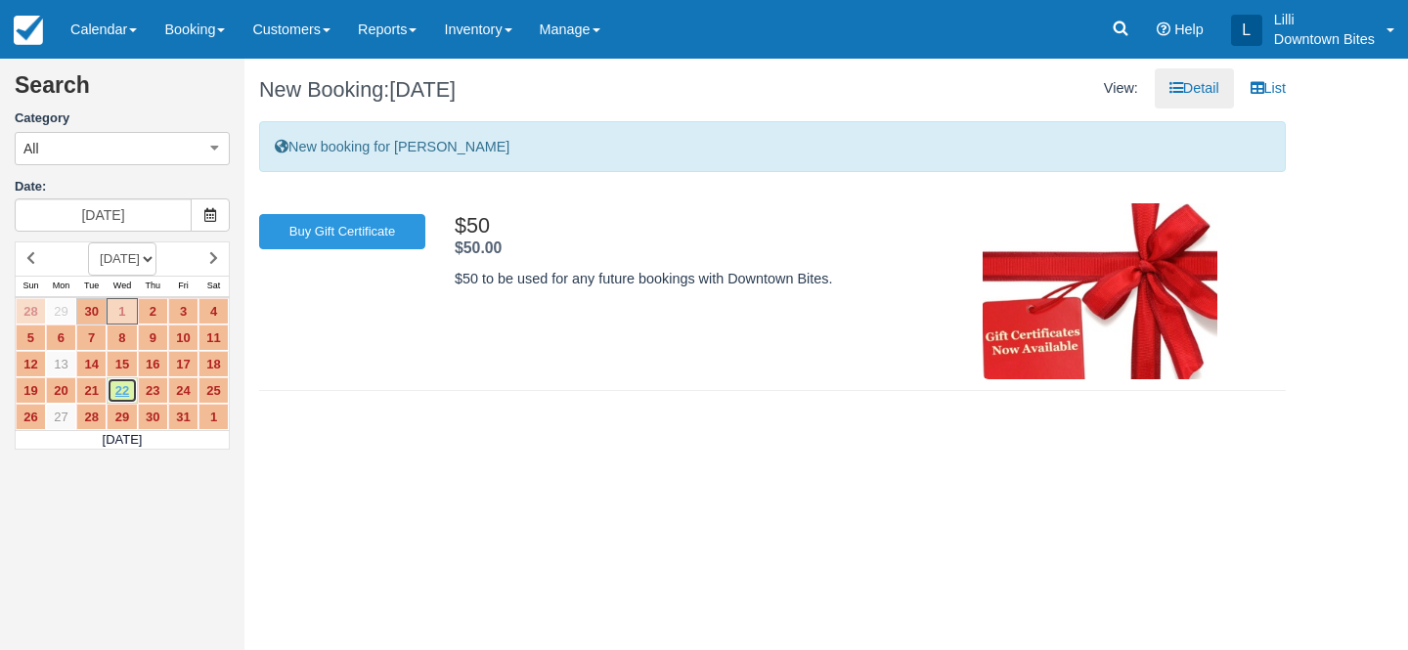
click at [129, 390] on link "22" at bounding box center [122, 391] width 30 height 26
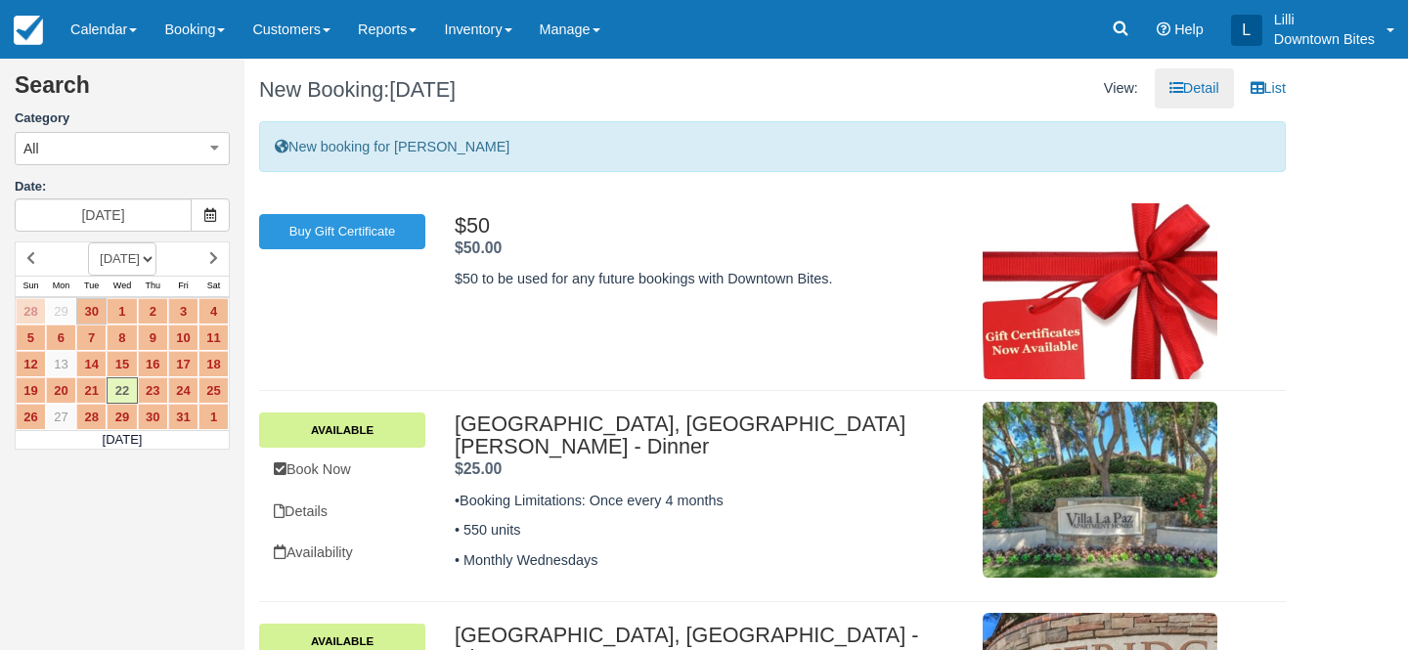
scroll to position [148, 0]
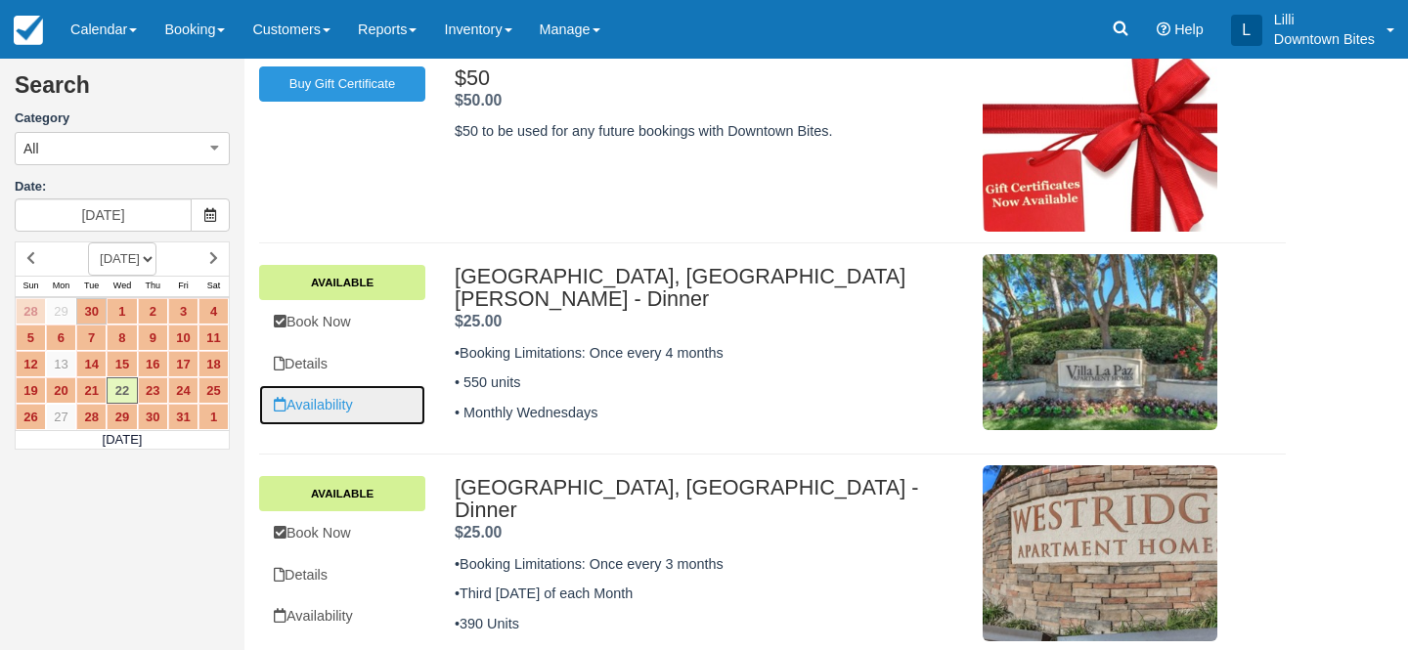
click at [328, 406] on link "Availability" at bounding box center [342, 405] width 166 height 40
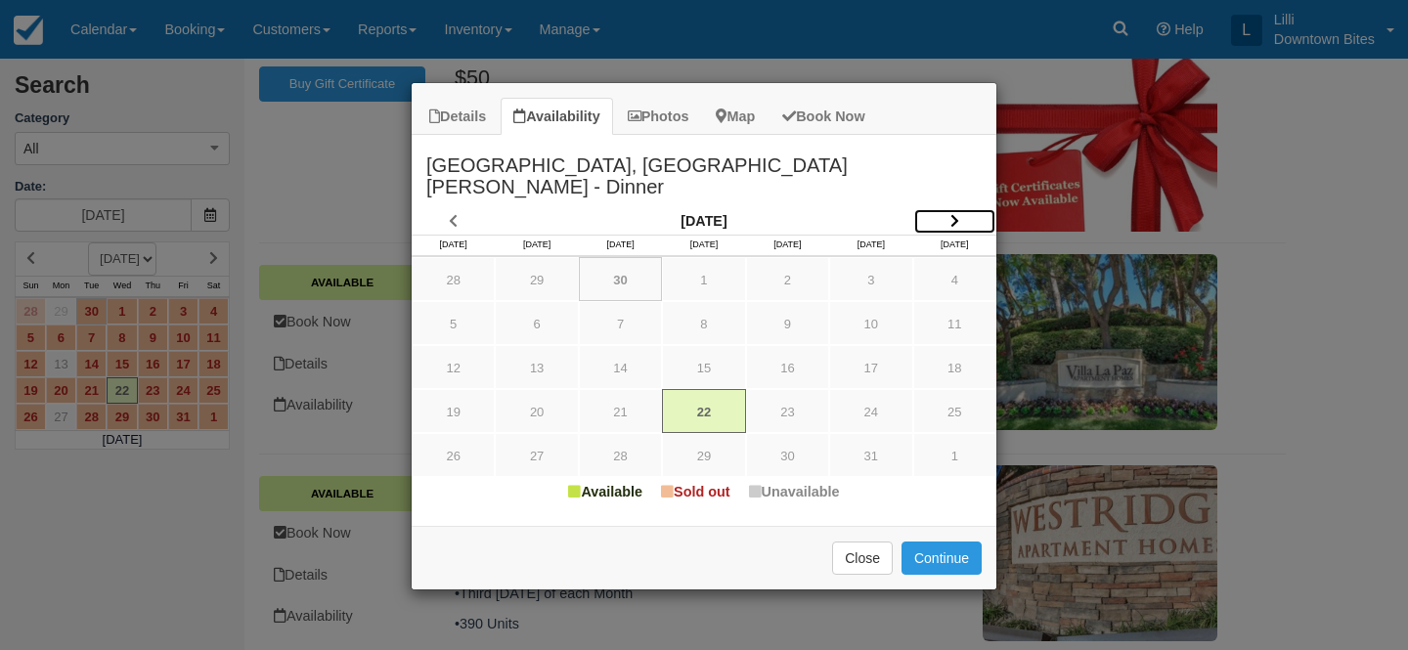
click at [955, 214] on icon "Item Modal" at bounding box center [955, 221] width 9 height 14
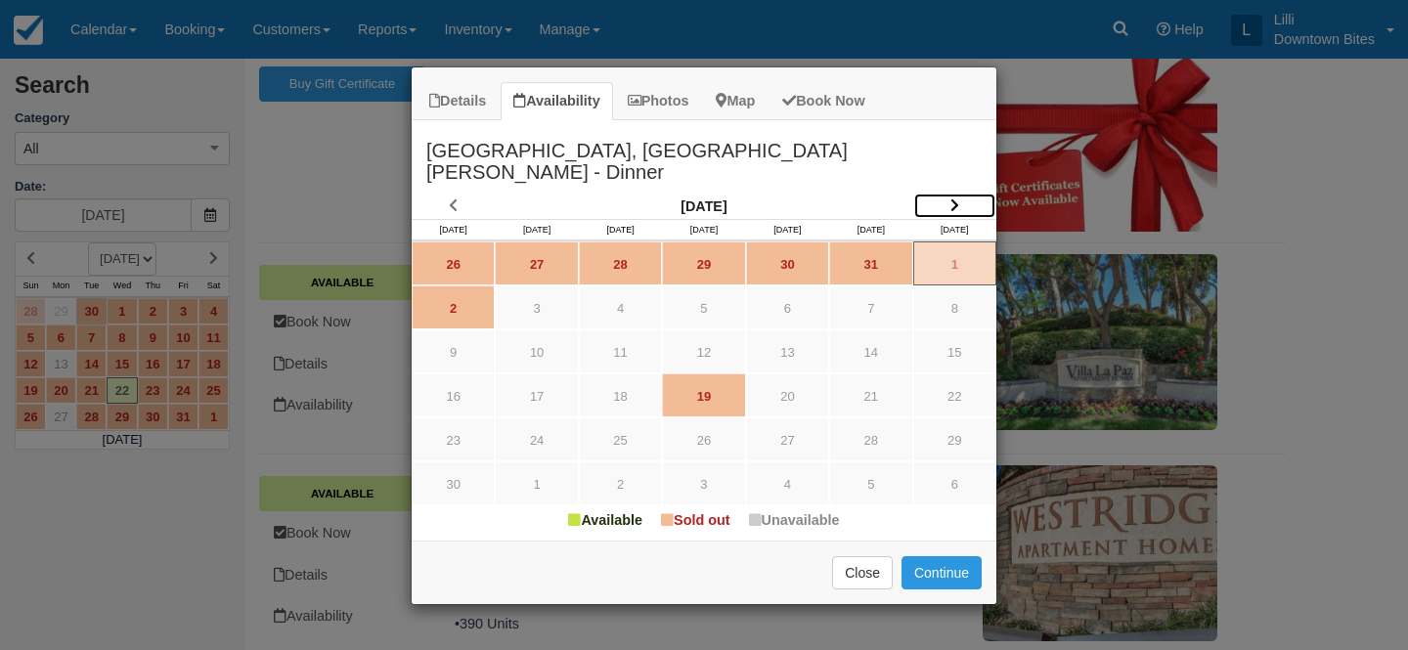
click at [952, 199] on icon "Item Modal" at bounding box center [955, 206] width 9 height 14
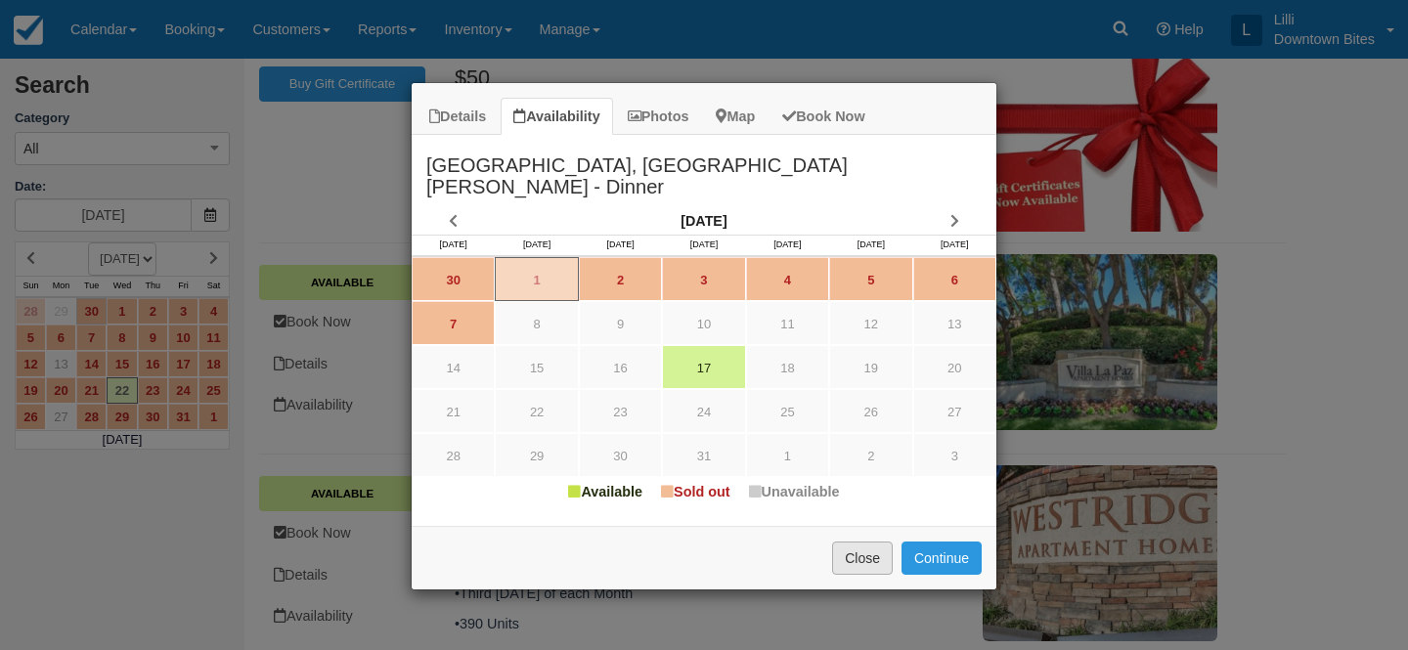
click at [879, 542] on button "Close" at bounding box center [862, 558] width 61 height 33
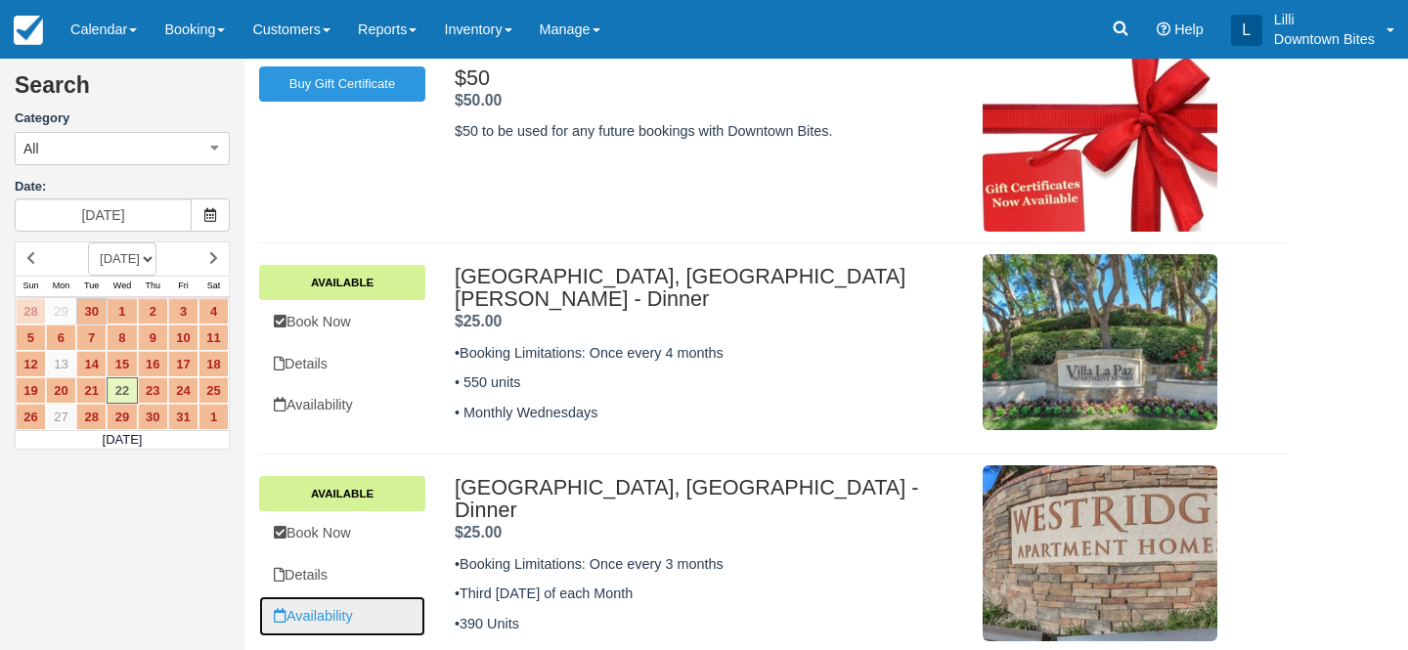
click at [341, 604] on link "Availability" at bounding box center [342, 617] width 166 height 40
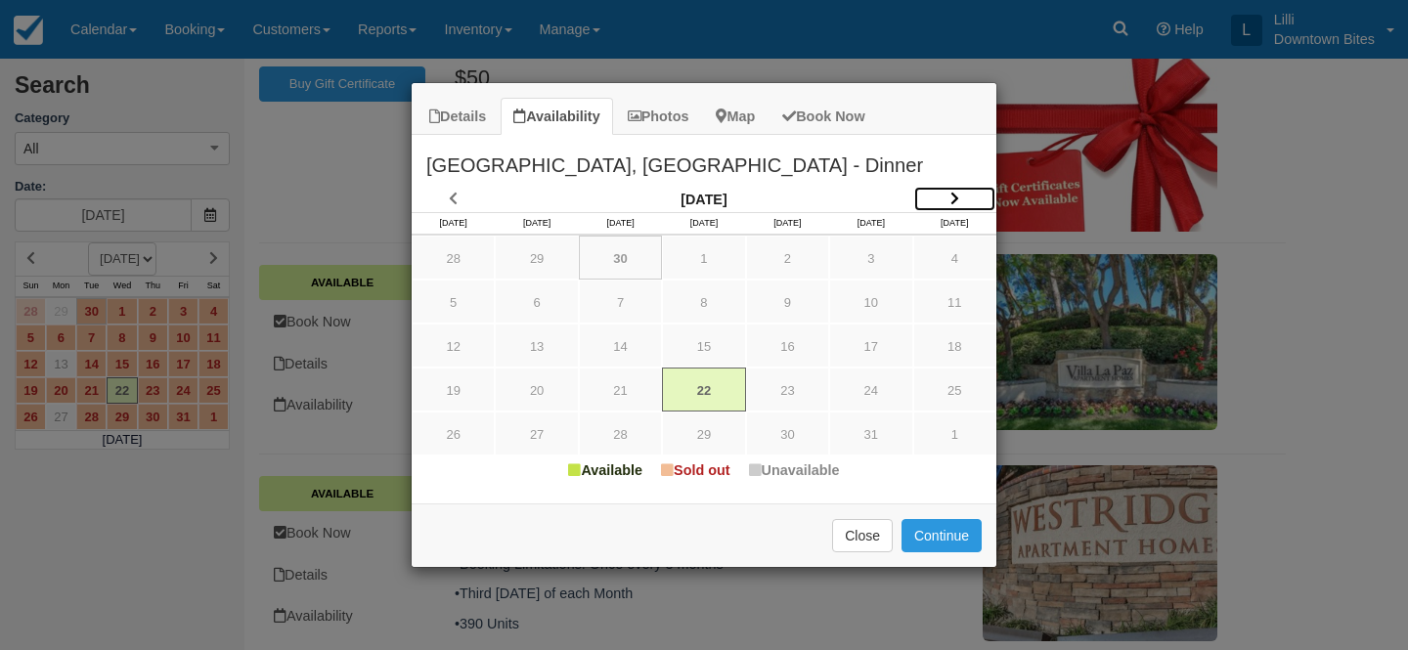
click at [952, 194] on icon "Item Modal" at bounding box center [955, 199] width 9 height 14
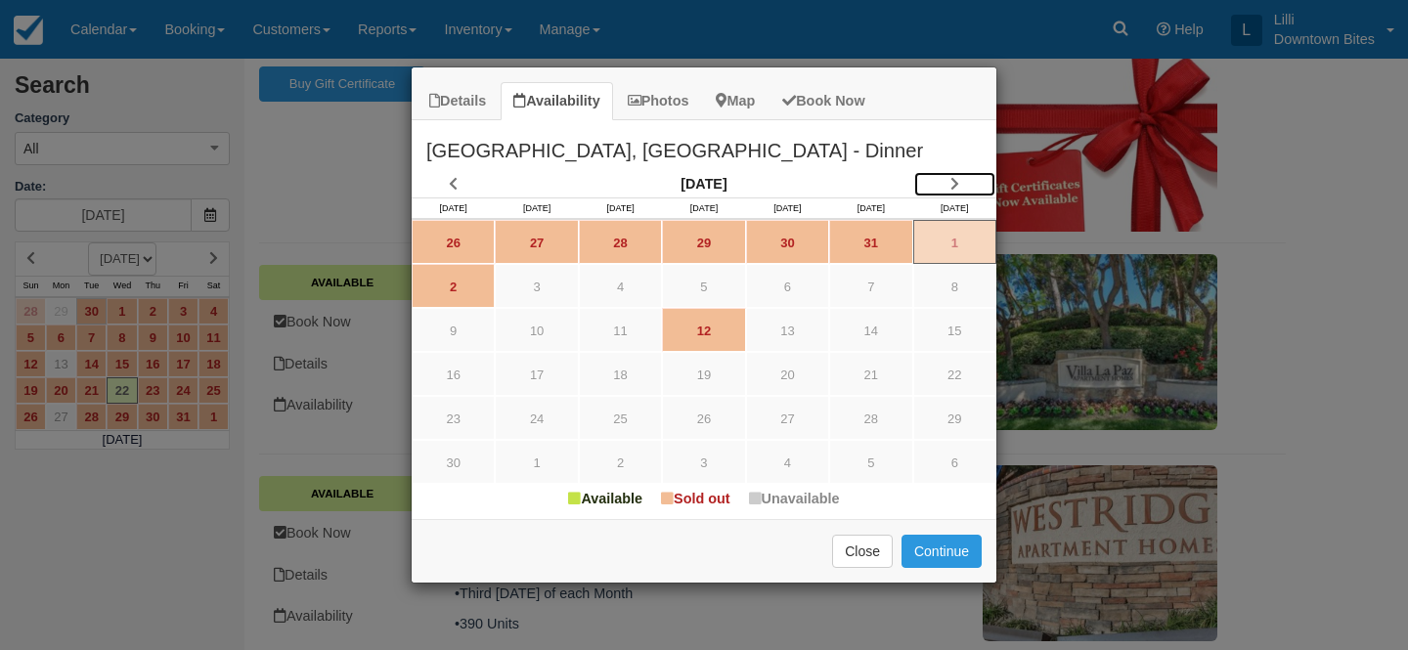
click at [952, 194] on link "Item Modal" at bounding box center [955, 184] width 83 height 26
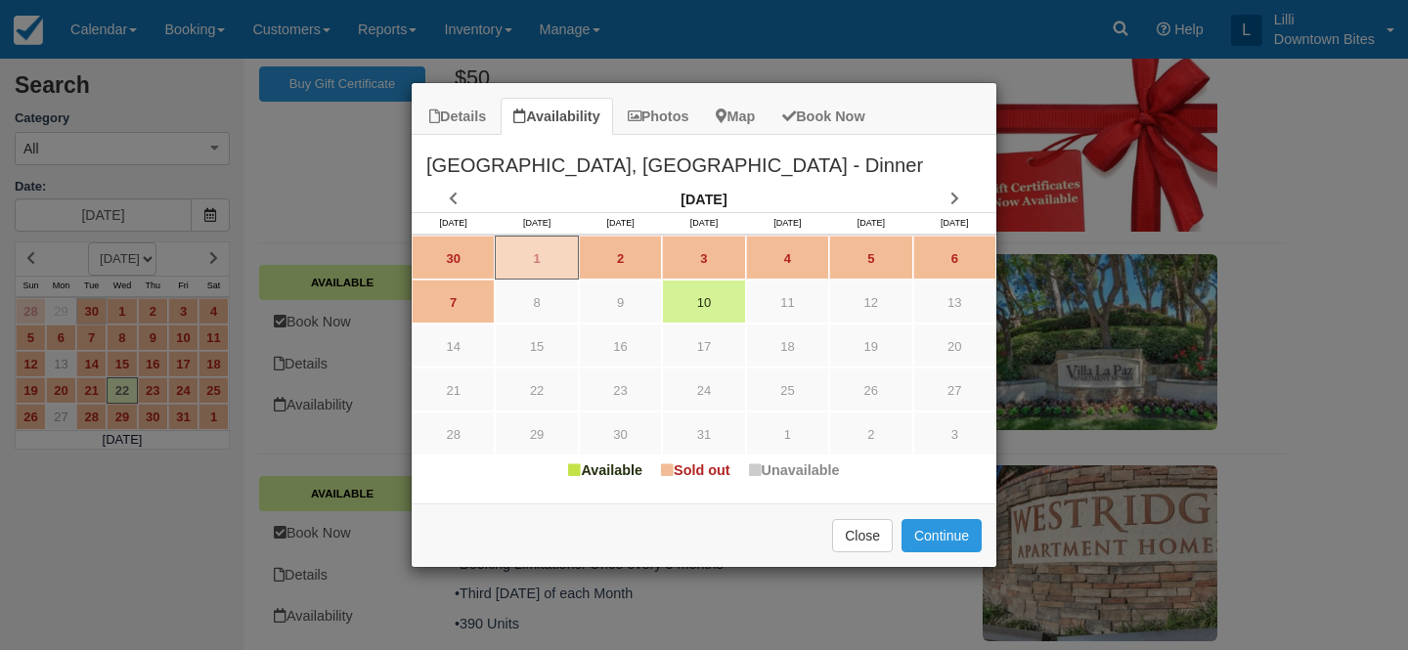
click at [853, 517] on div "Apply Promo or Voucher Close Continue Searching..." at bounding box center [704, 536] width 585 height 64
click at [853, 528] on button "Close" at bounding box center [862, 535] width 61 height 33
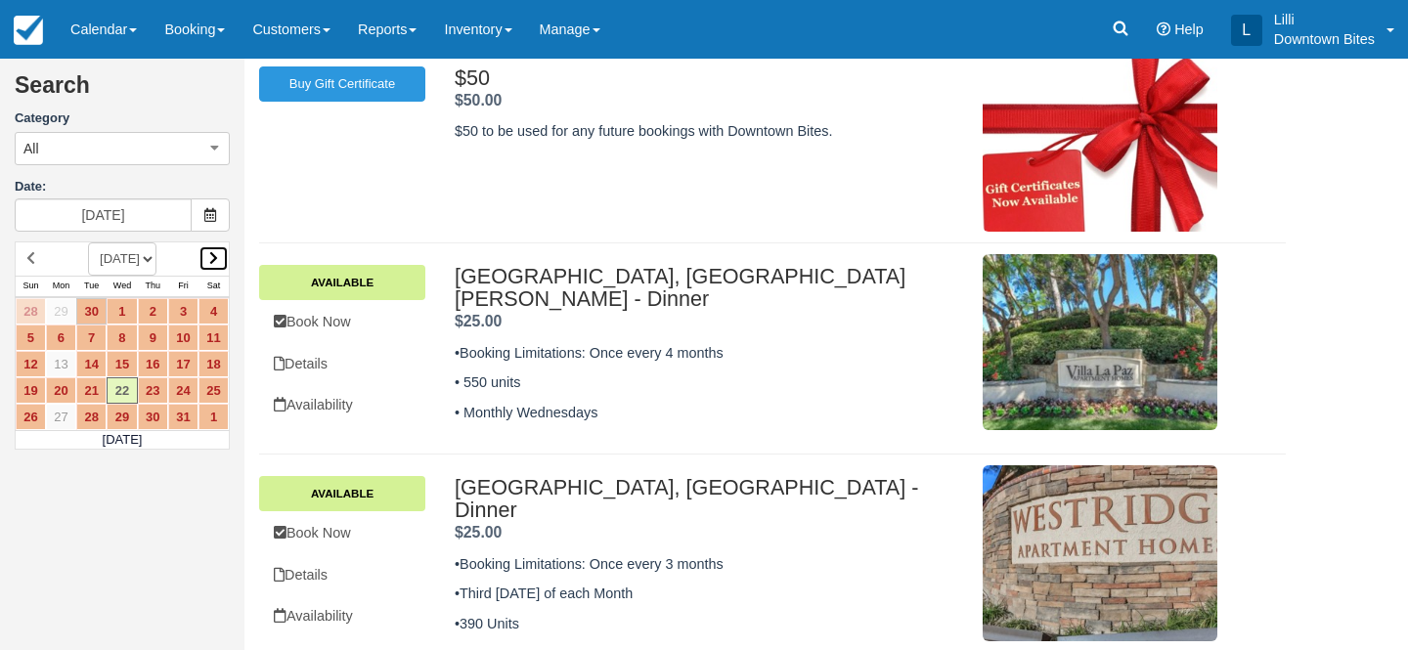
click at [220, 258] on link at bounding box center [214, 259] width 30 height 26
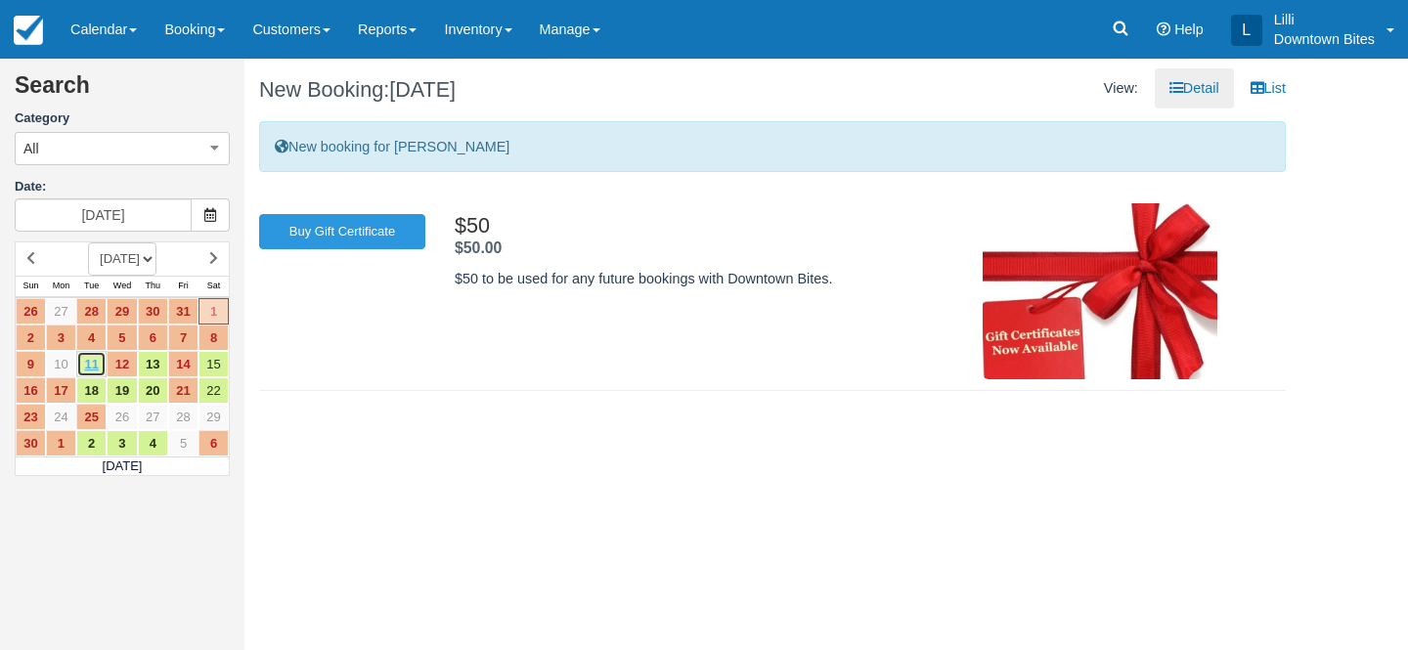
click at [98, 370] on link "11" at bounding box center [91, 364] width 30 height 26
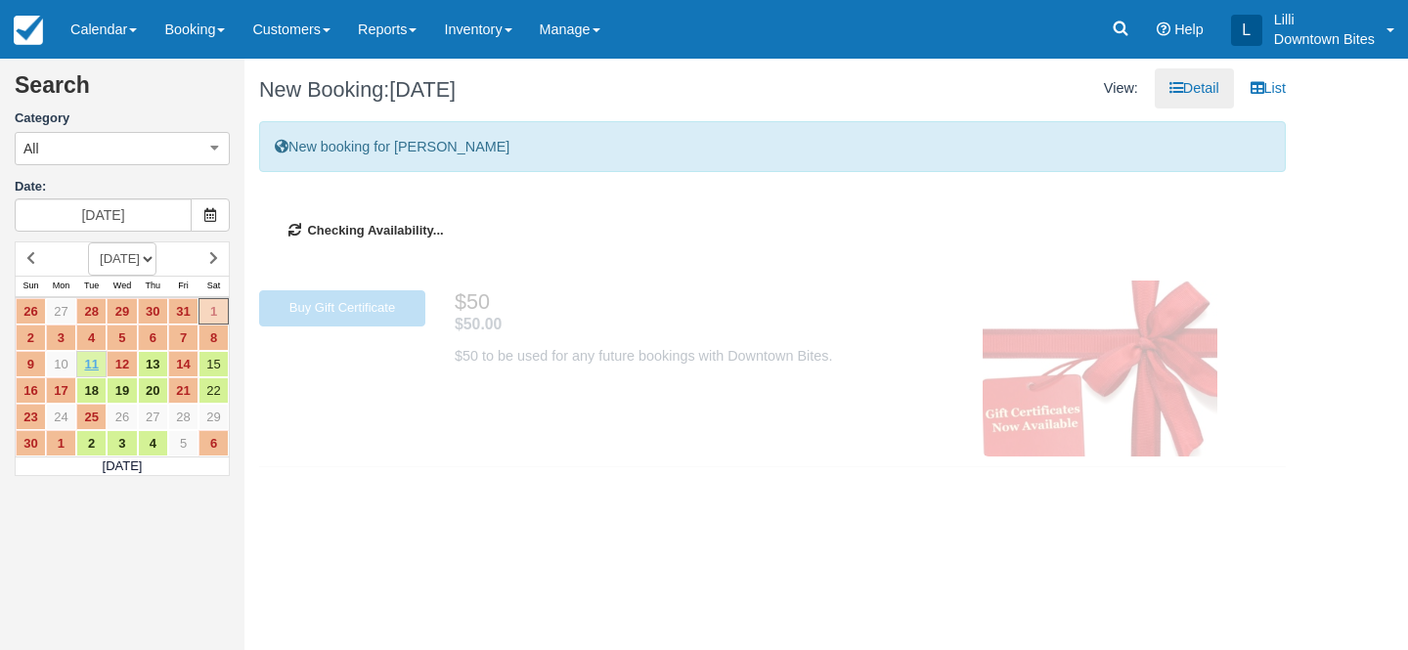
type input "[DATE]"
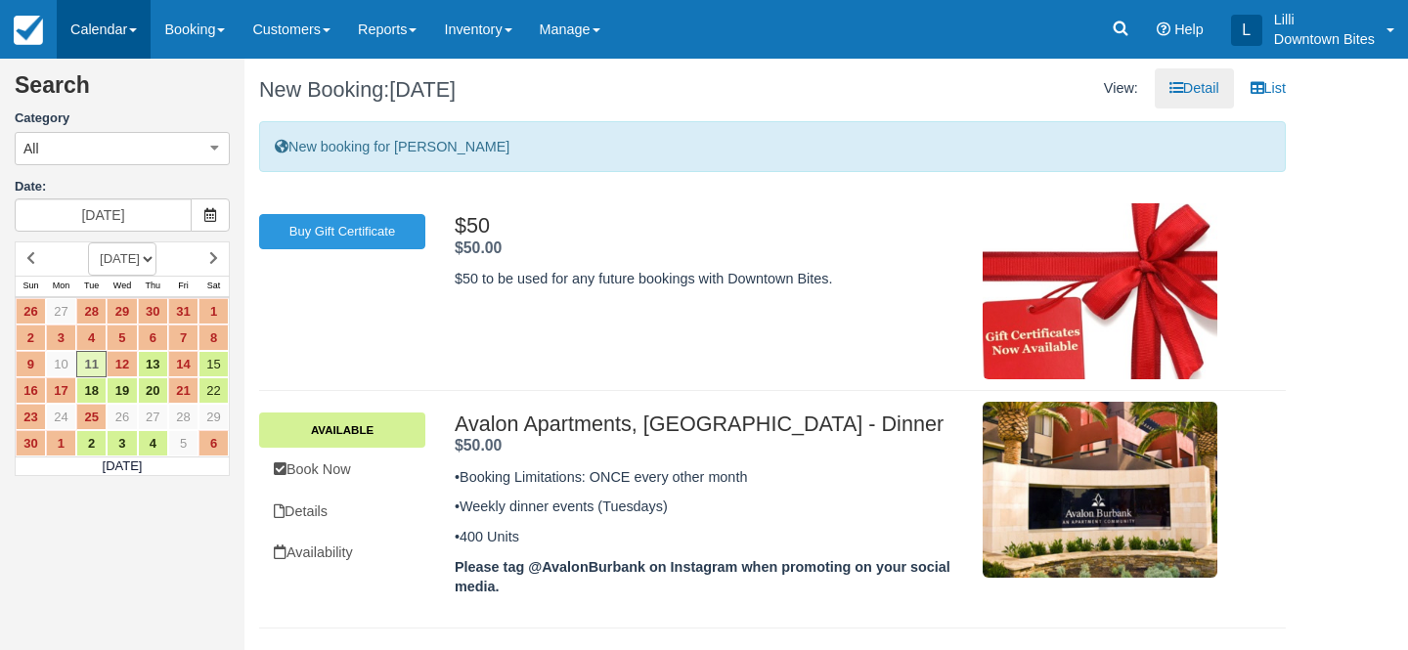
click at [104, 31] on link "Calendar" at bounding box center [104, 29] width 94 height 59
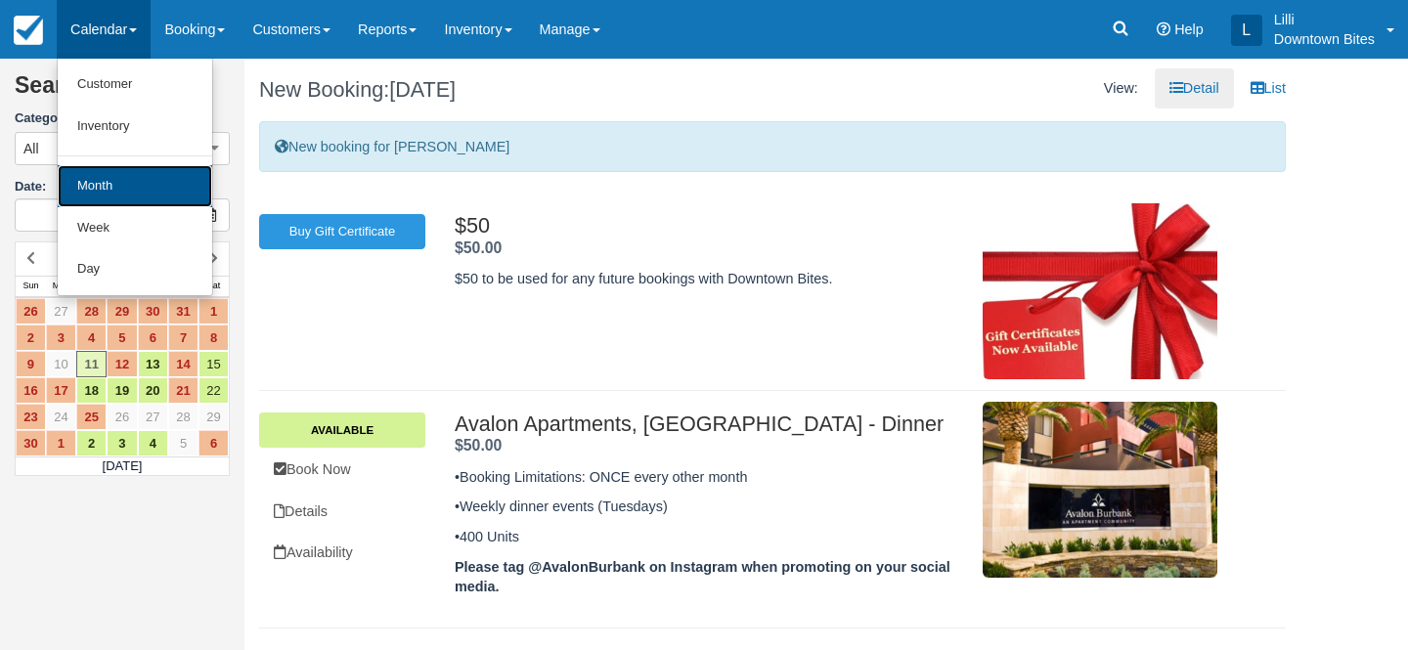
click at [108, 173] on link "Month" at bounding box center [135, 186] width 155 height 42
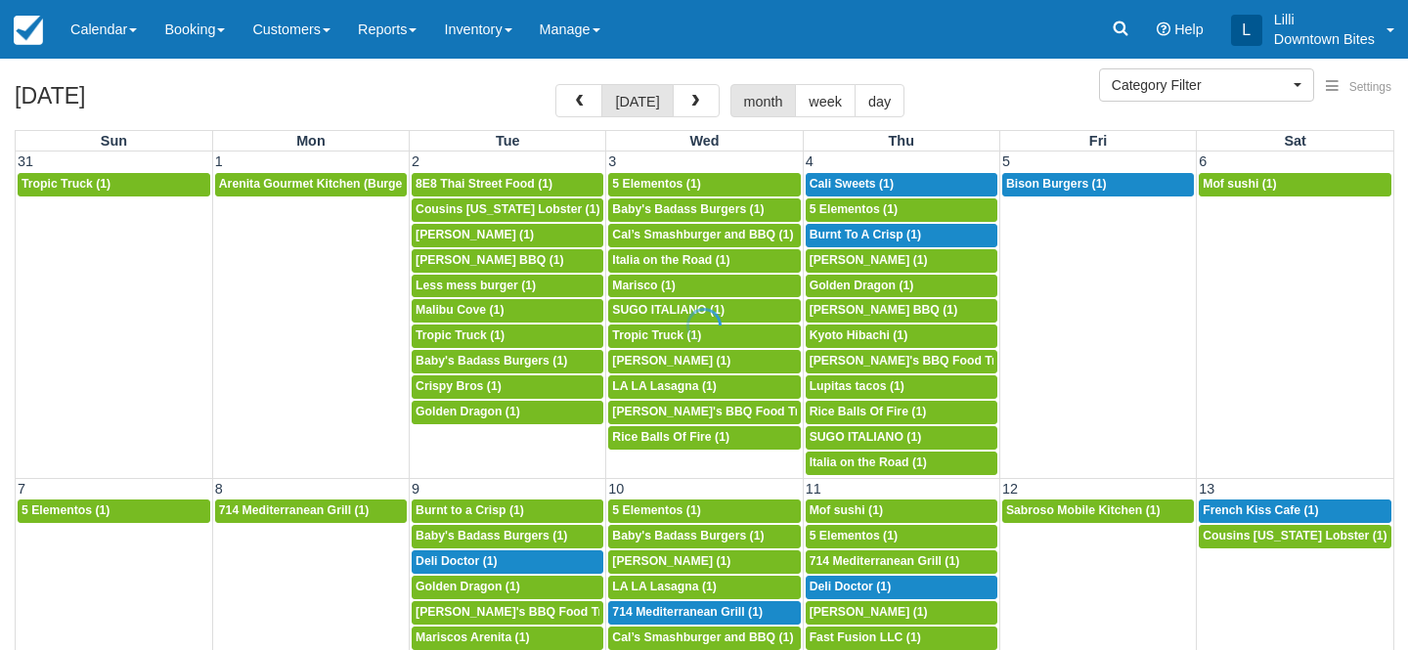
select select
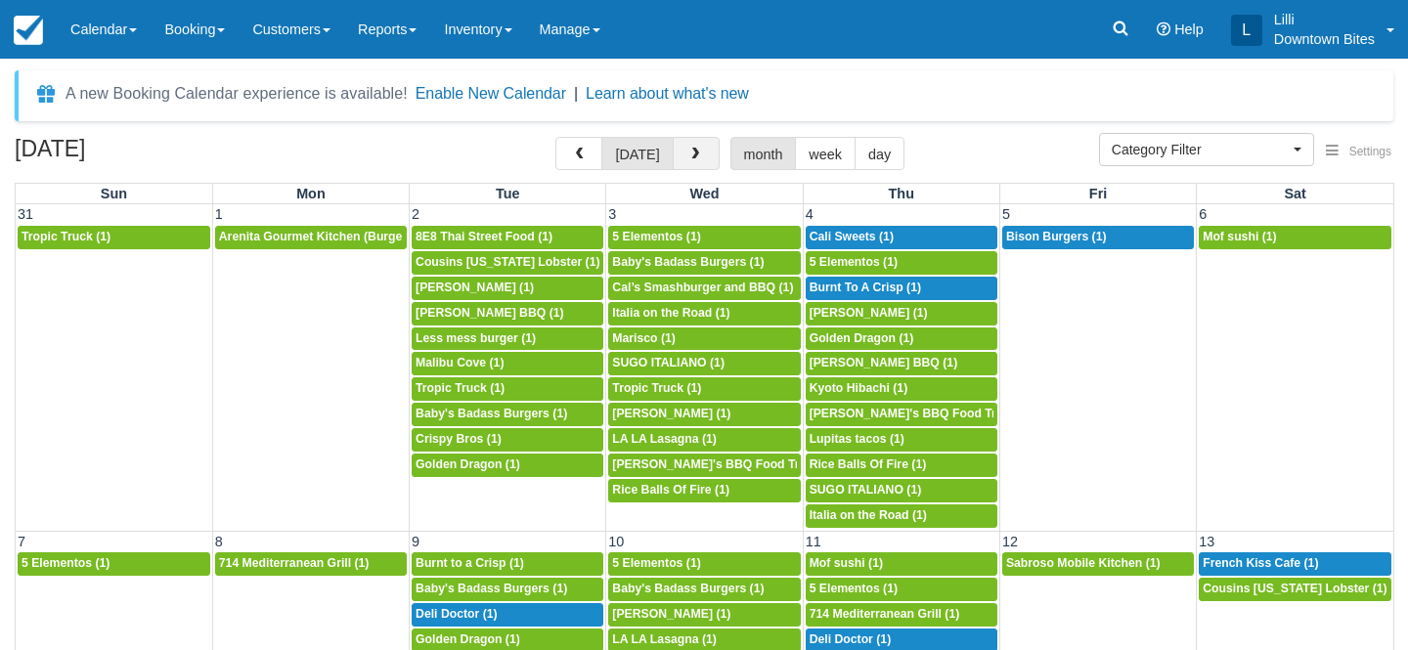
click at [689, 155] on span "button" at bounding box center [696, 155] width 14 height 14
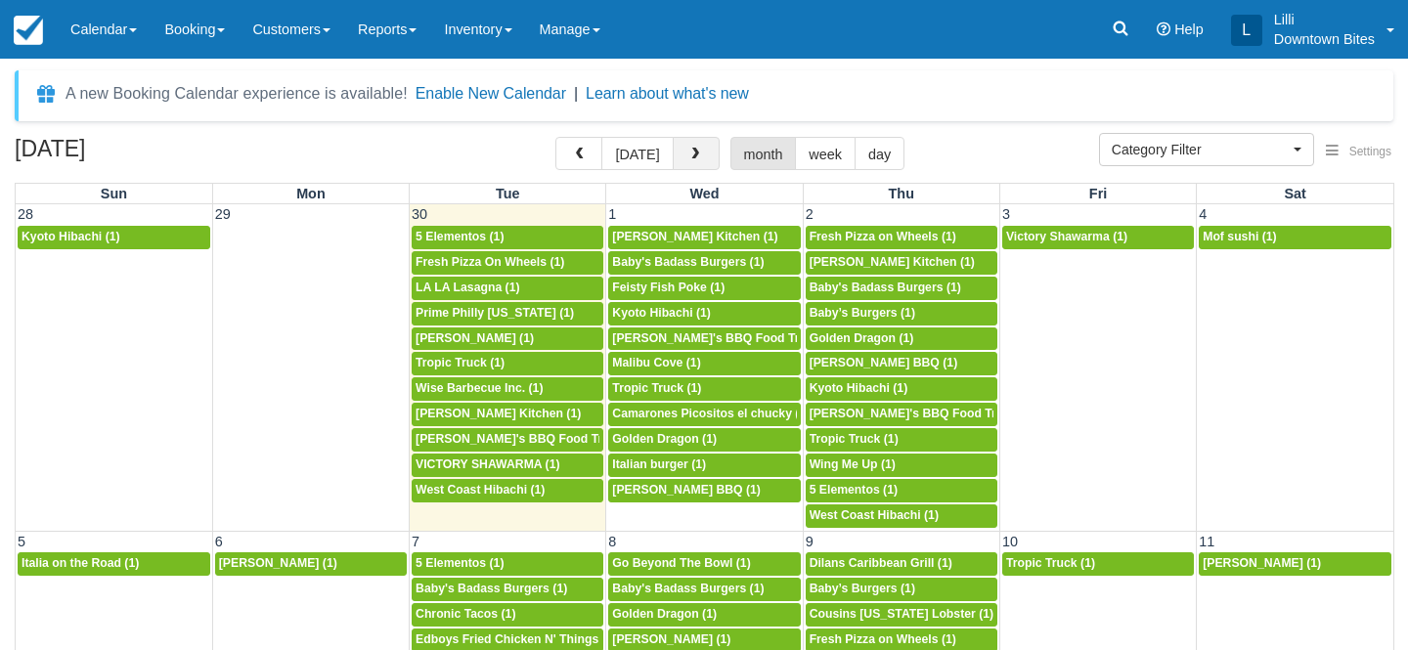
click at [699, 149] on button "button" at bounding box center [696, 153] width 47 height 33
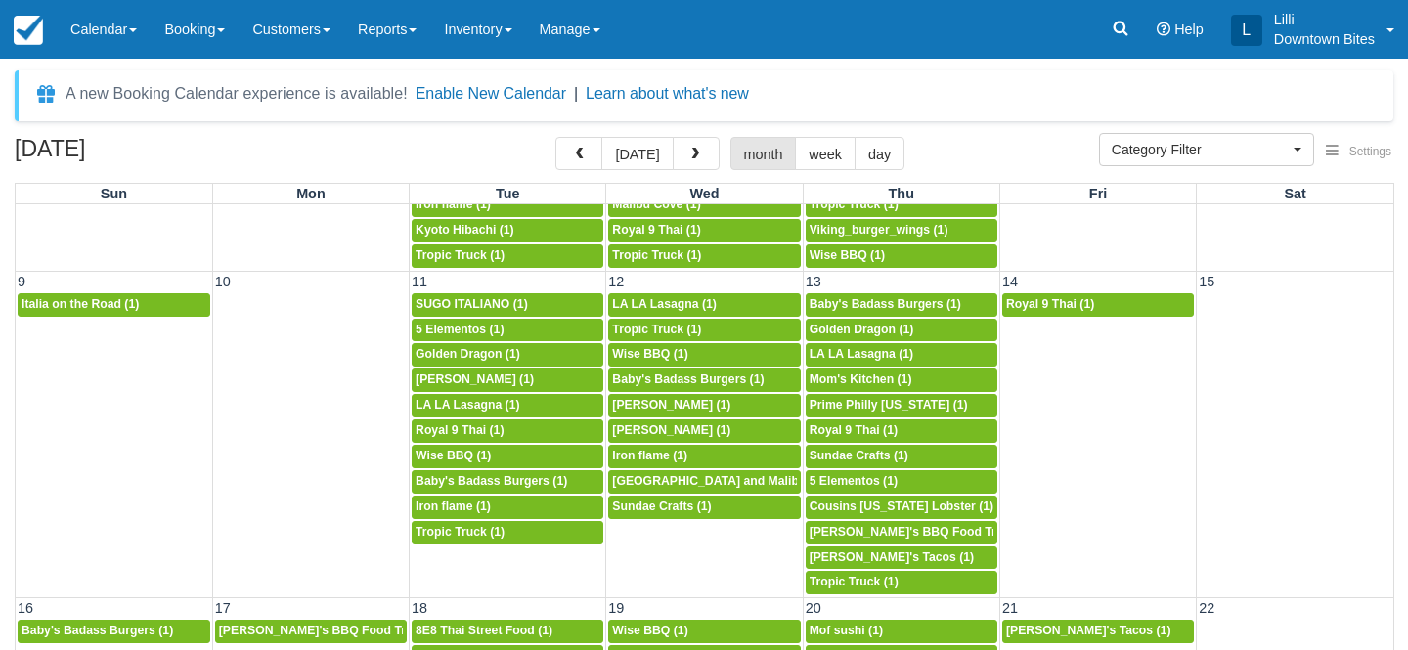
scroll to position [824, 0]
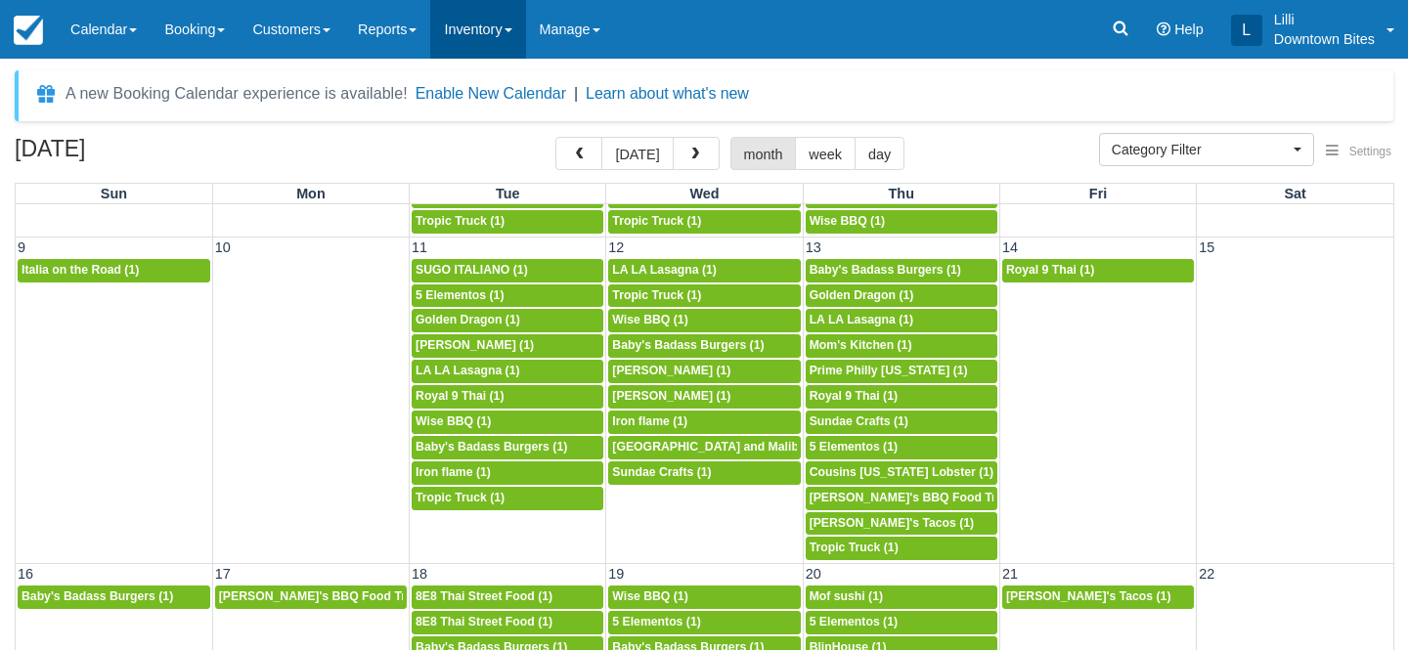
click at [522, 22] on link "Inventory" at bounding box center [477, 29] width 95 height 59
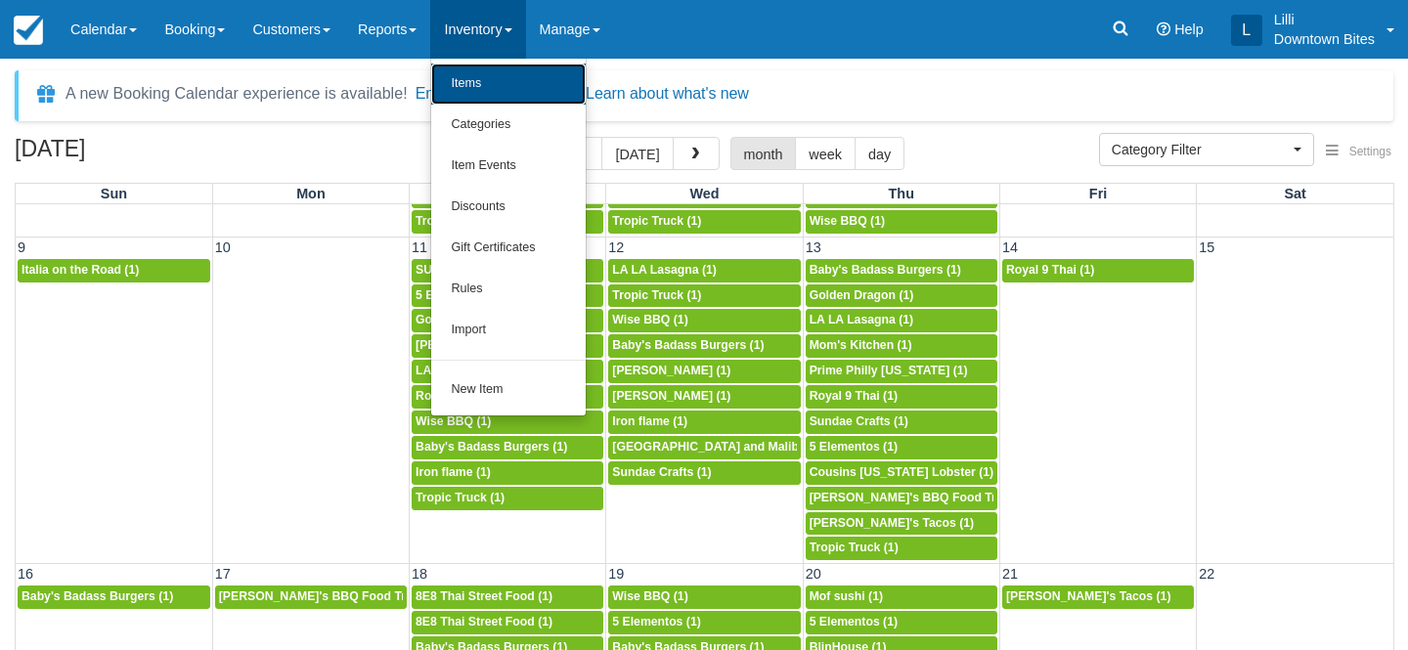
click at [514, 81] on link "Items" at bounding box center [508, 84] width 155 height 41
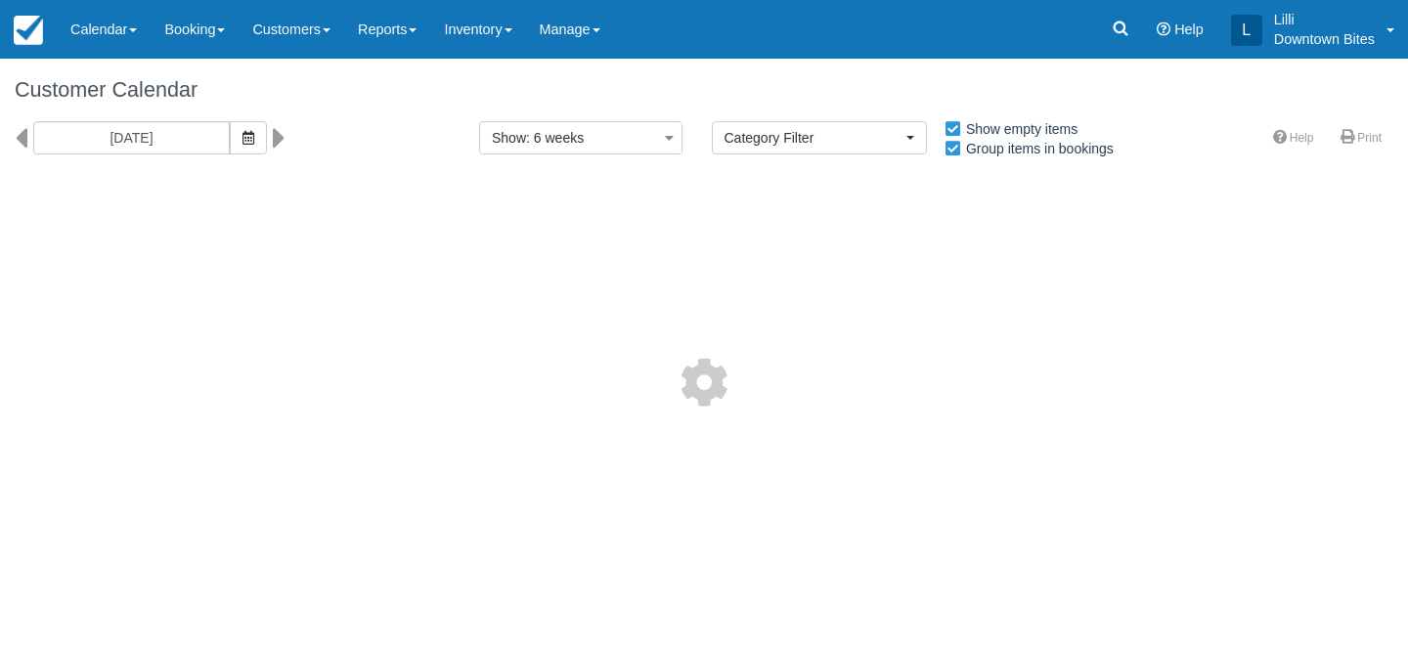
select select
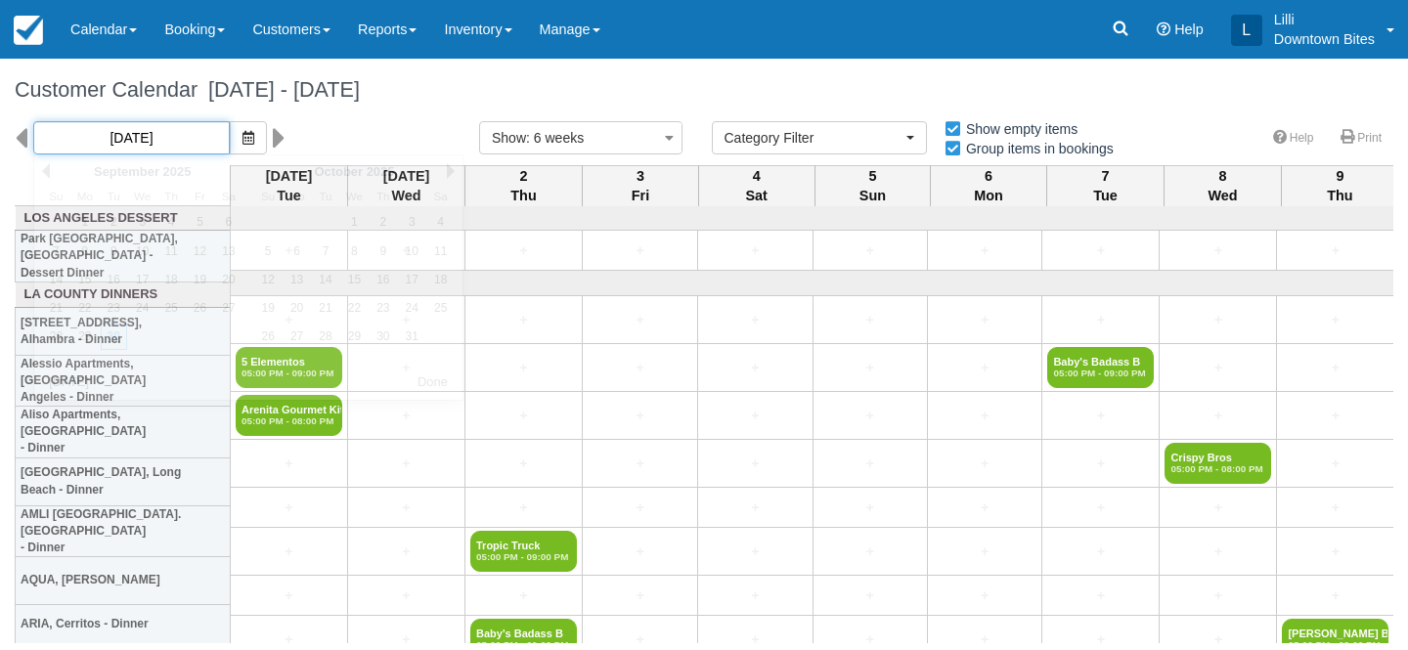
click at [166, 149] on input "[DATE]" at bounding box center [131, 137] width 197 height 33
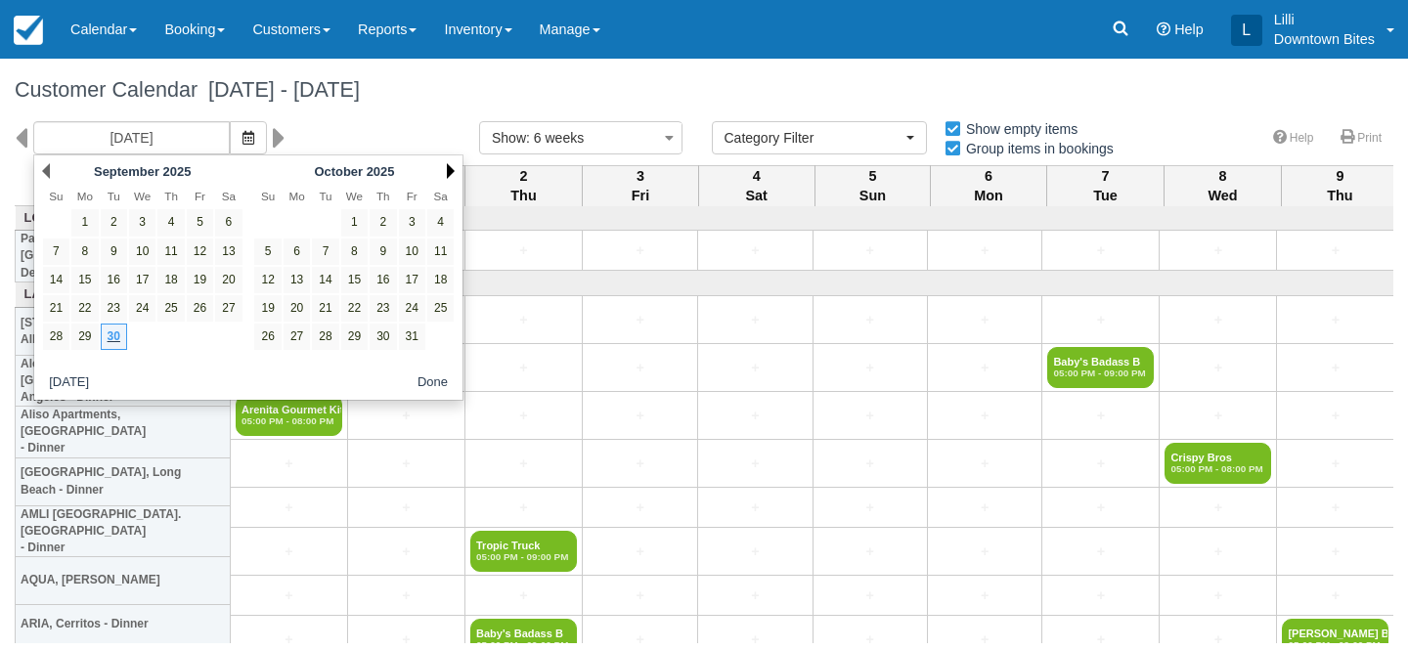
click at [449, 174] on link "Next" at bounding box center [451, 171] width 8 height 16
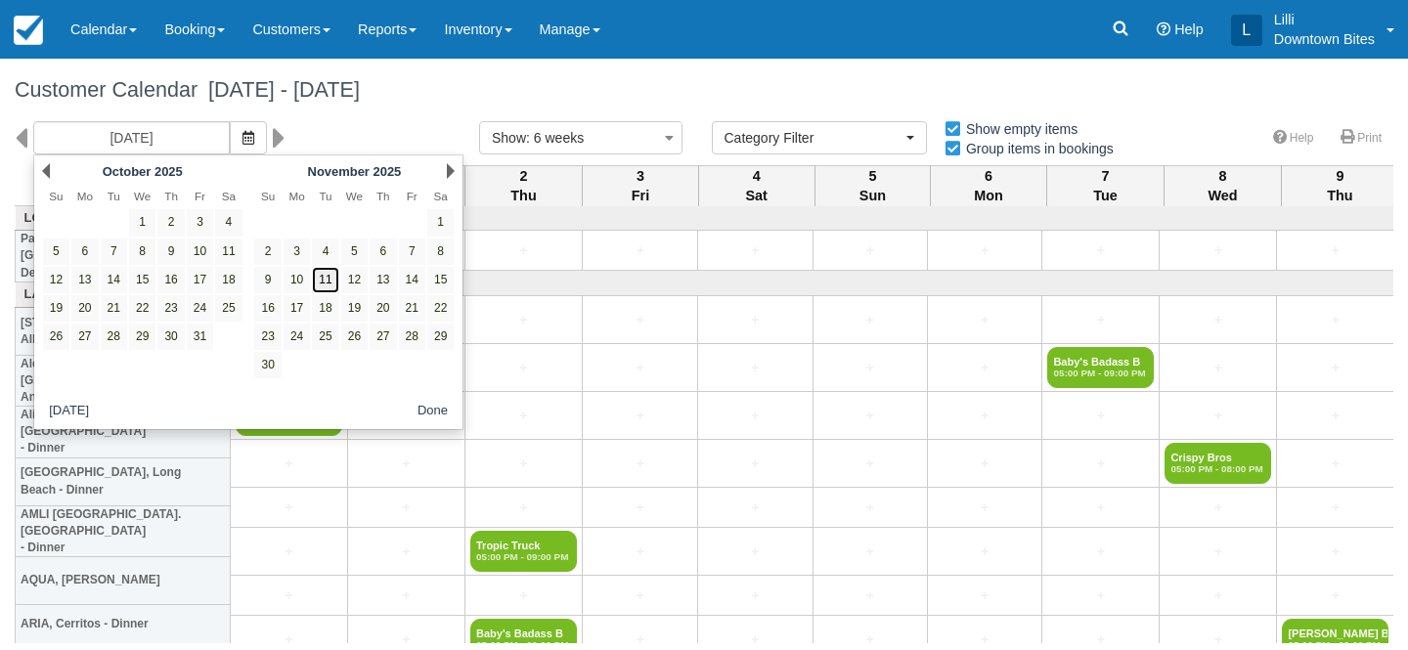
click at [327, 283] on link "11" at bounding box center [325, 280] width 26 height 26
type input "[DATE]"
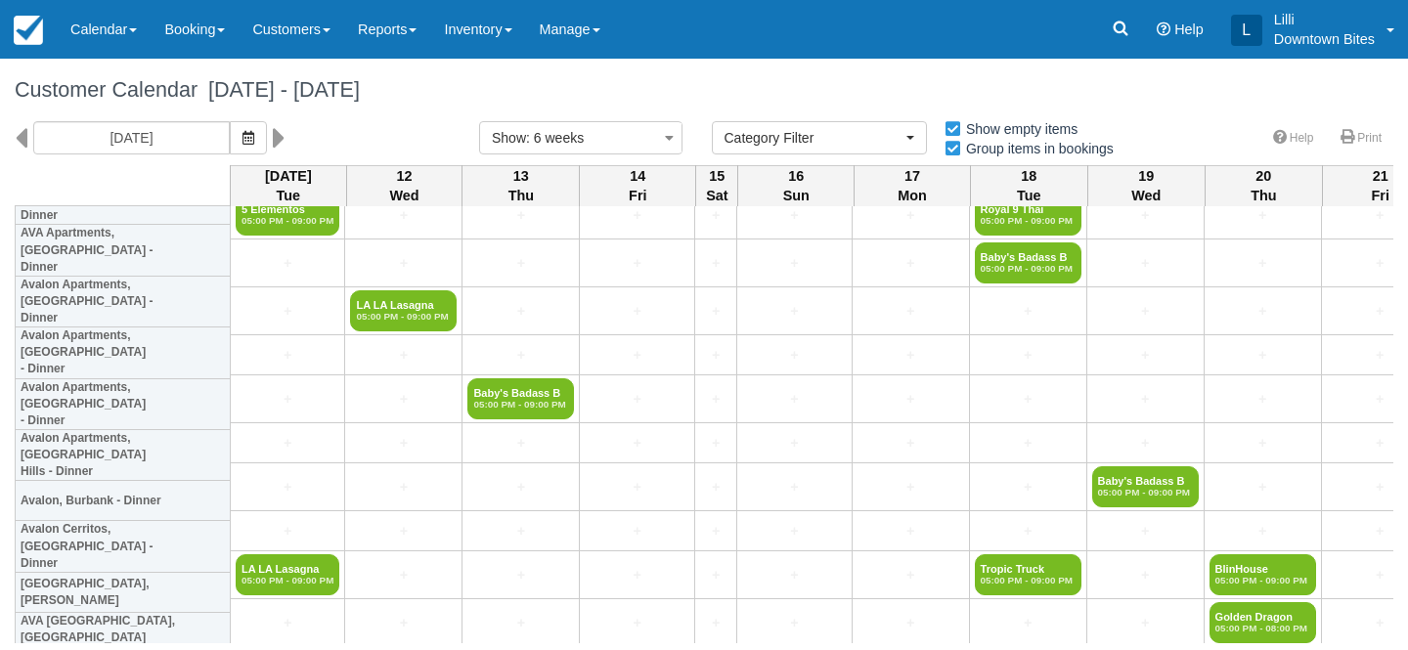
scroll to position [469, 0]
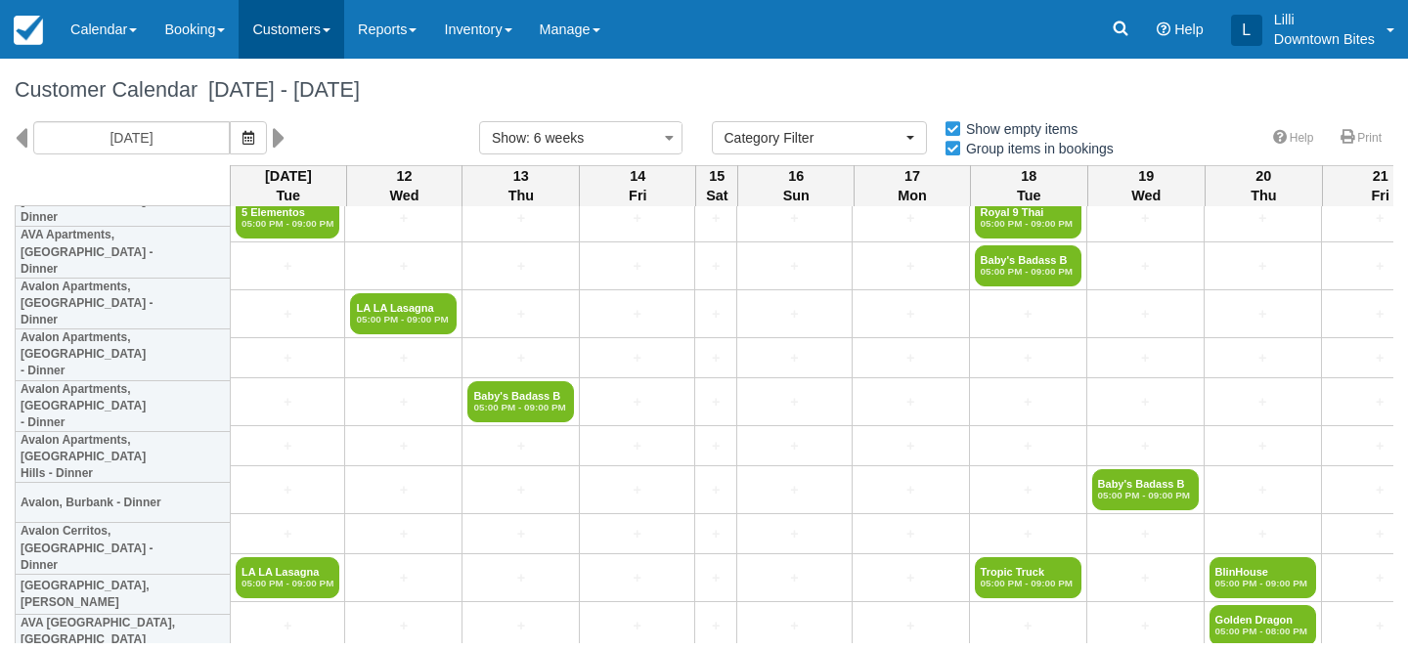
click at [279, 31] on link "Customers" at bounding box center [292, 29] width 106 height 59
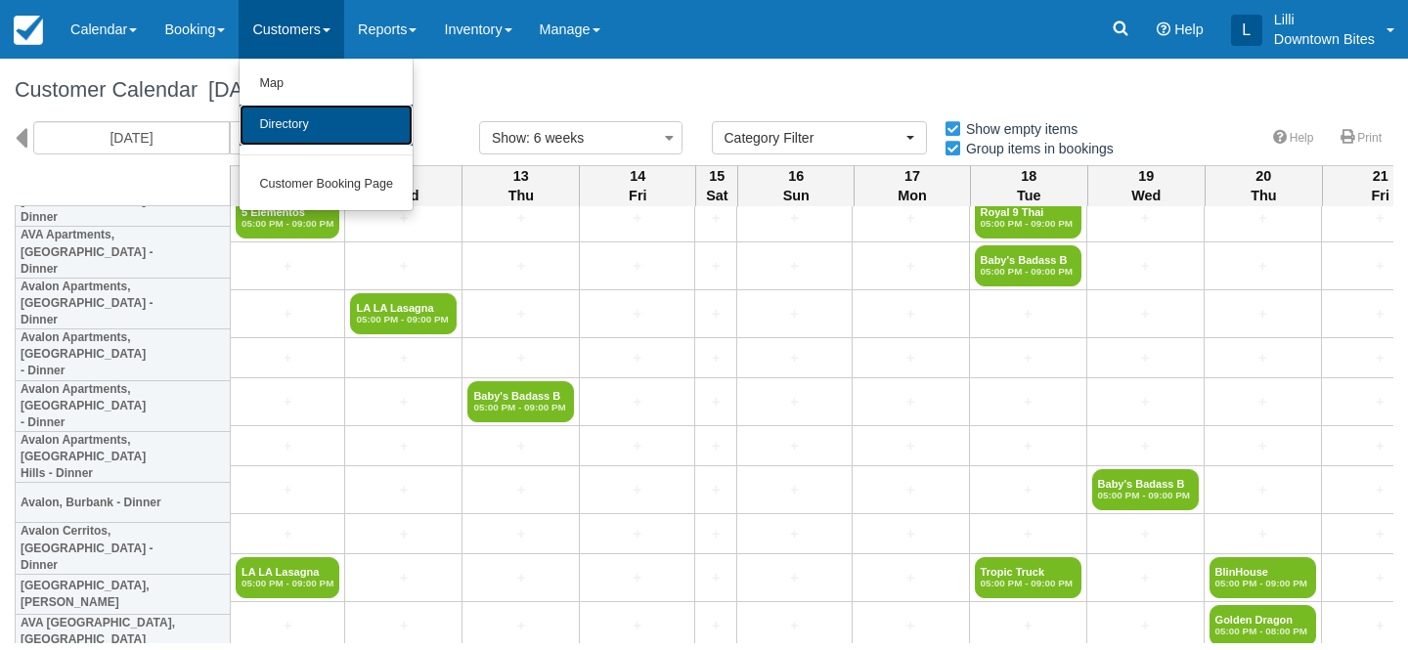
click at [299, 131] on link "Directory" at bounding box center [326, 125] width 173 height 41
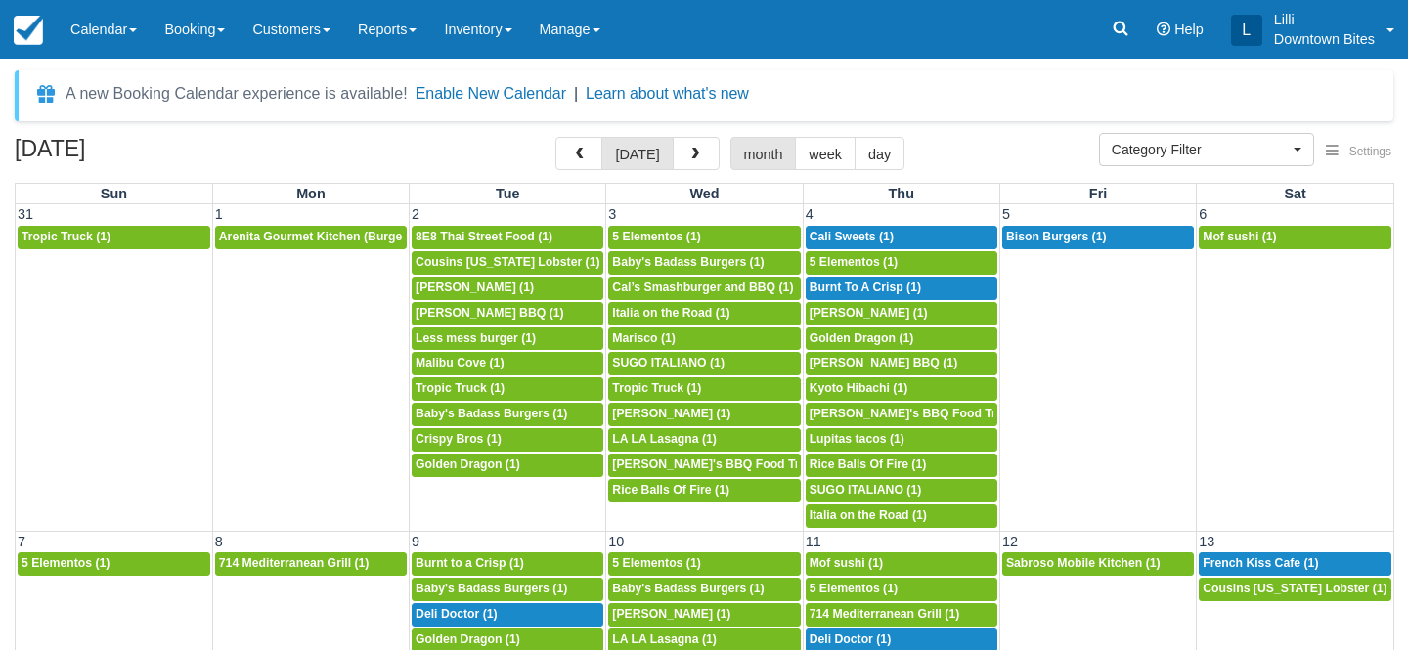
select select
click at [690, 159] on span "button" at bounding box center [696, 155] width 14 height 14
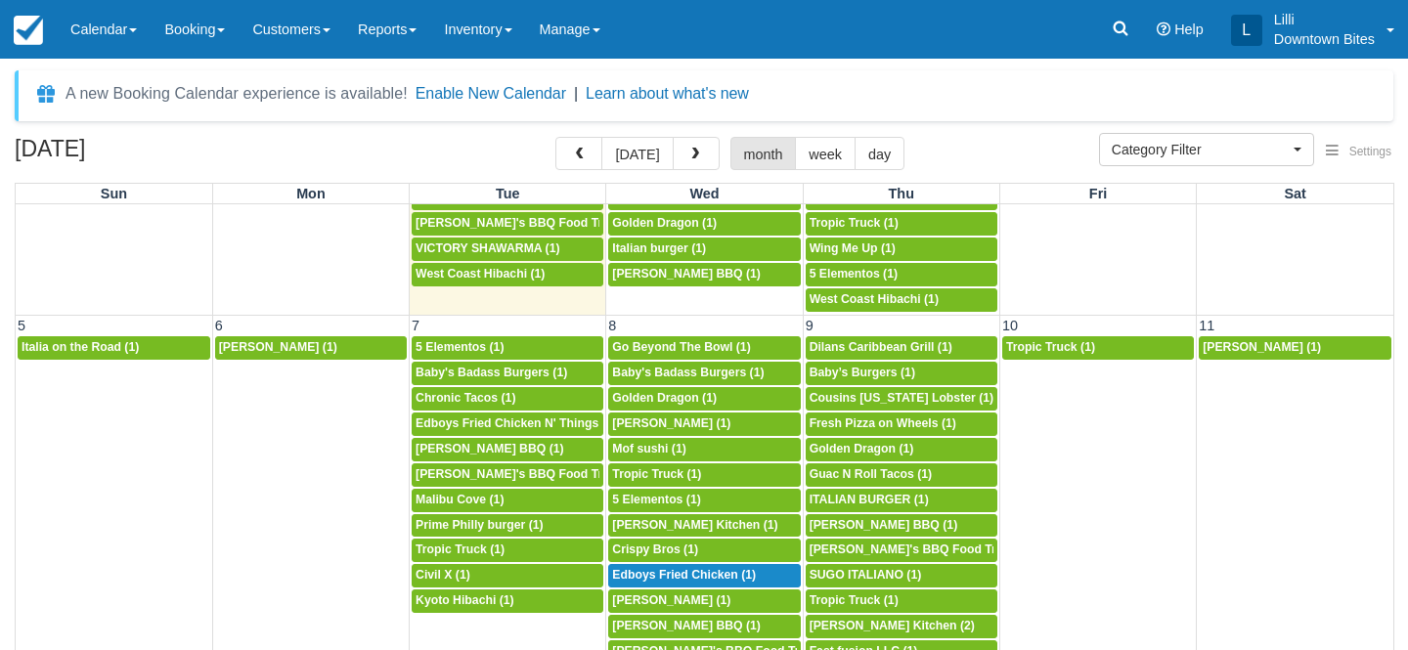
scroll to position [230, 0]
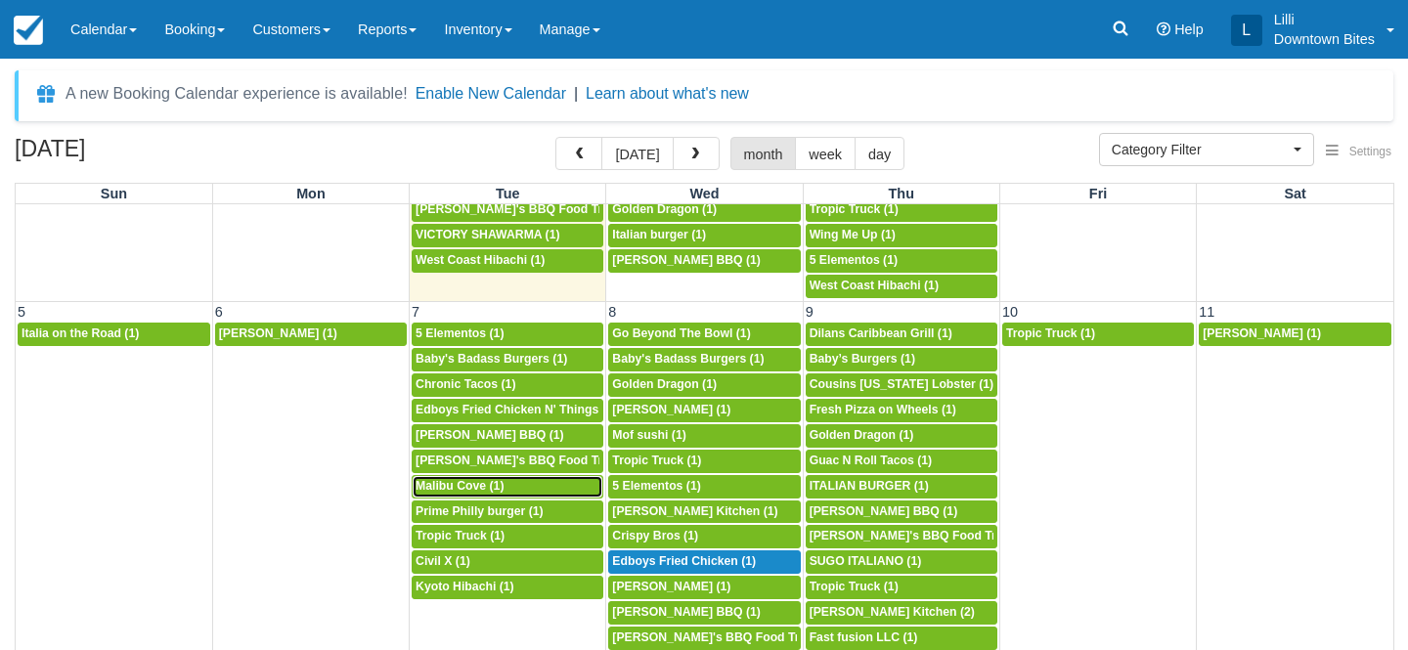
click at [503, 484] on span "Malibu Cove (1)" at bounding box center [460, 486] width 88 height 14
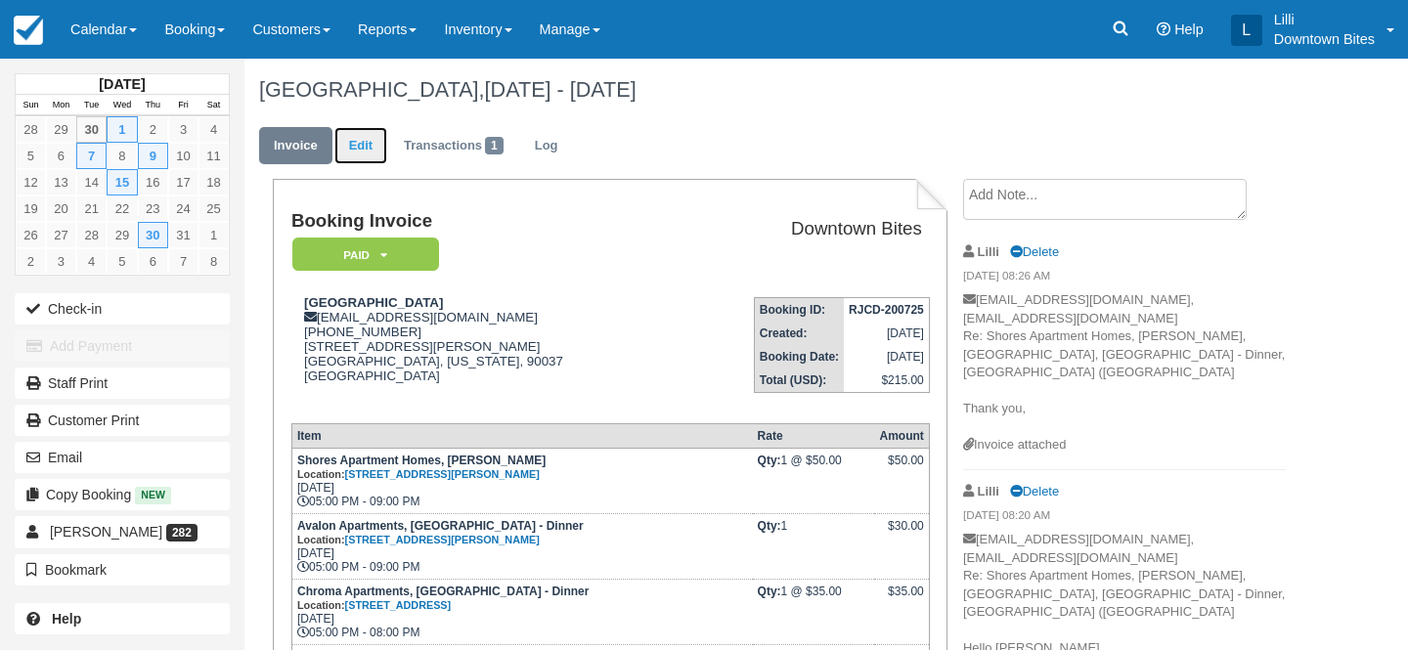
click at [356, 142] on link "Edit" at bounding box center [361, 146] width 53 height 38
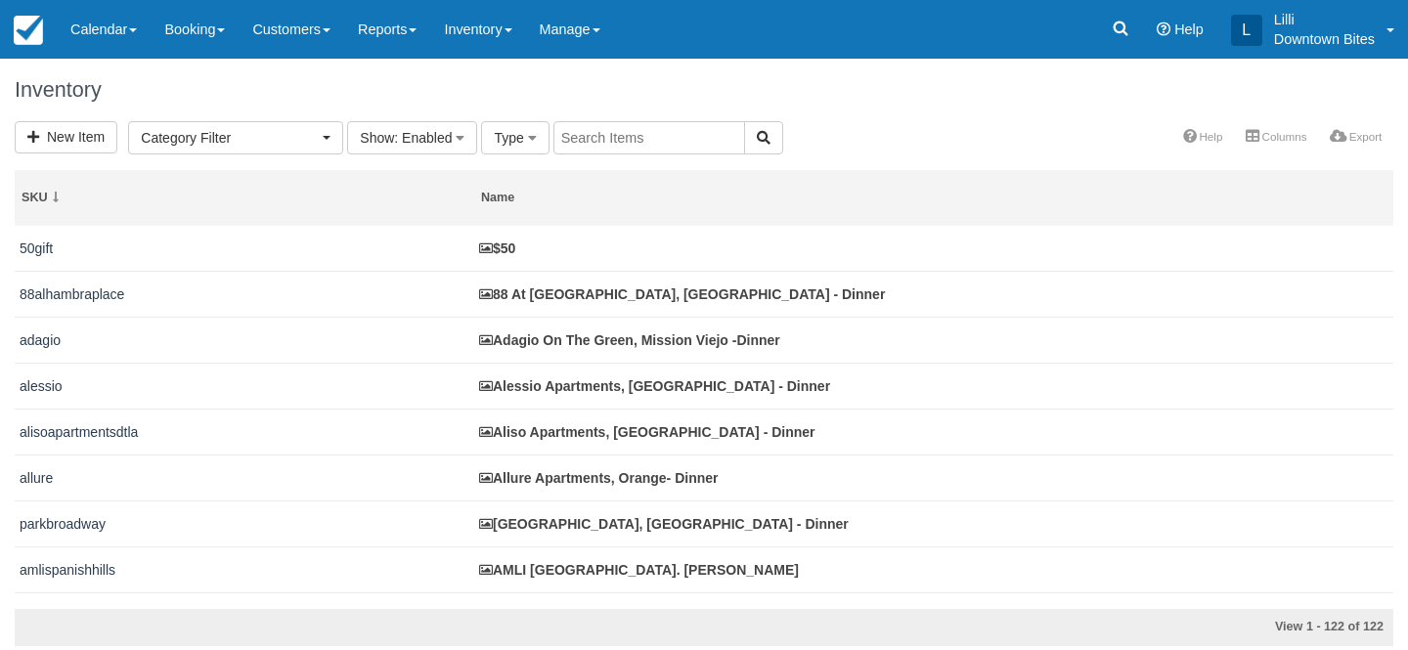
select select
click at [653, 139] on input "text" at bounding box center [650, 137] width 192 height 33
type input "V"
type input "AVALON"
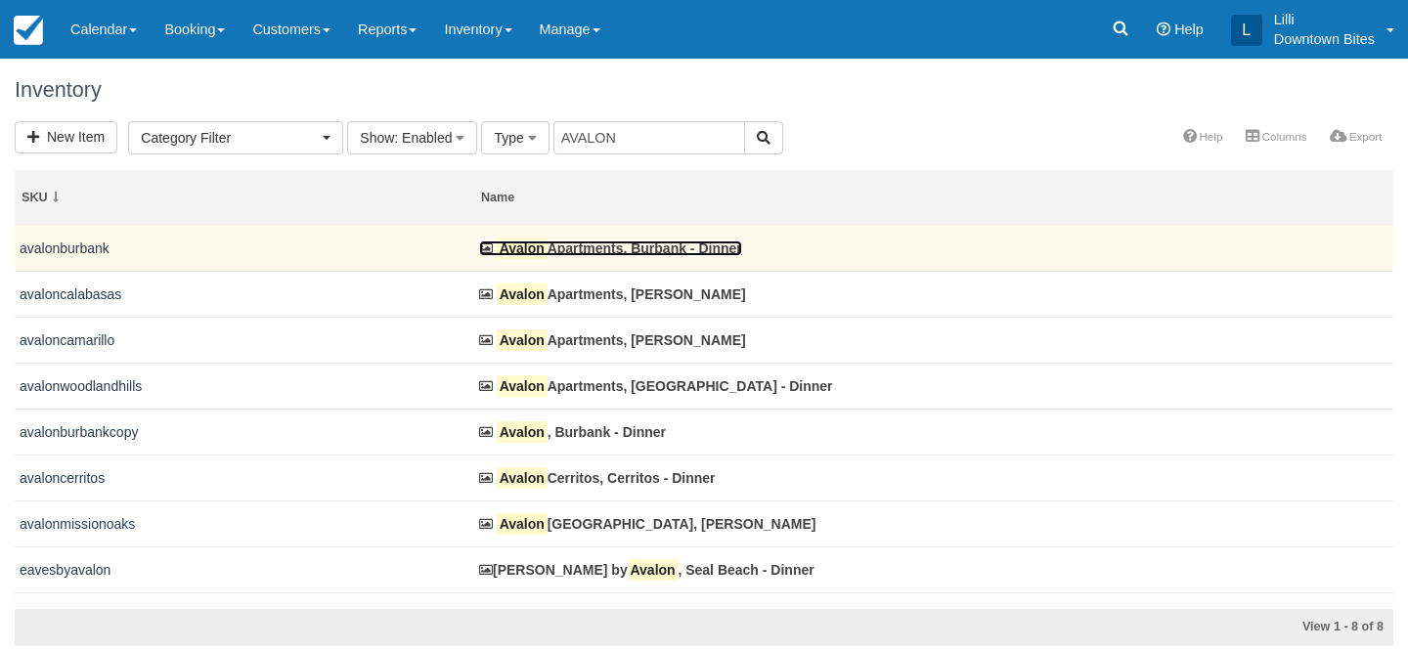
click at [693, 247] on link "Avalon Apartments, [GEOGRAPHIC_DATA] - Dinner" at bounding box center [610, 249] width 263 height 16
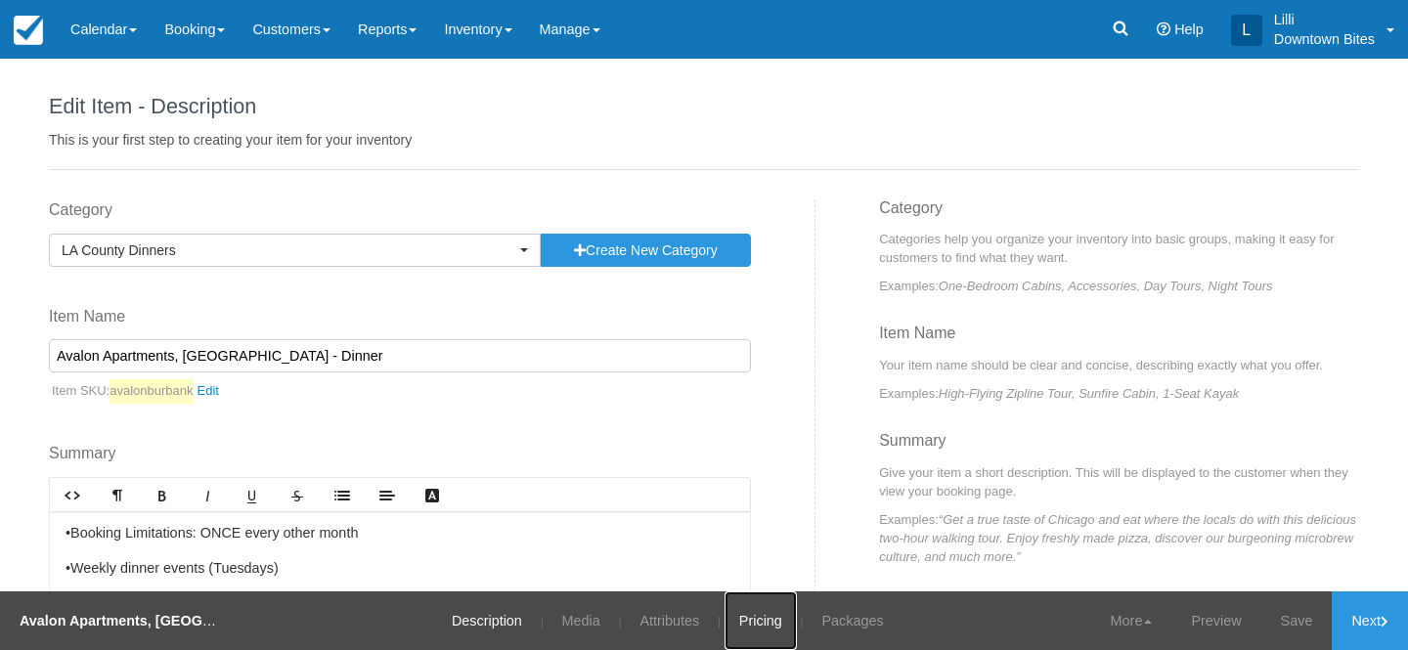
click at [763, 622] on link "Pricing" at bounding box center [761, 621] width 72 height 59
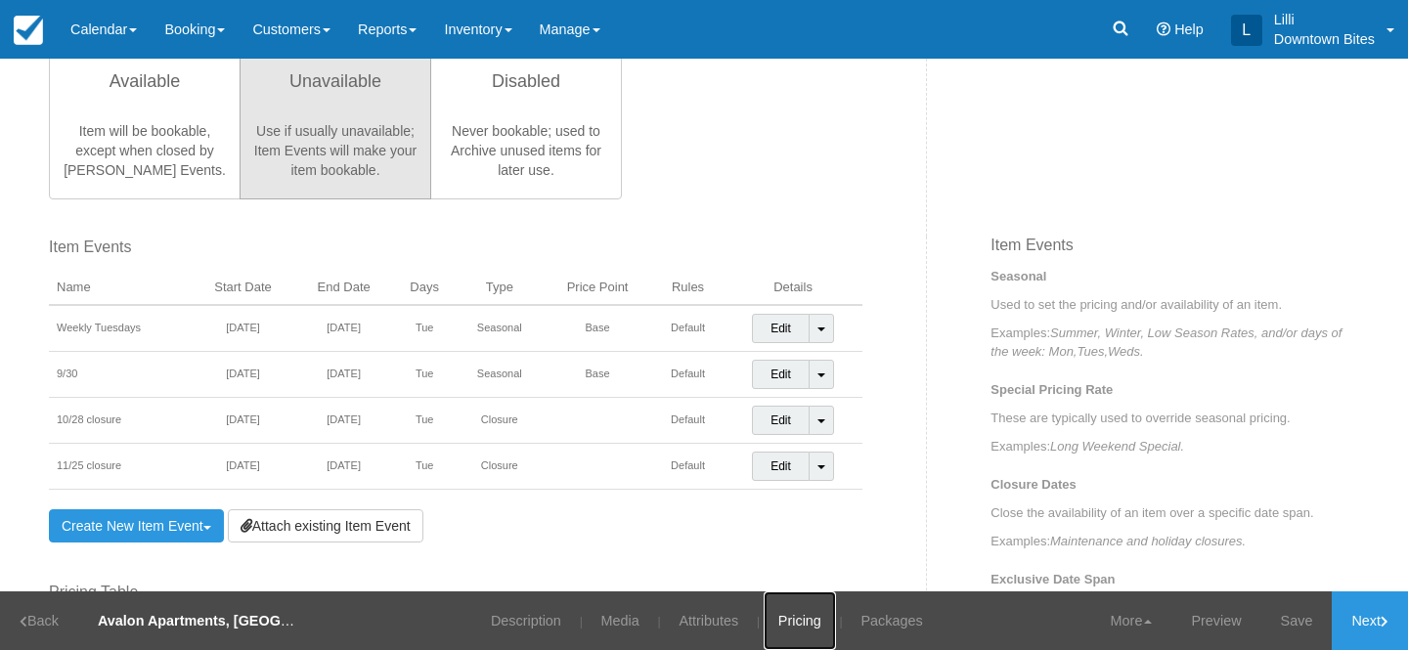
scroll to position [553, 0]
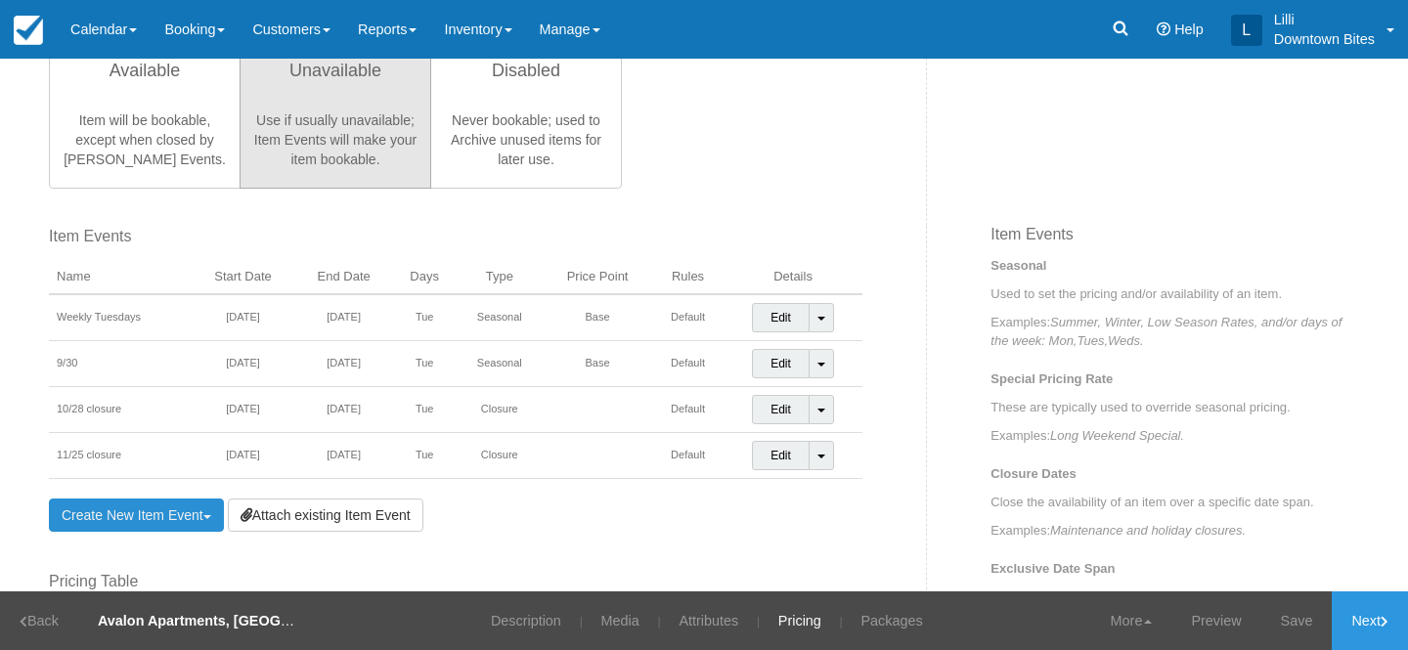
click at [98, 517] on link "Create New Item Event Toggle Dropdown" at bounding box center [136, 515] width 175 height 33
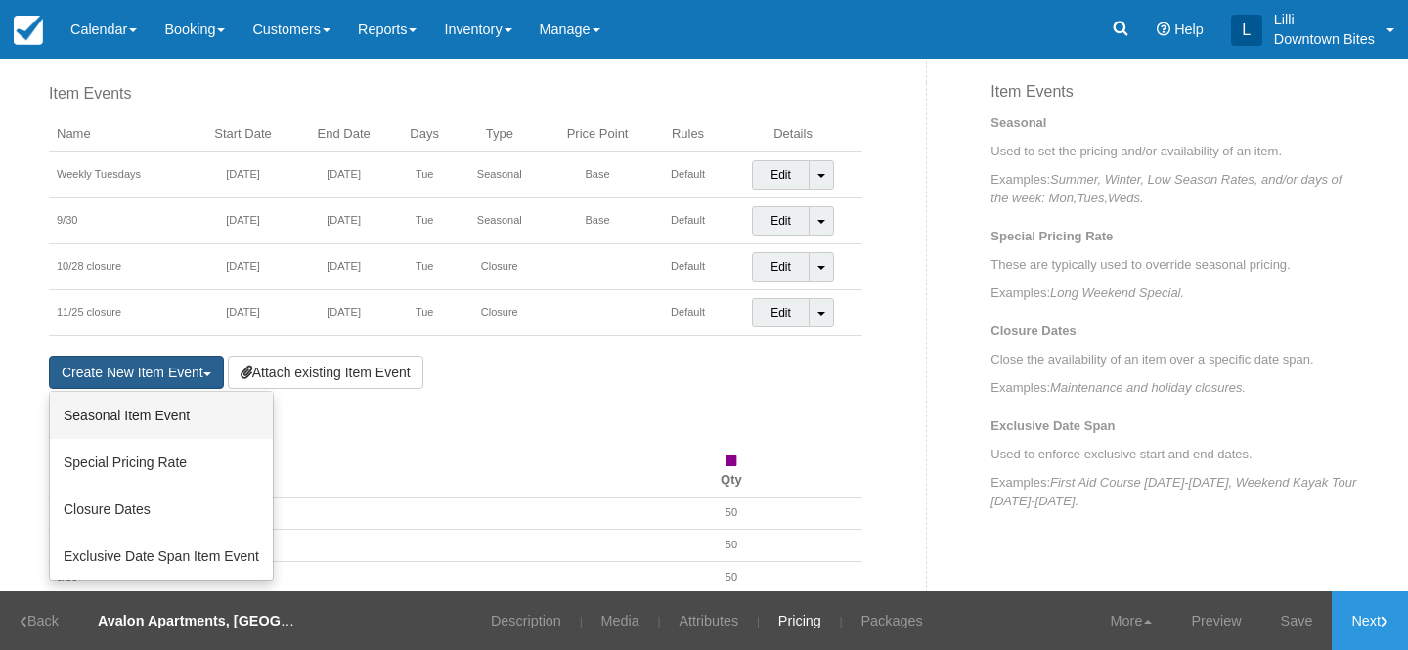
scroll to position [774, 0]
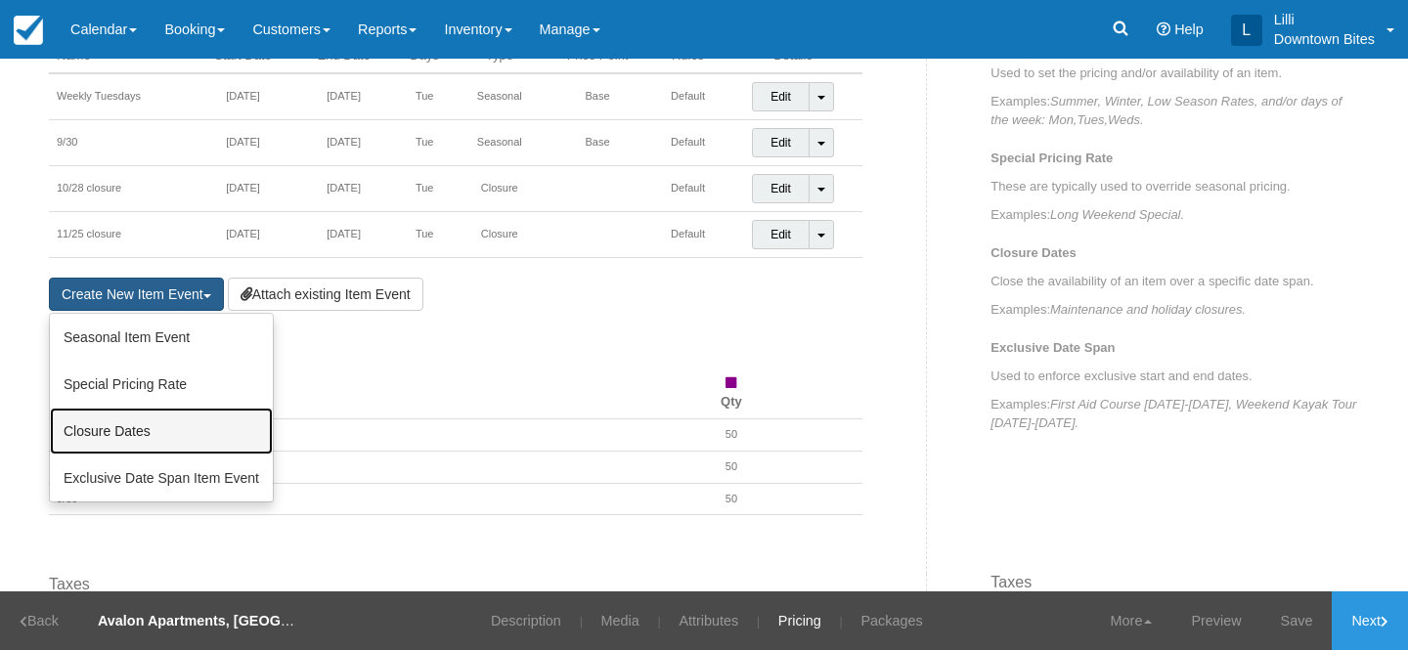
click at [132, 427] on link "Closure Dates" at bounding box center [161, 431] width 223 height 47
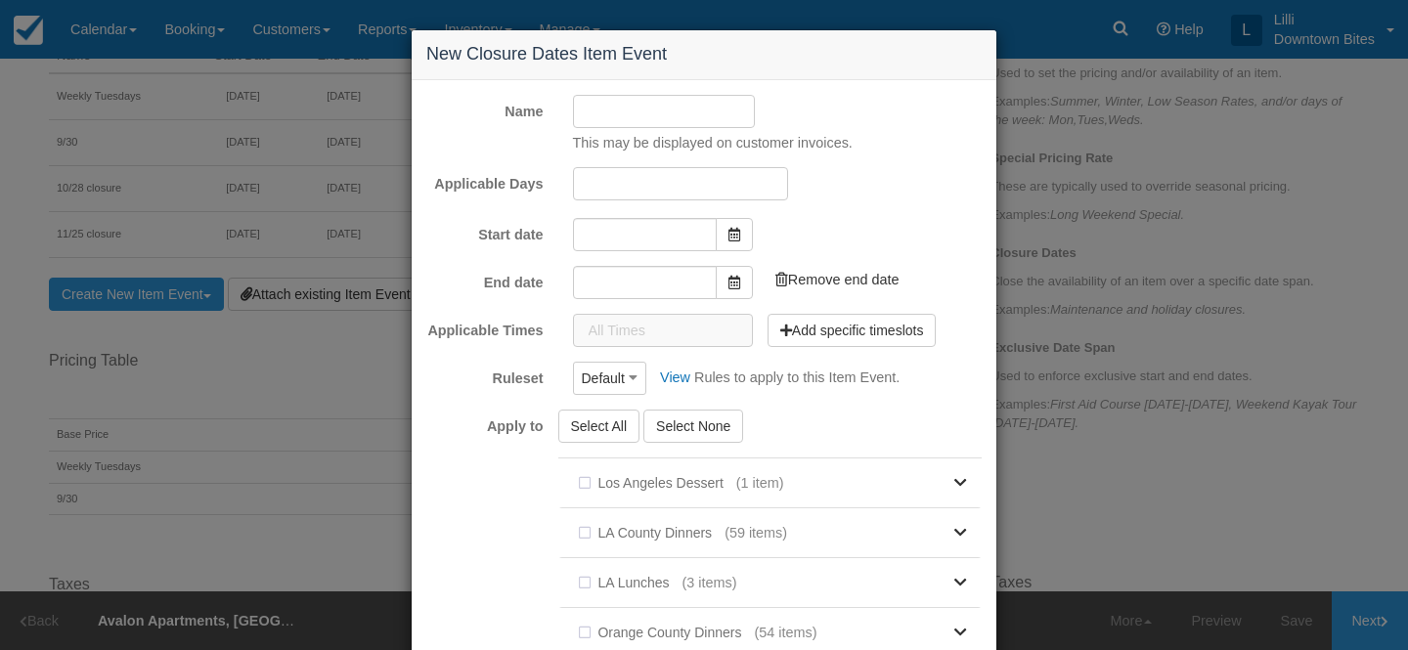
type input "[DATE]"
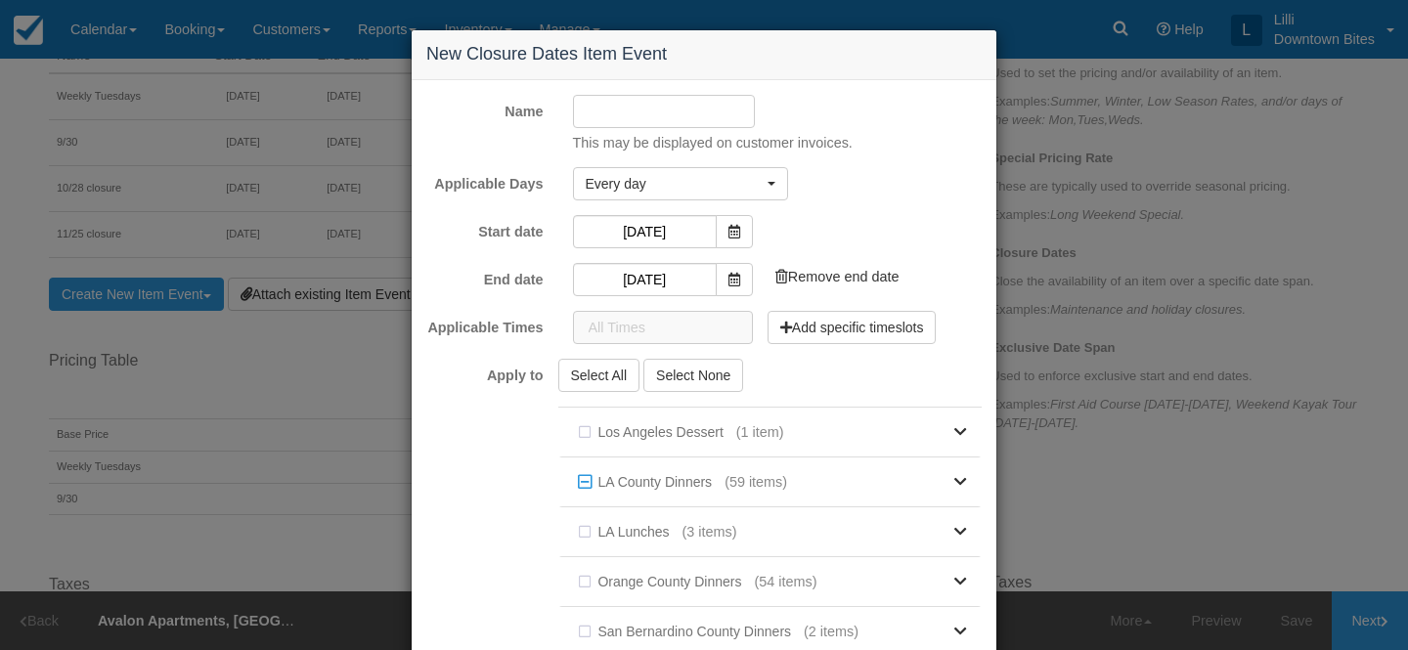
click at [643, 103] on input "Name" at bounding box center [664, 111] width 183 height 33
type input "10/07 closure"
click at [739, 179] on span "Every day" at bounding box center [674, 184] width 177 height 20
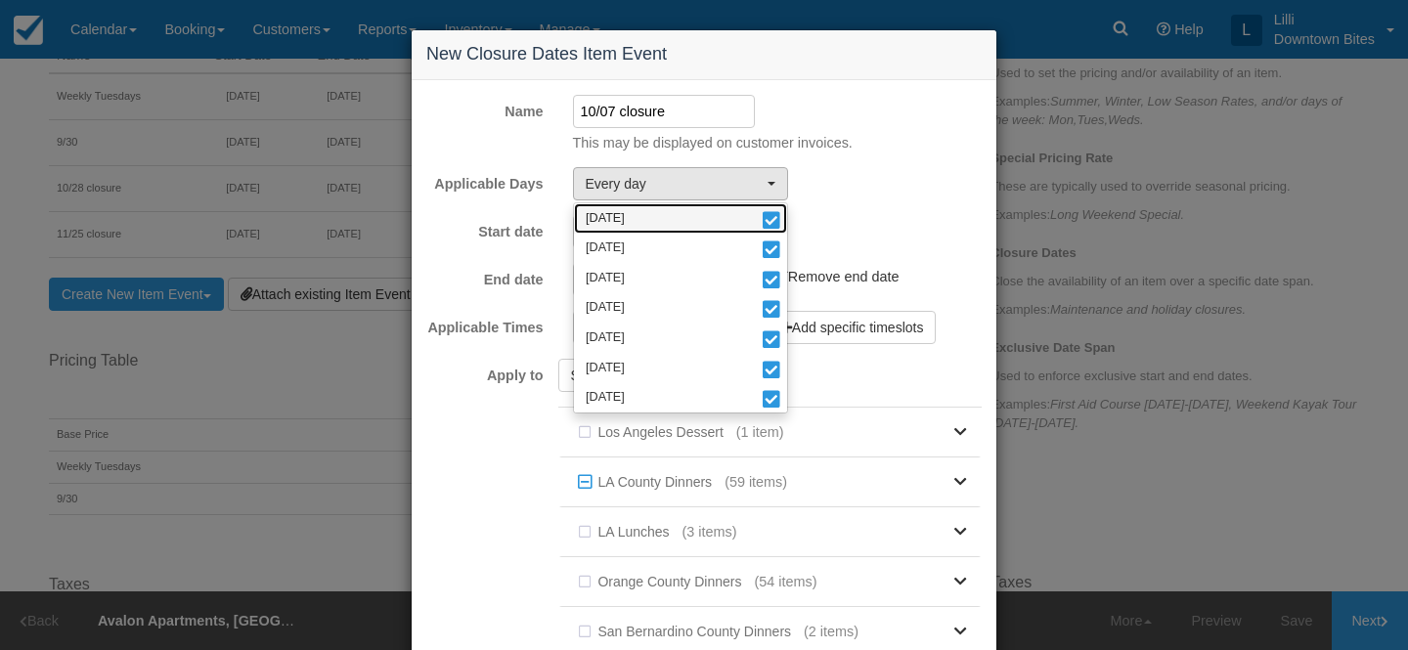
click at [688, 210] on link "Monday" at bounding box center [680, 218] width 213 height 30
select select "tue"
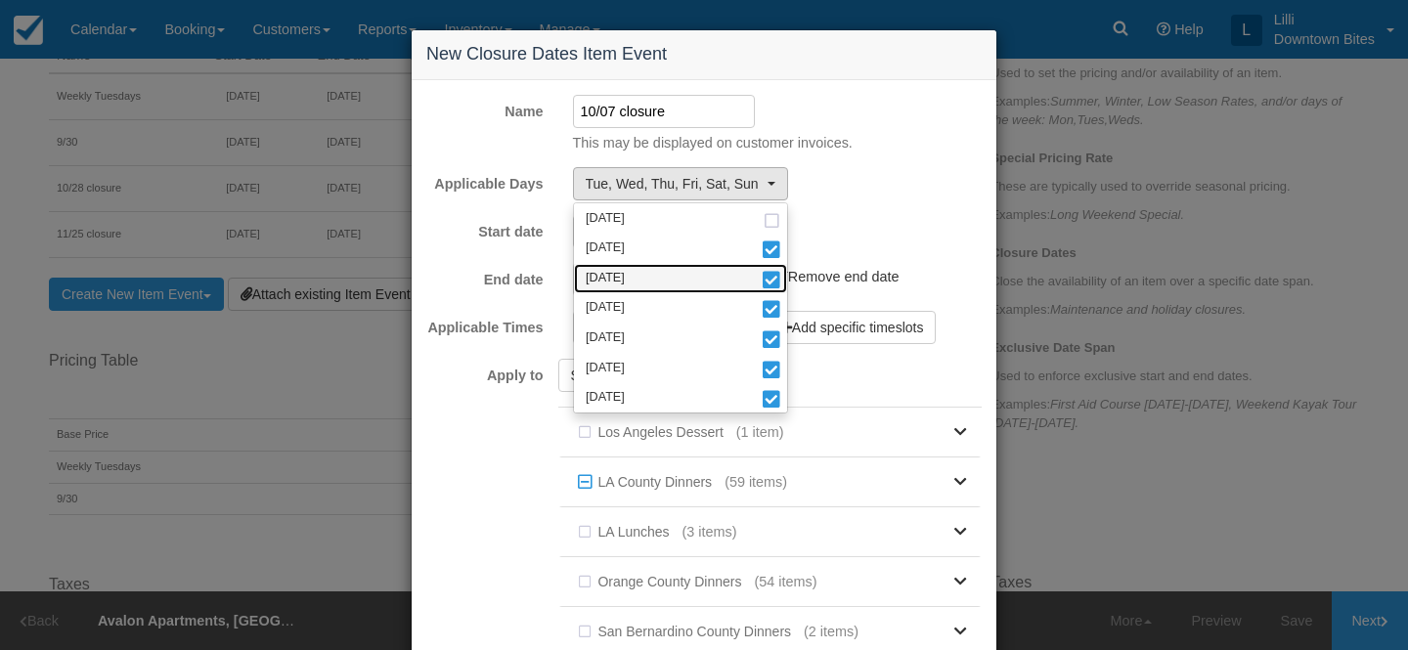
click at [660, 280] on link "Wednesday" at bounding box center [680, 279] width 213 height 30
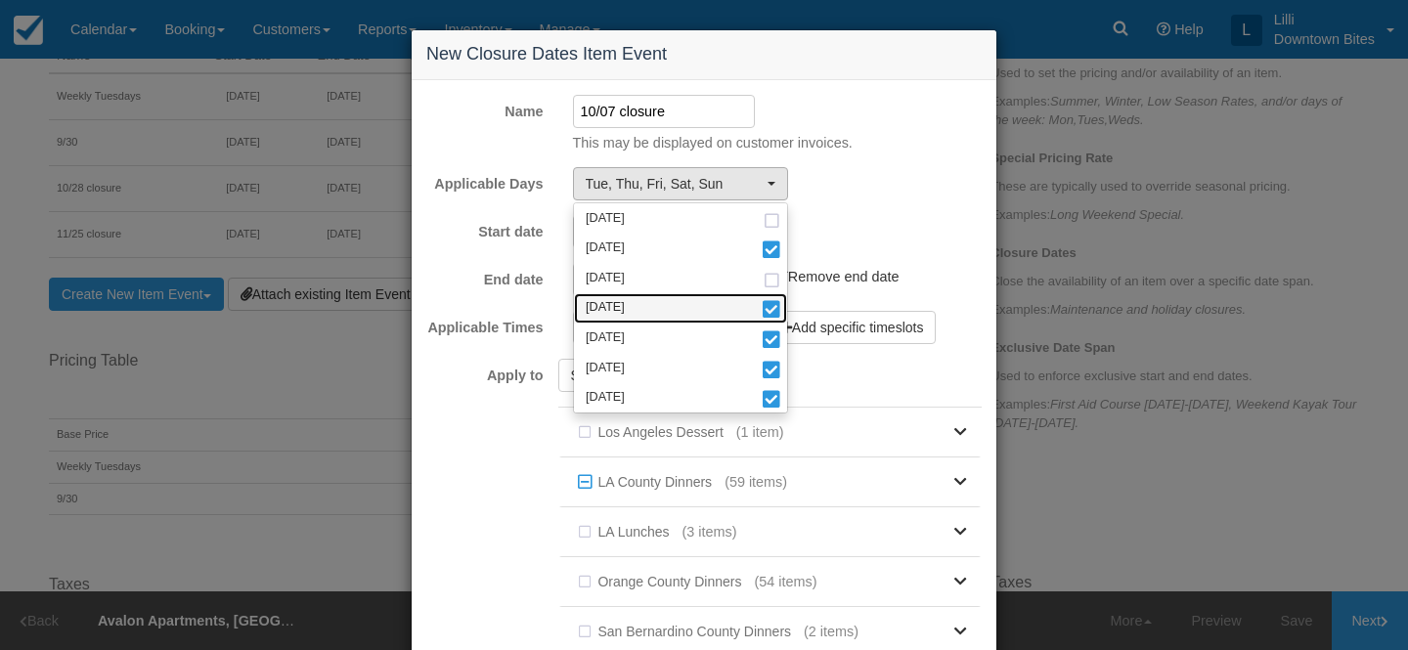
click at [653, 301] on link "Thursday" at bounding box center [680, 308] width 213 height 30
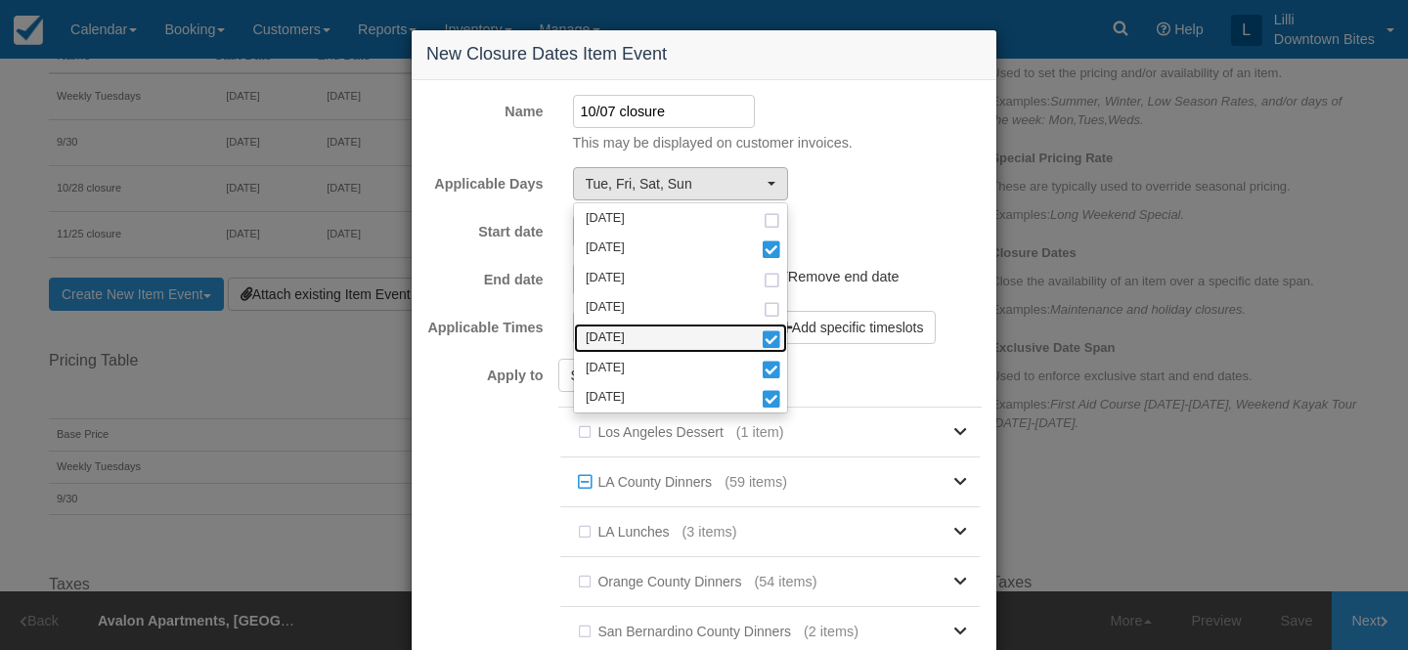
click at [653, 334] on link "Friday" at bounding box center [680, 339] width 213 height 30
click at [652, 363] on link "Saturday" at bounding box center [680, 368] width 213 height 30
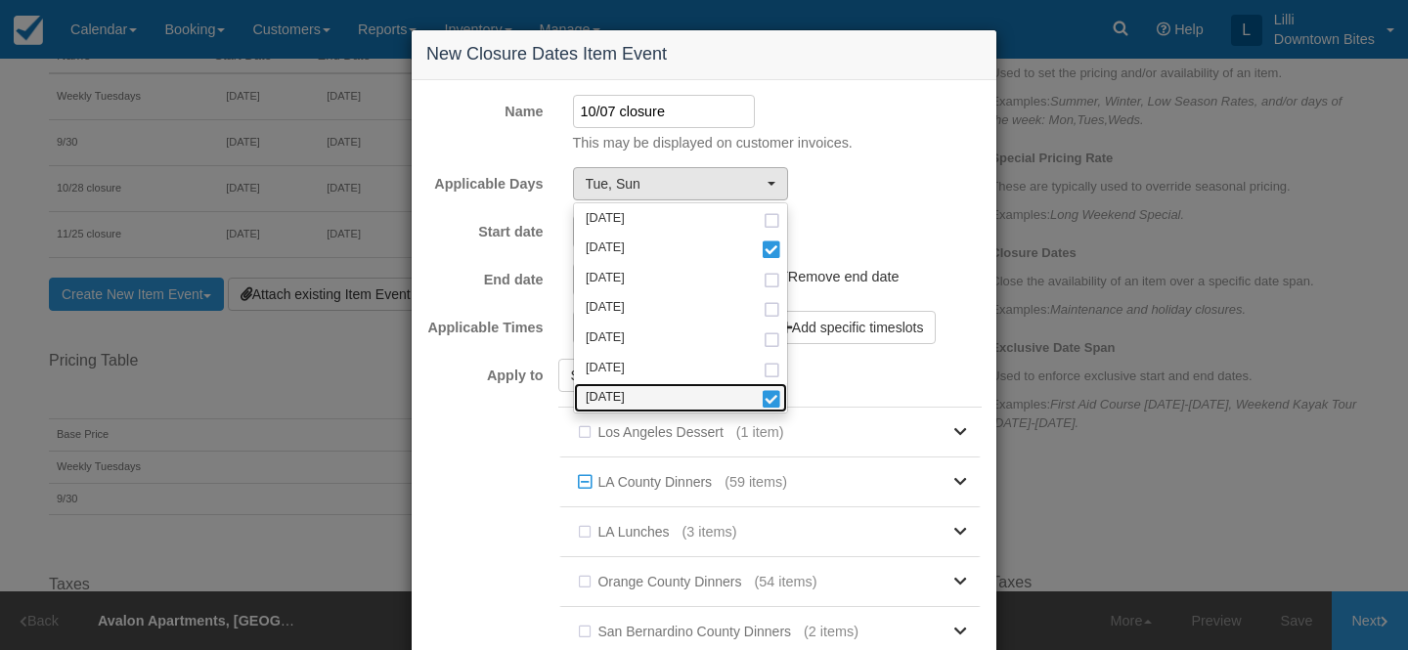
click at [653, 402] on link "Sunday" at bounding box center [680, 398] width 213 height 30
click at [847, 223] on div "Start date 09/30/25 Add end date" at bounding box center [704, 231] width 585 height 33
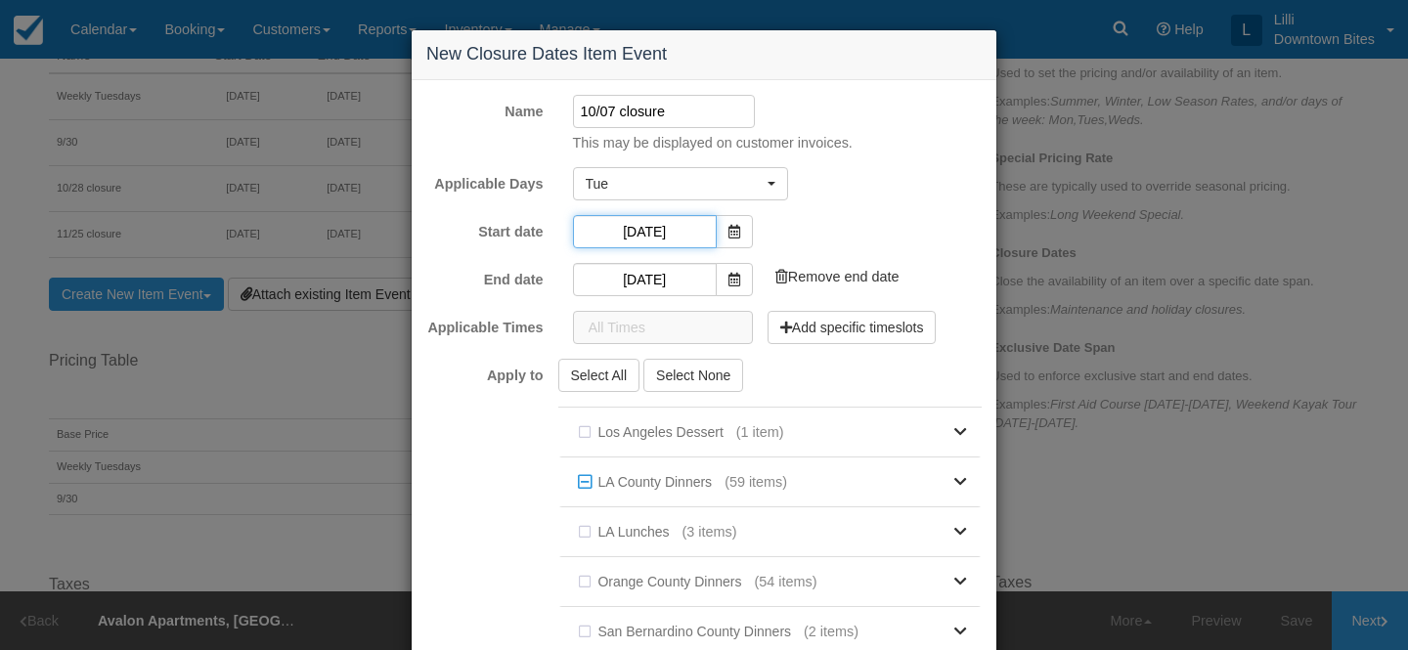
click at [688, 234] on input "09/30/25" at bounding box center [645, 231] width 144 height 33
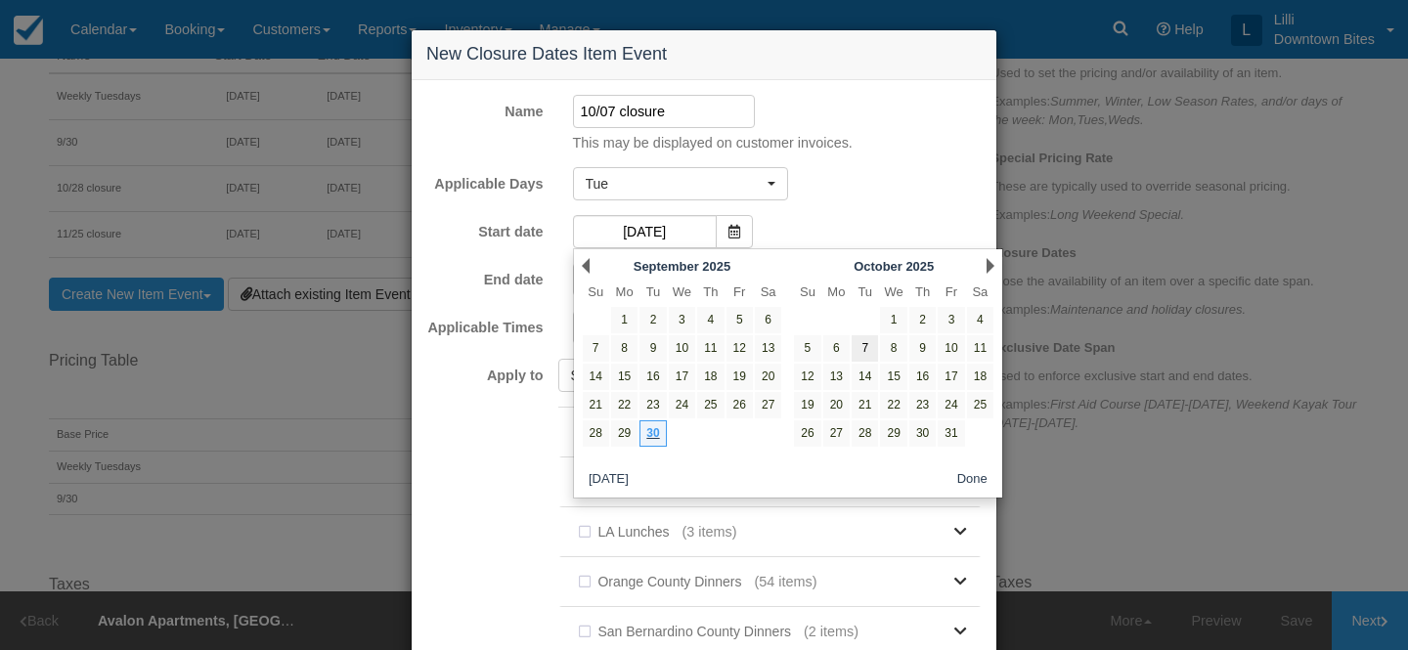
click at [870, 352] on link "7" at bounding box center [865, 348] width 26 height 26
type input "10/07/25"
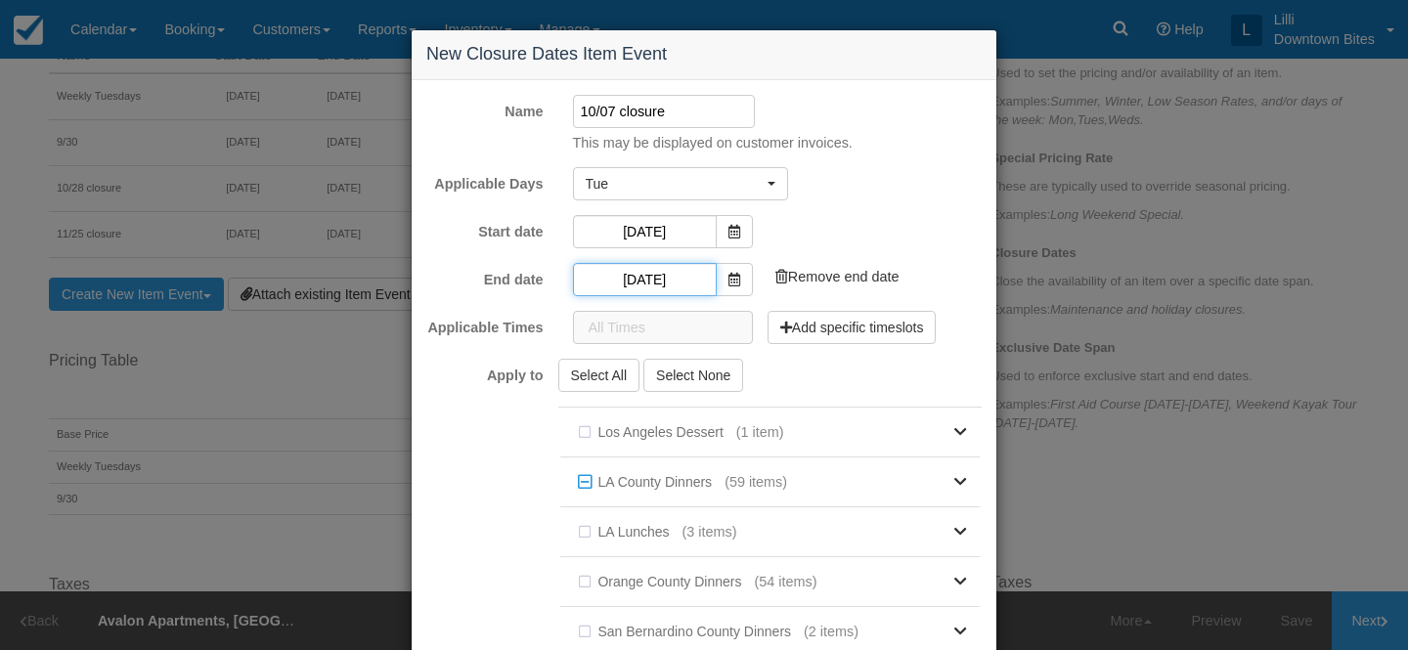
click at [686, 281] on input "10/30/25" at bounding box center [645, 279] width 144 height 33
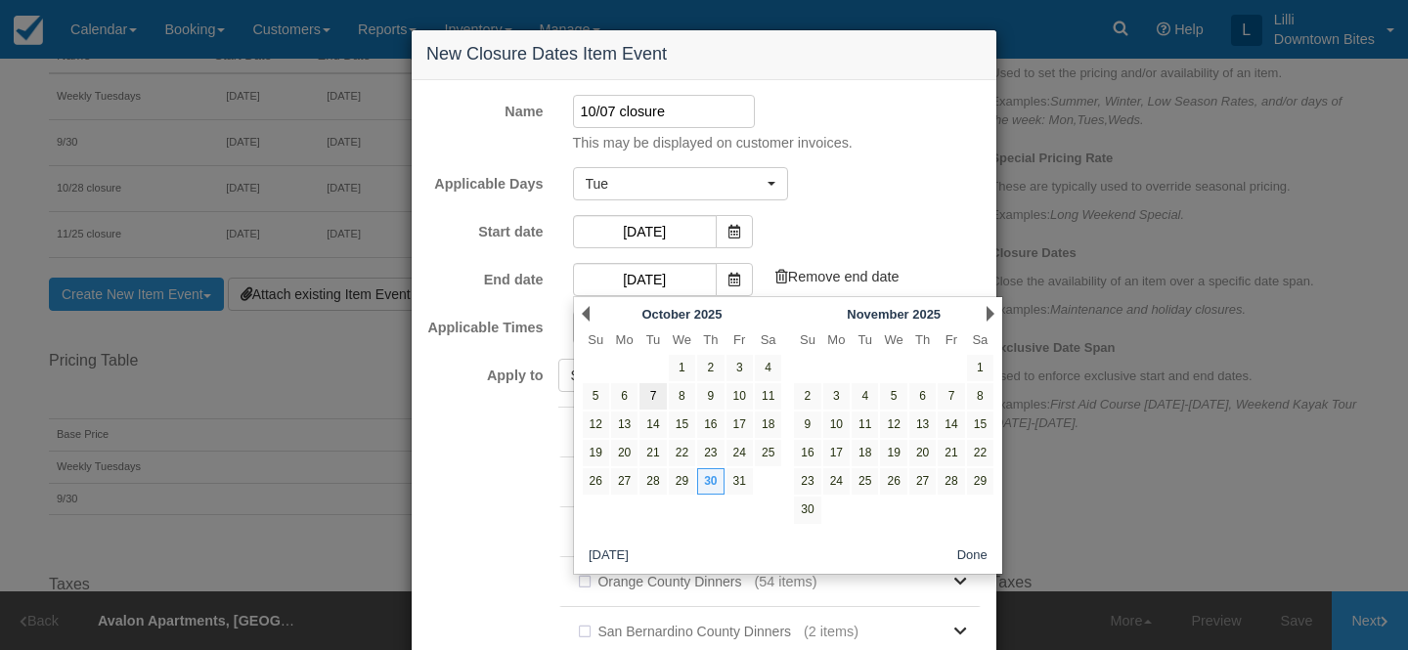
click at [653, 398] on link "7" at bounding box center [653, 396] width 26 height 26
type input "10/07/25"
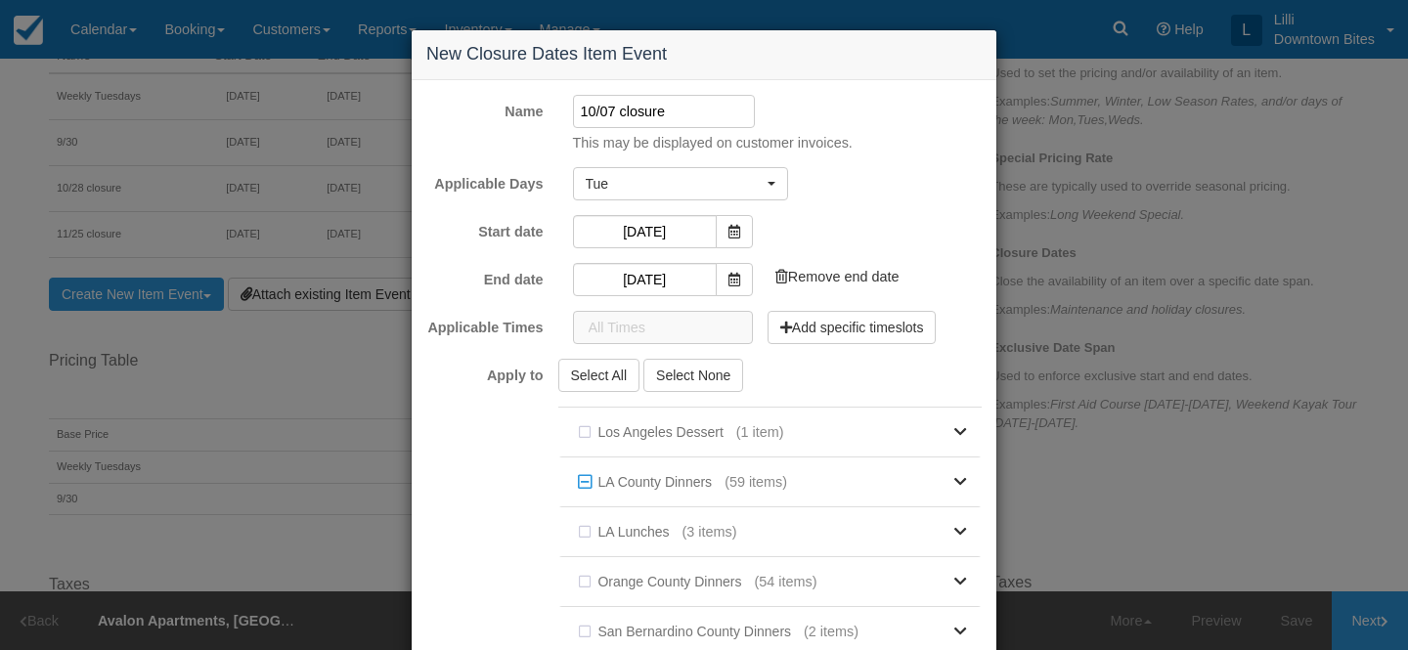
click at [843, 206] on form "Name 10/07 closure This may be displayed on customer invoices. Price Base price…" at bounding box center [704, 411] width 556 height 633
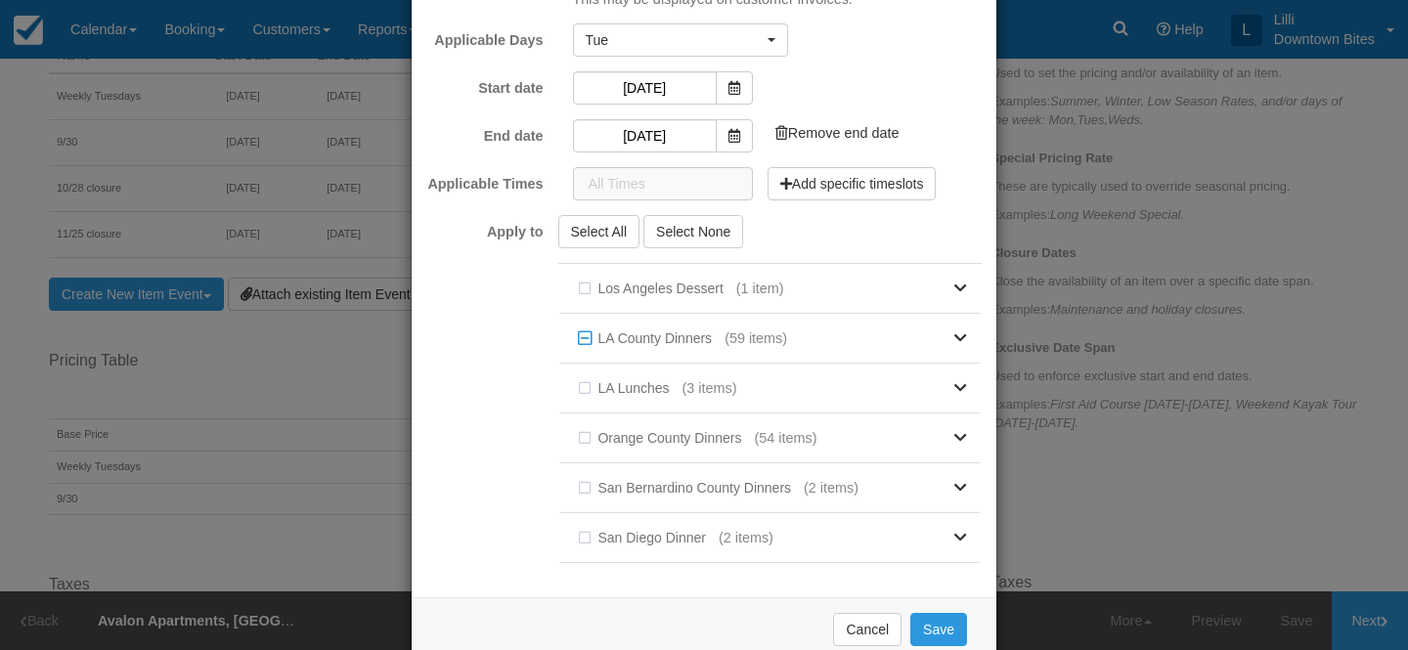
scroll to position [185, 0]
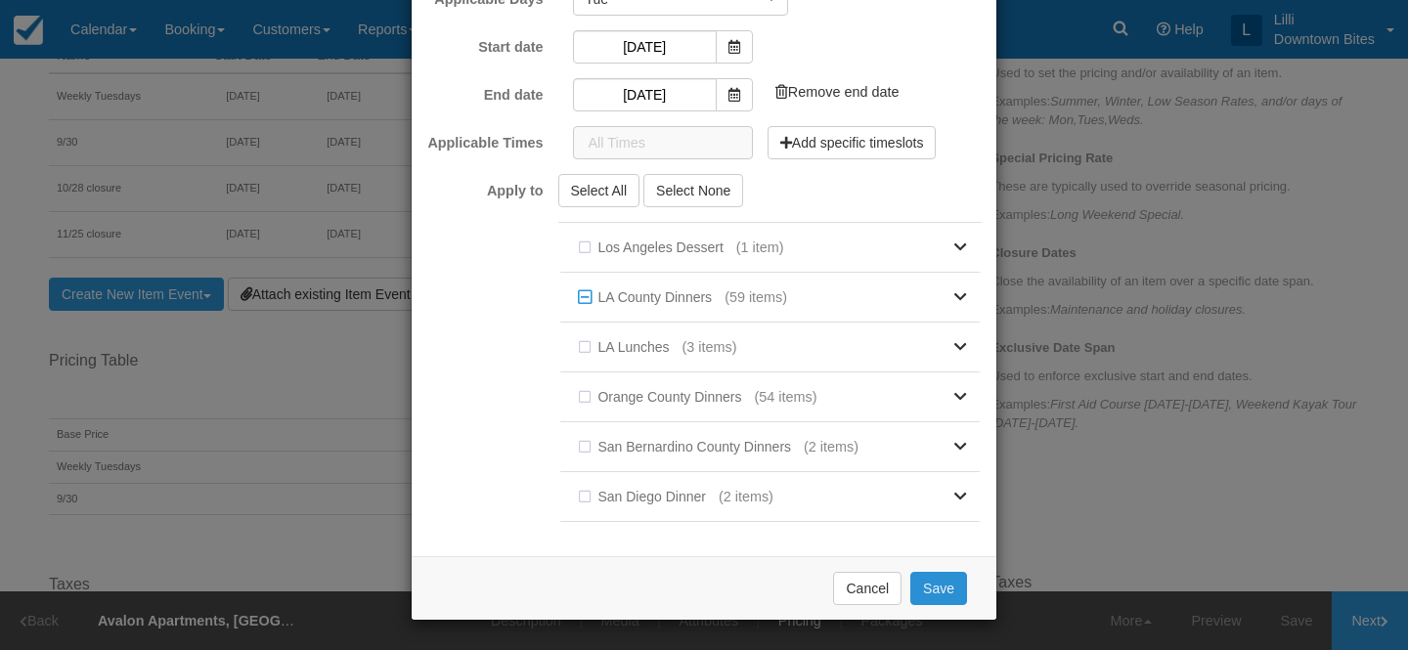
click at [949, 578] on button "Save" at bounding box center [939, 588] width 57 height 33
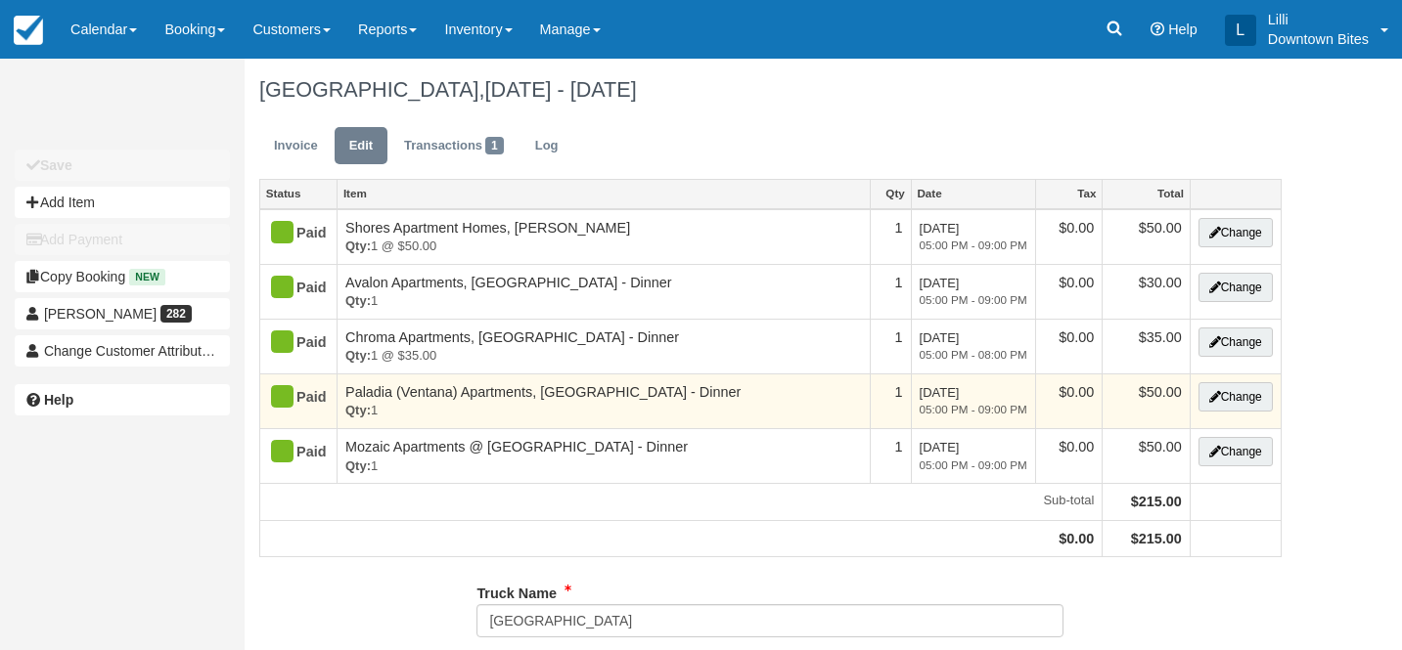
type input "[PHONE_NUMBER]"
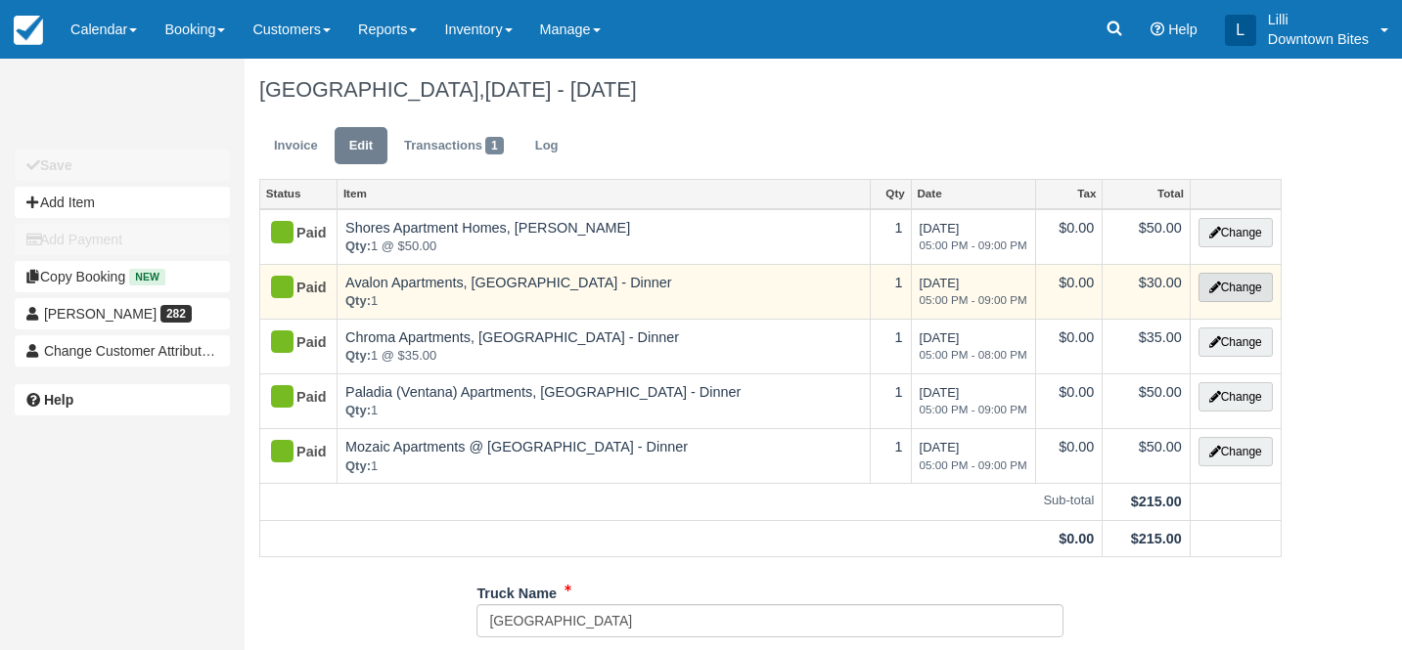
click at [1232, 295] on button "Change" at bounding box center [1235, 287] width 74 height 29
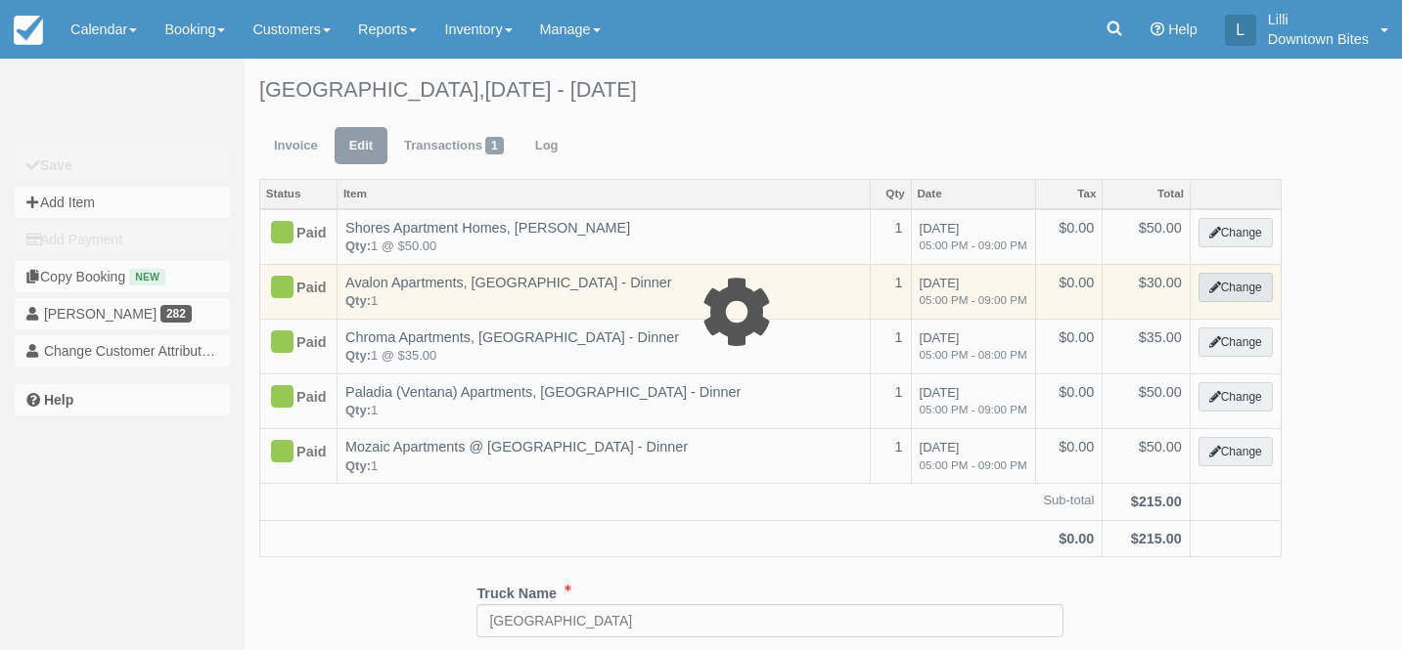
select select "2"
type input "30.00"
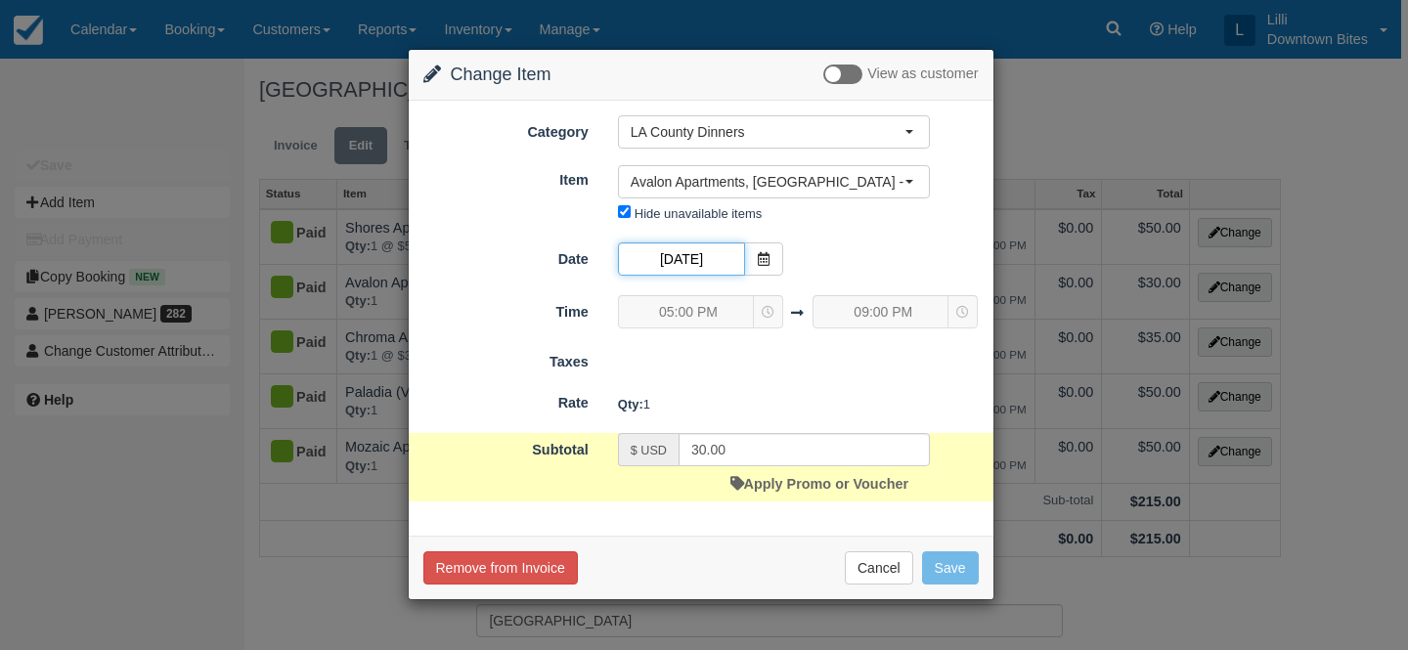
click at [716, 262] on input "[DATE]" at bounding box center [681, 259] width 127 height 33
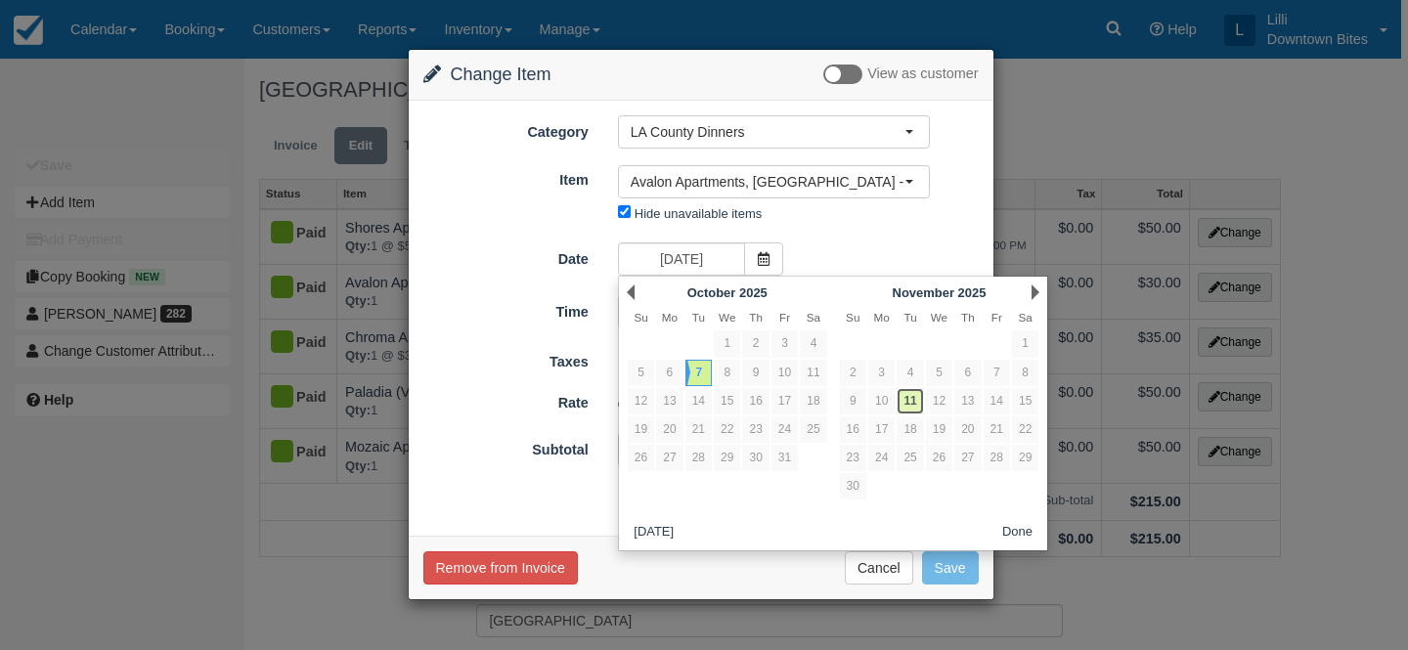
click at [916, 401] on link "11" at bounding box center [910, 401] width 26 height 26
type input "11/11/25"
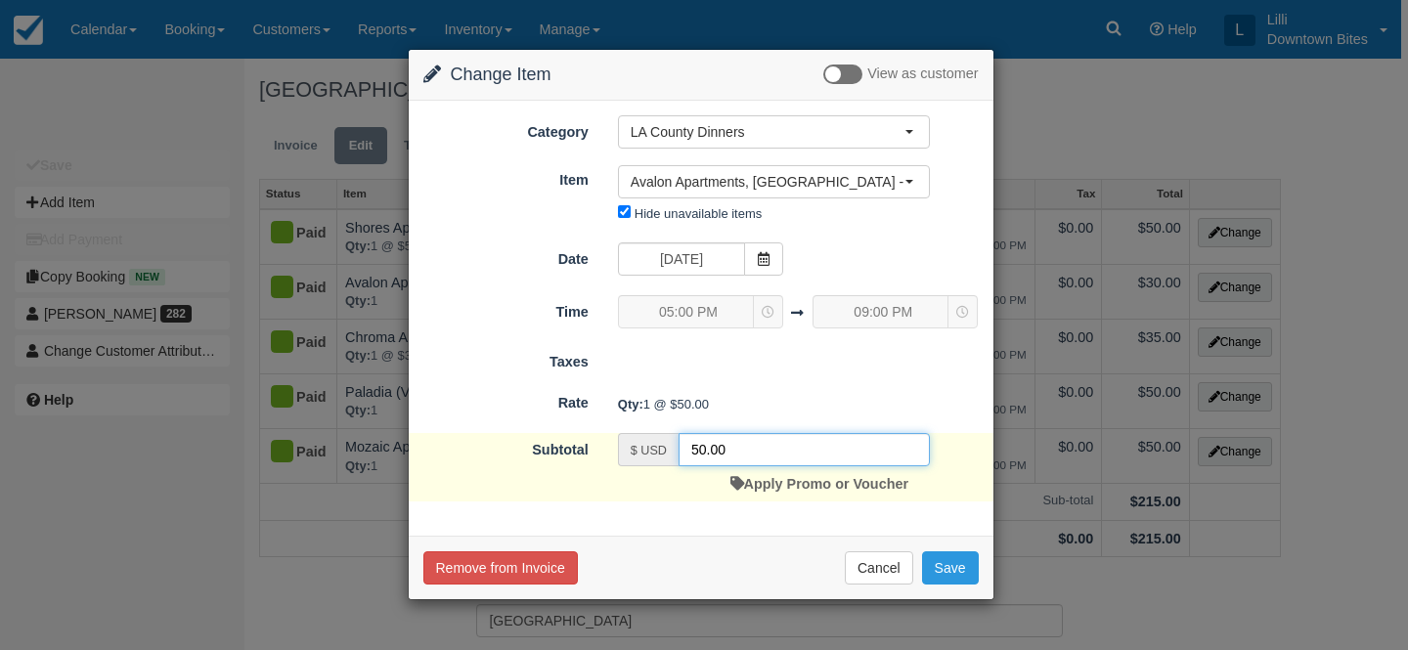
click at [698, 448] on input "50.00" at bounding box center [804, 449] width 251 height 33
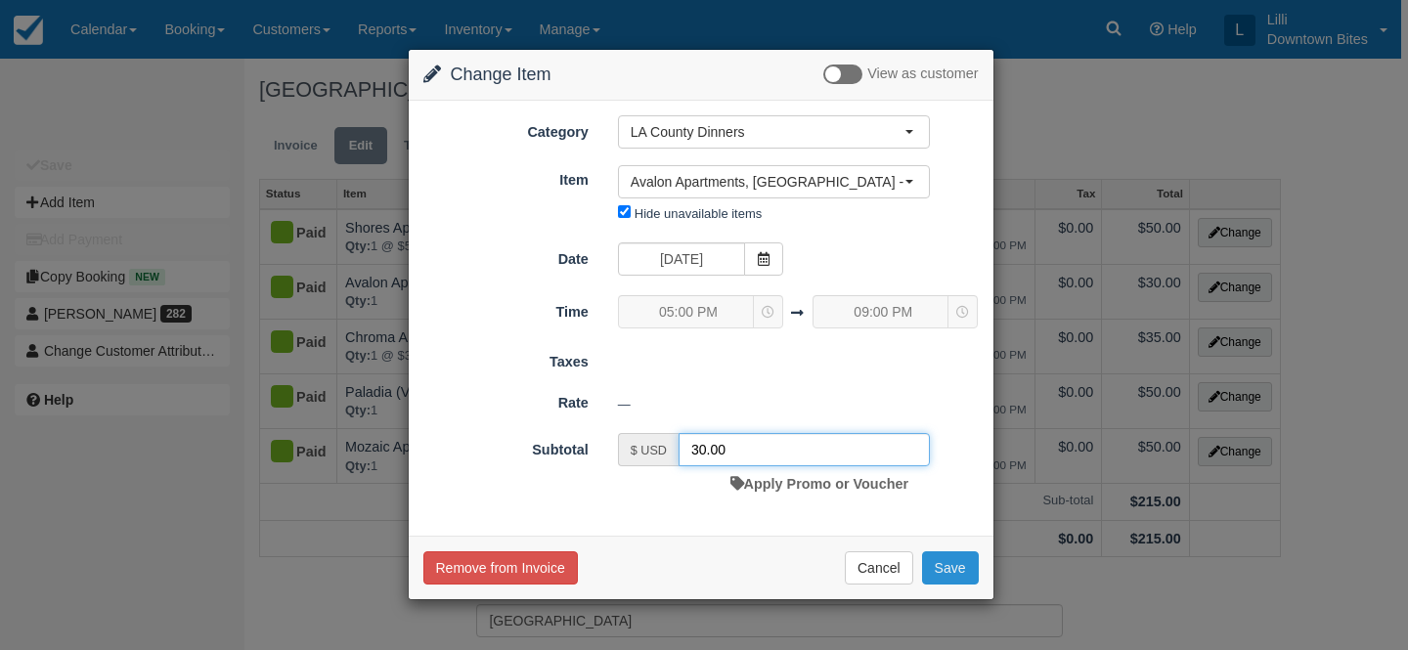
type input "30.00"
click at [955, 560] on button "Save" at bounding box center [950, 568] width 57 height 33
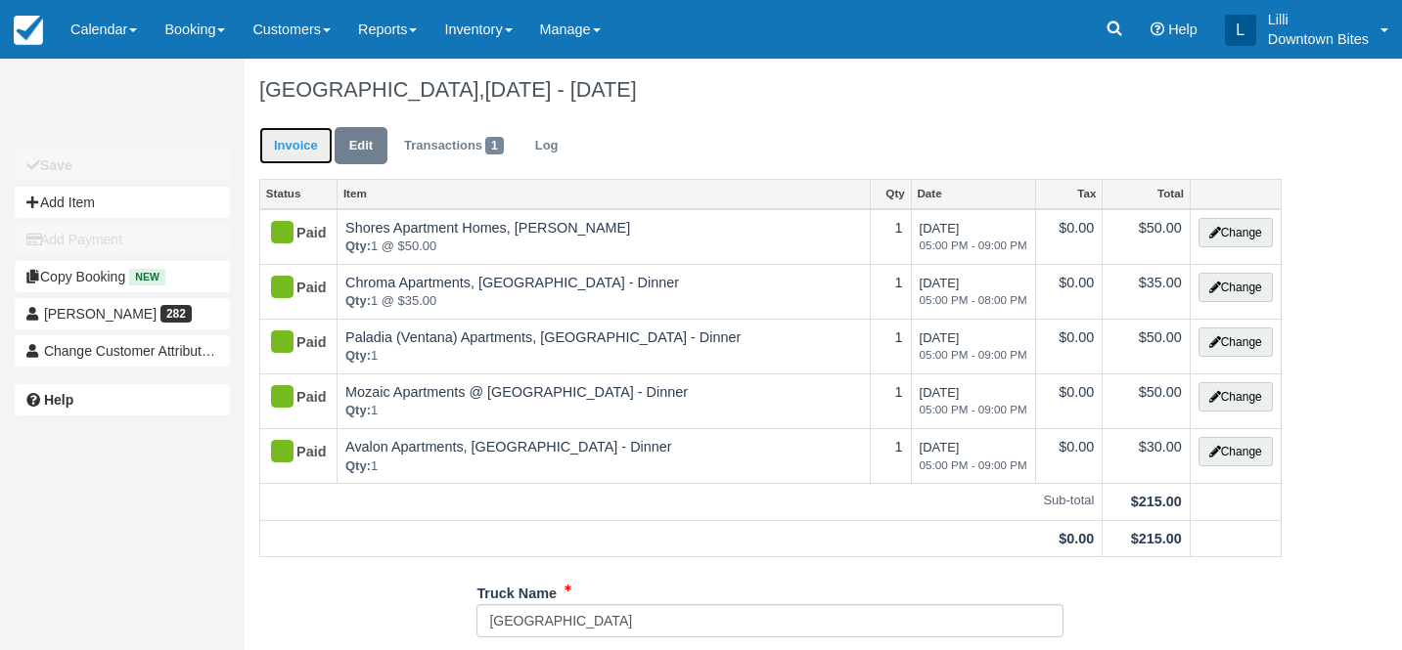
click at [289, 140] on link "Invoice" at bounding box center [295, 146] width 73 height 38
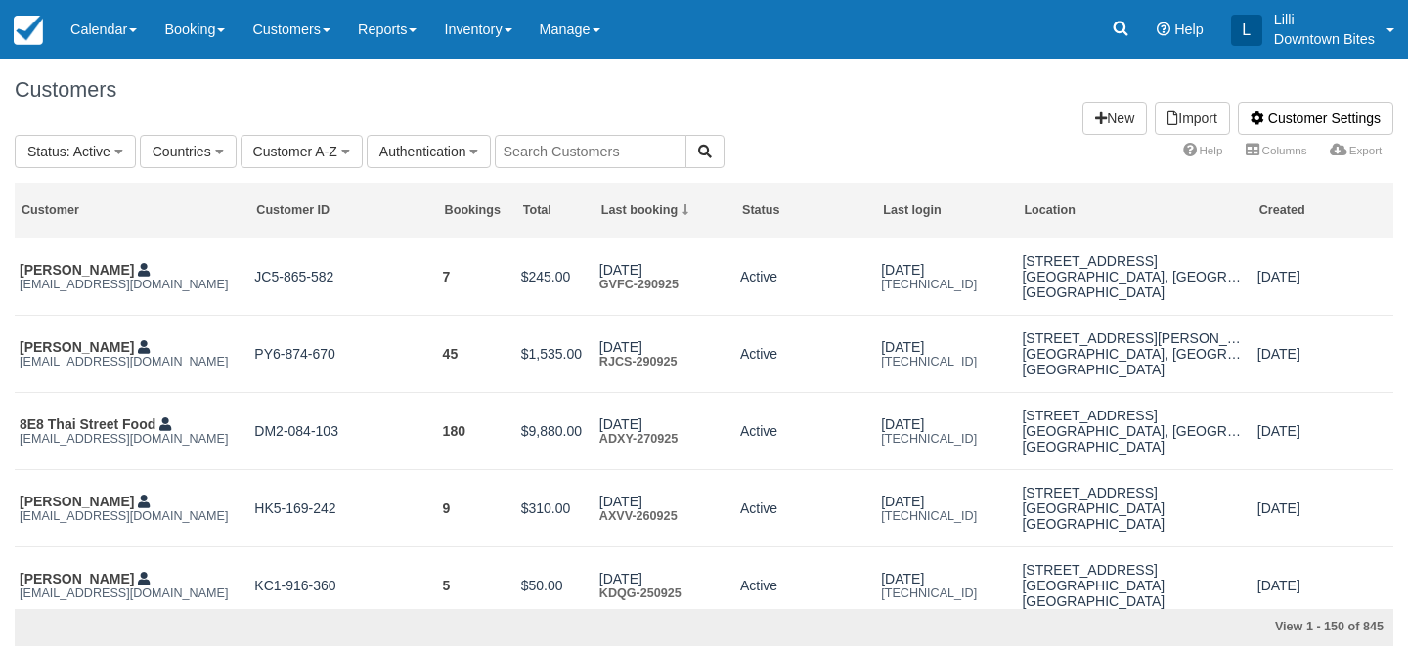
click at [559, 150] on input "text" at bounding box center [591, 151] width 192 height 33
type input "lill"
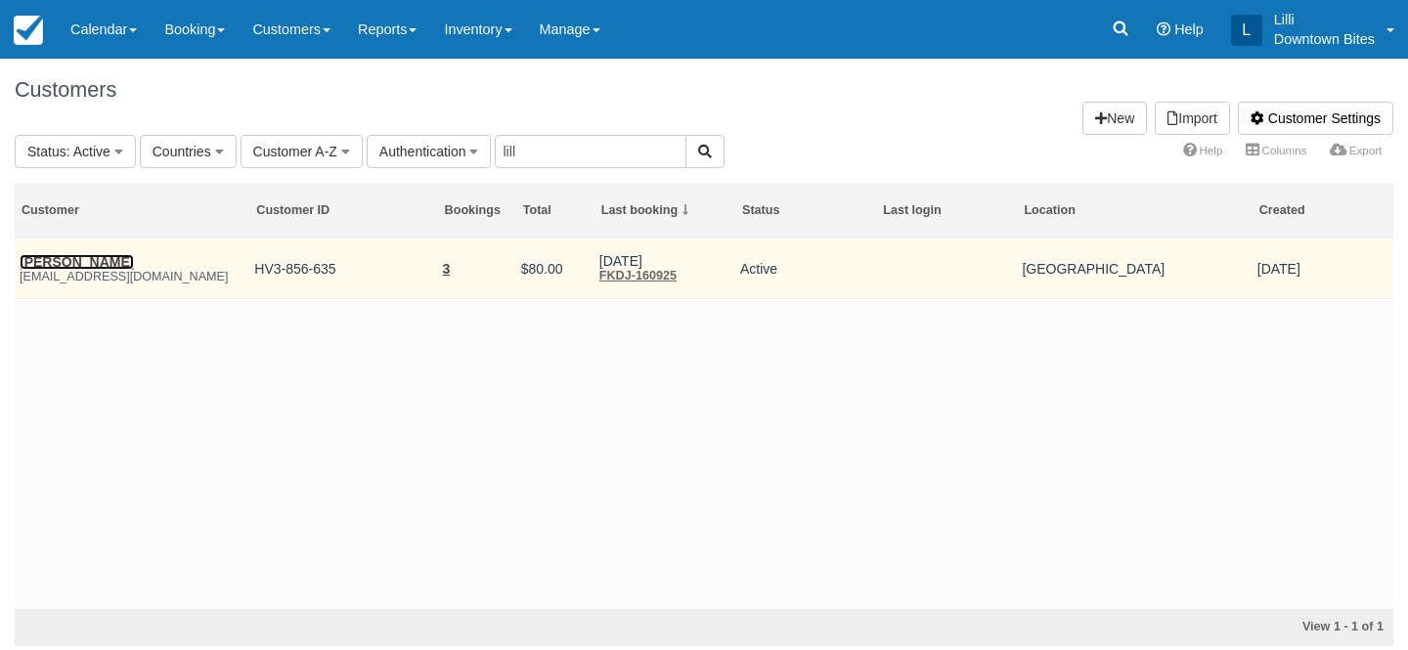
click at [62, 267] on link "[PERSON_NAME]" at bounding box center [77, 262] width 114 height 16
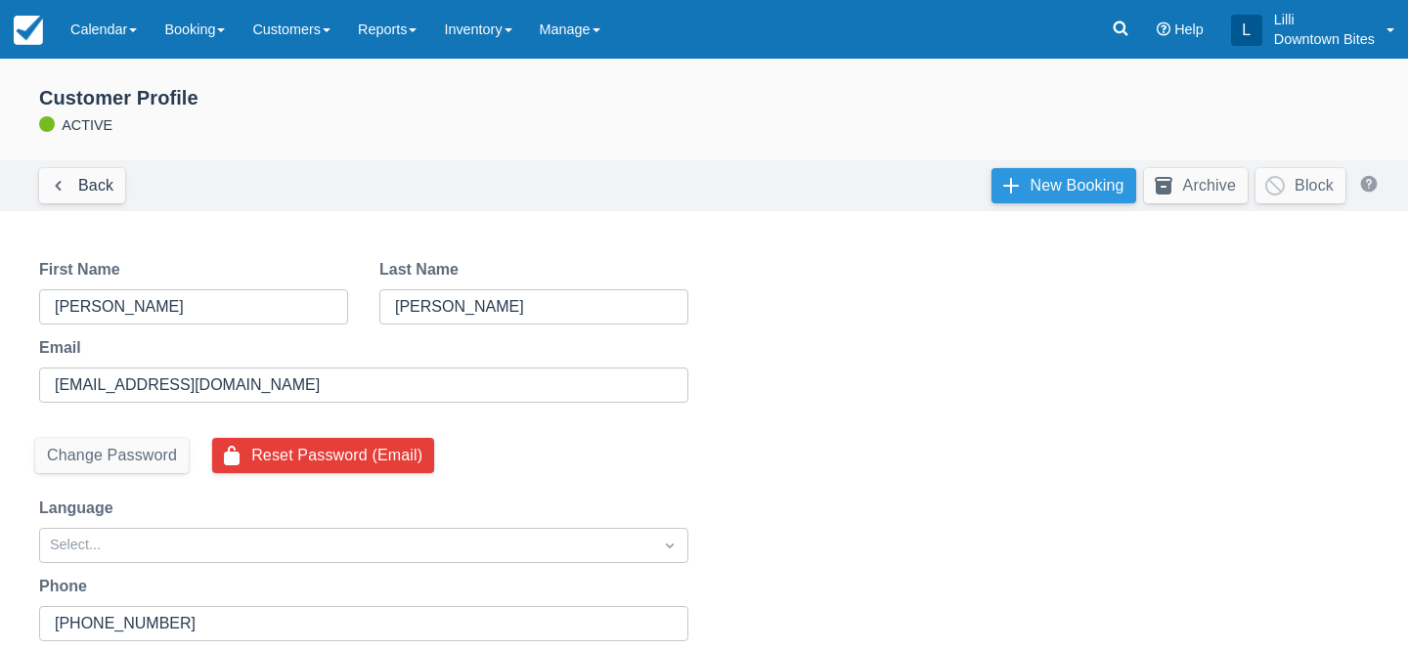
click at [1055, 182] on link "New Booking" at bounding box center [1064, 185] width 145 height 35
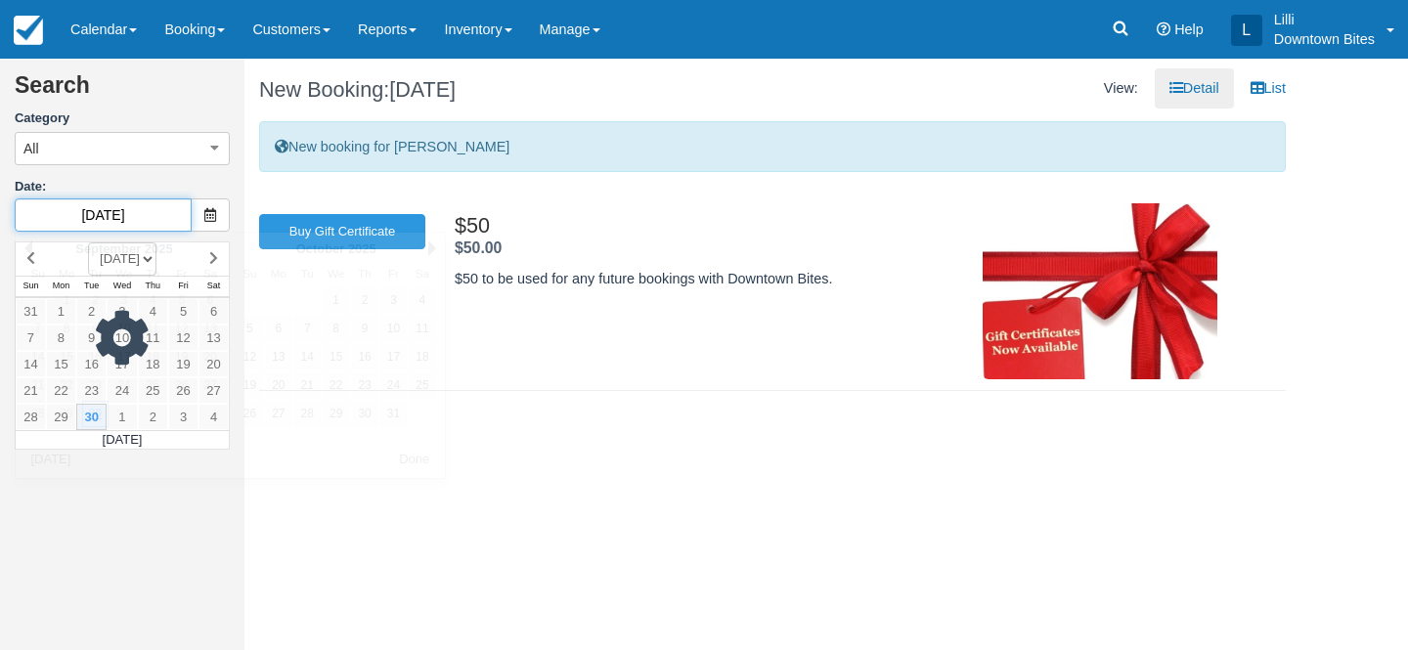
click at [159, 203] on input "[DATE]" at bounding box center [103, 215] width 177 height 33
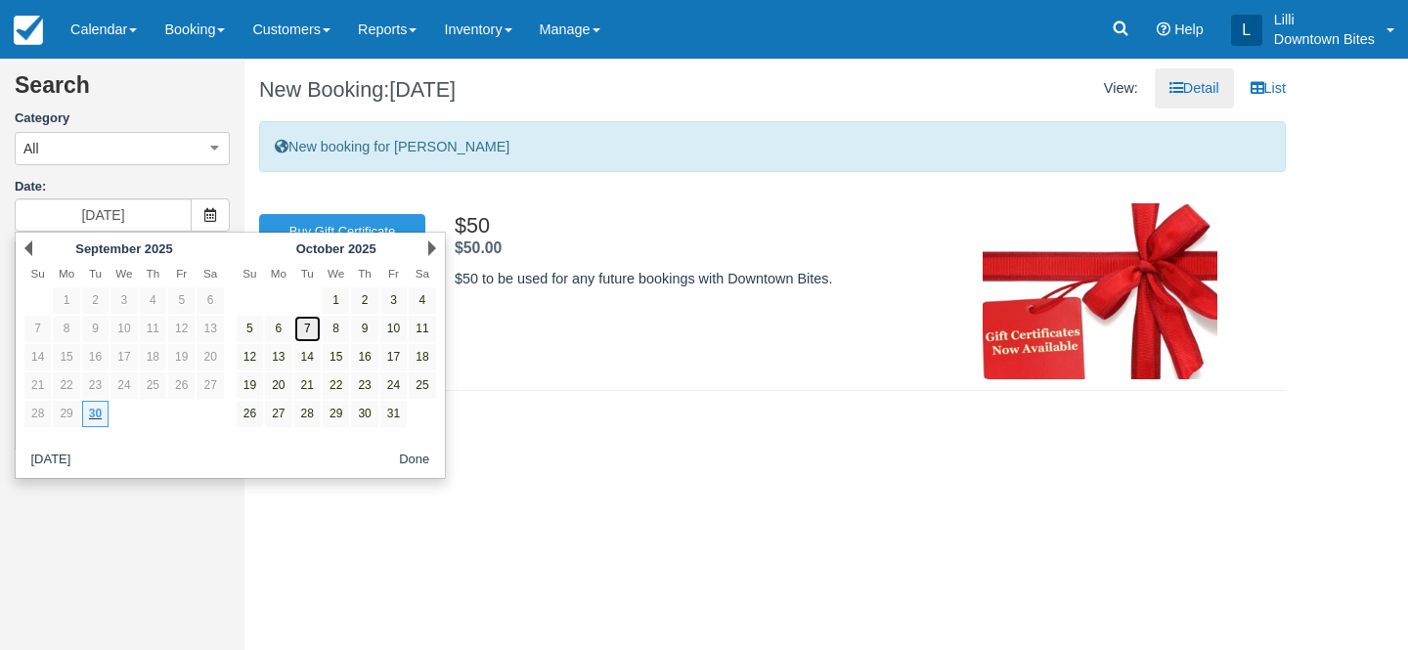
click at [310, 329] on link "7" at bounding box center [307, 329] width 26 height 26
type input "[DATE]"
